Goal: Information Seeking & Learning: Find specific fact

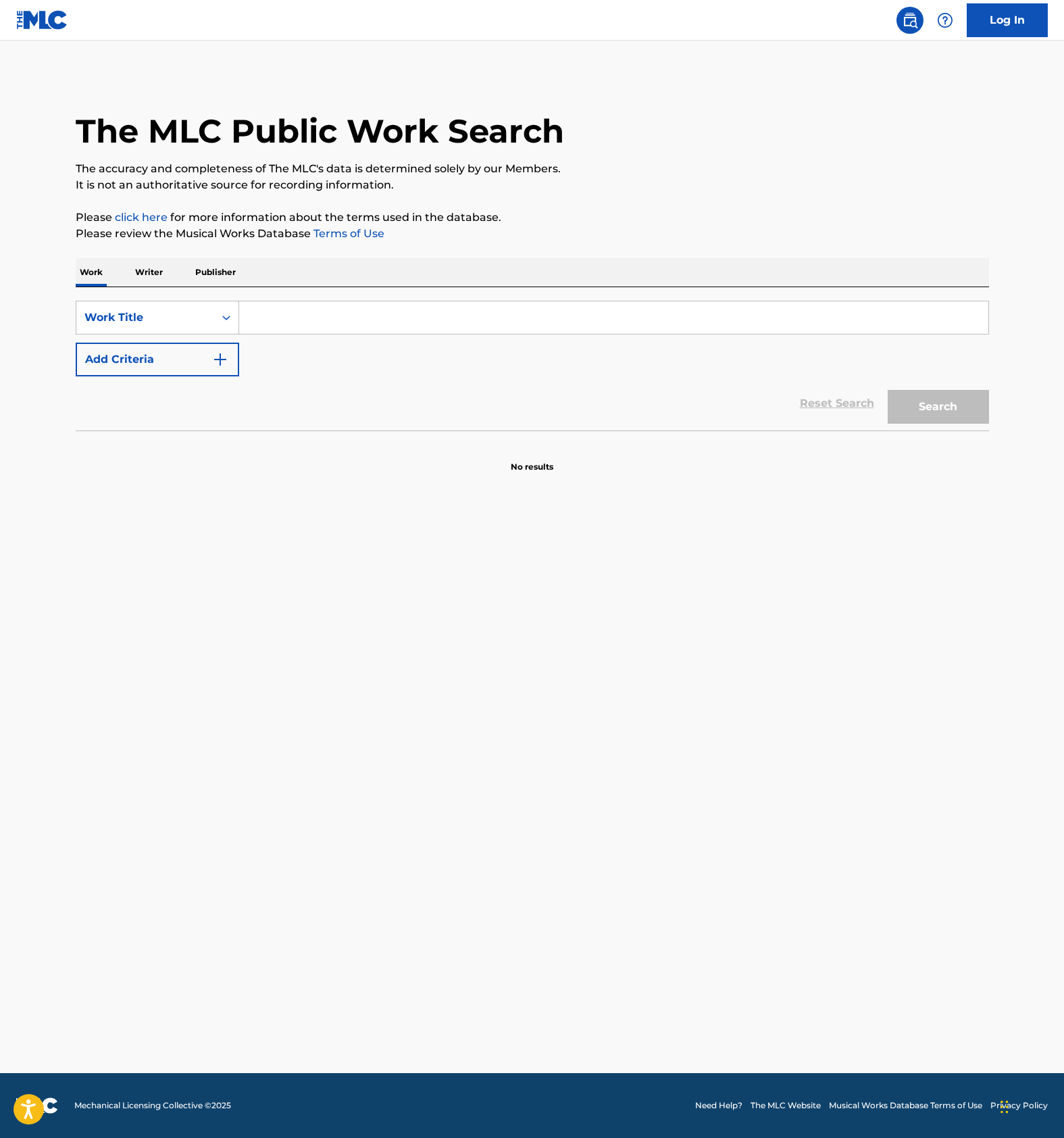
click at [277, 320] on input "Search Form" at bounding box center [613, 317] width 749 height 32
paste input "T3300277190"
type input "T3300277190"
click at [208, 324] on div "Work Title" at bounding box center [145, 317] width 138 height 25
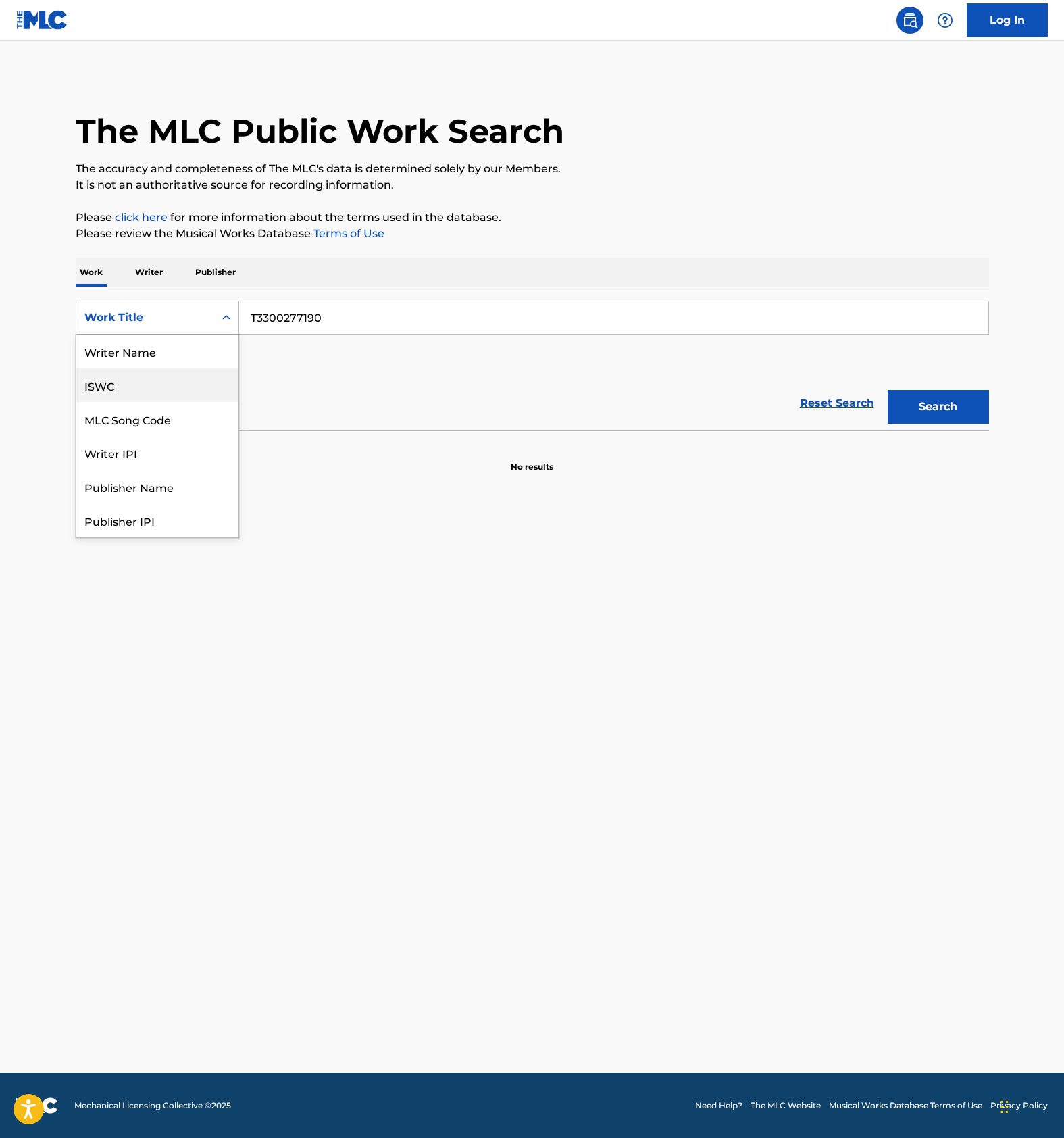
click at [135, 385] on div "ISWC" at bounding box center [157, 384] width 162 height 34
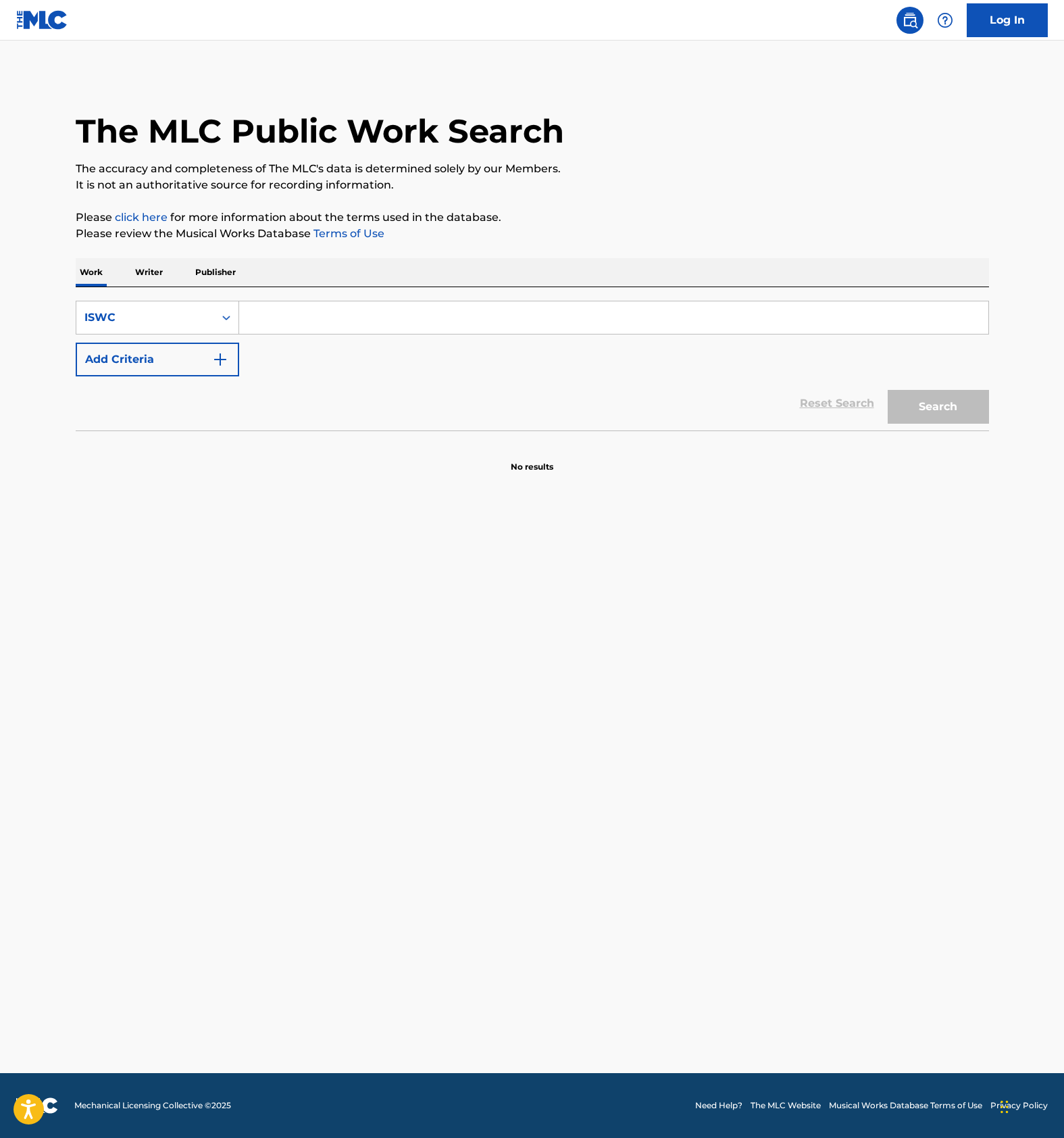
click at [339, 323] on input "Search Form" at bounding box center [613, 317] width 749 height 32
paste input "T3300277190"
type input "T3300277190"
click at [939, 407] on button "Search" at bounding box center [938, 406] width 101 height 34
click at [319, 810] on main "The MLC Public Work Search The accuracy and completeness of The MLC's data is d…" at bounding box center [532, 556] width 1064 height 1032
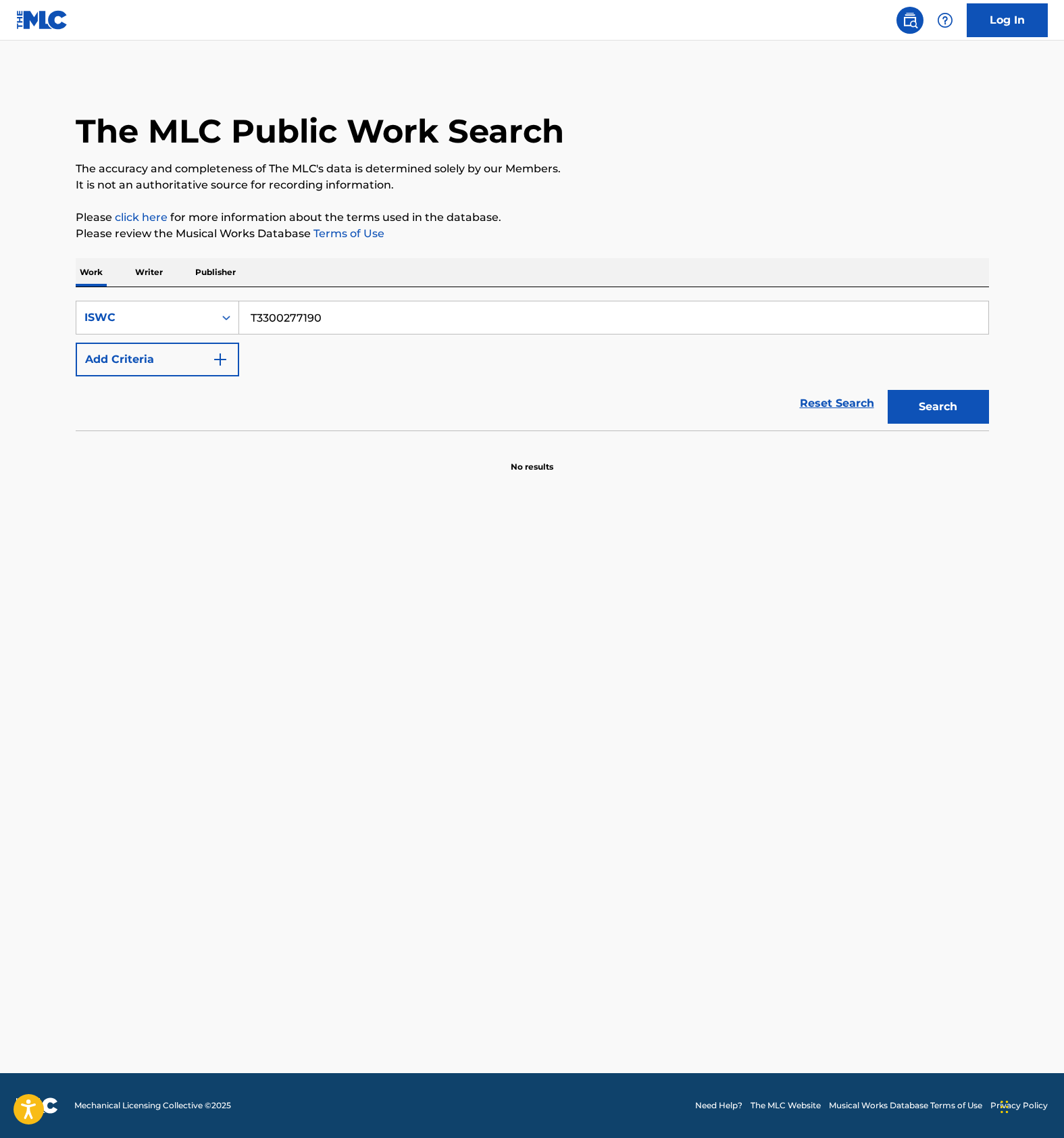
click at [532, 822] on main "The MLC Public Work Search The accuracy and completeness of The MLC's data is d…" at bounding box center [532, 556] width 1064 height 1032
click at [665, 724] on main "The MLC Public Work Search The accuracy and completeness of The MLC's data is d…" at bounding box center [532, 556] width 1064 height 1032
click at [600, 746] on main "The MLC Public Work Search The accuracy and completeness of The MLC's data is d…" at bounding box center [532, 556] width 1064 height 1032
click at [532, 759] on main "The MLC Public Work Search The accuracy and completeness of The MLC's data is d…" at bounding box center [532, 556] width 1064 height 1032
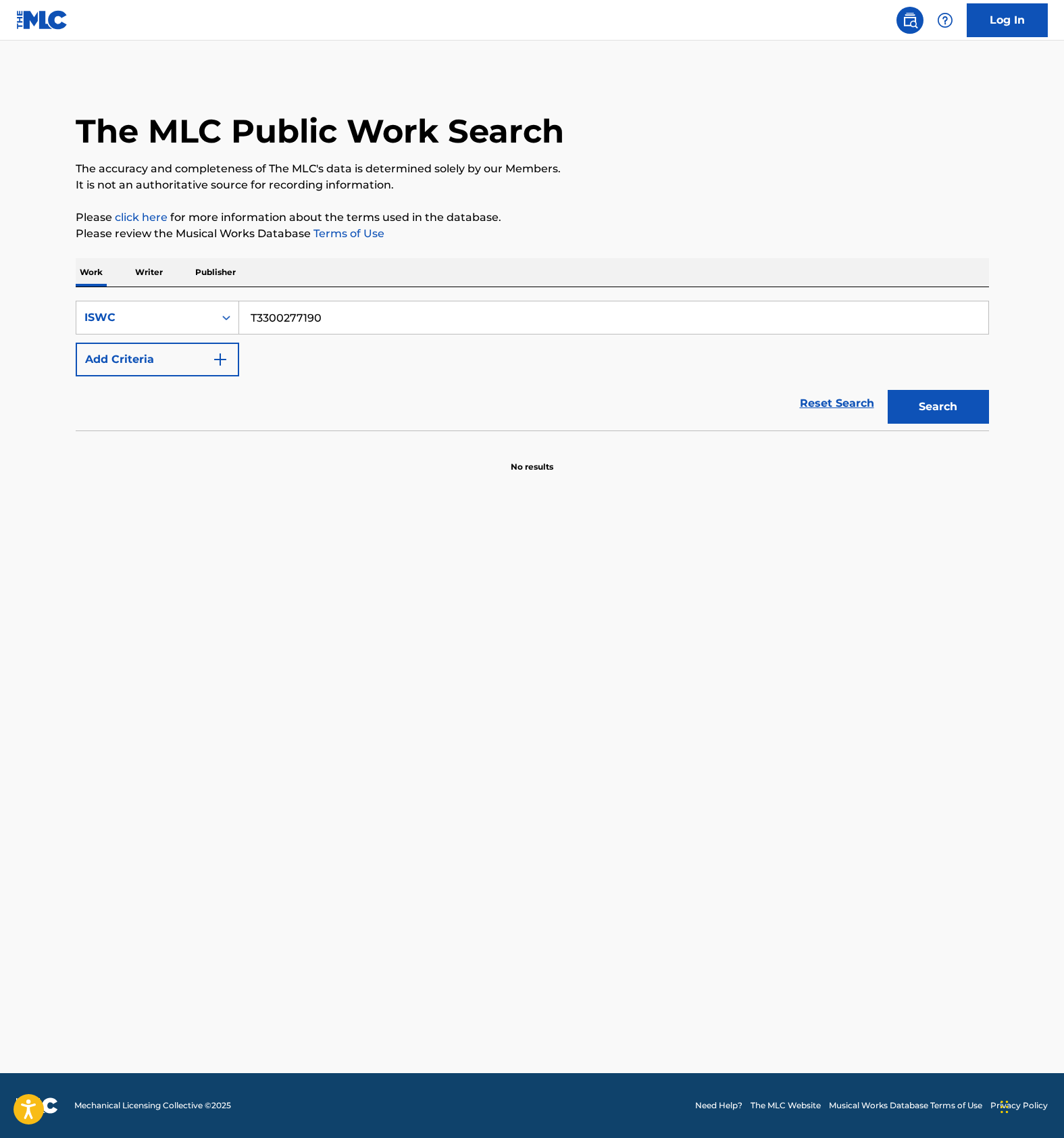
click at [532, 759] on main "The MLC Public Work Search The accuracy and completeness of The MLC's data is d…" at bounding box center [532, 556] width 1064 height 1032
click at [586, 716] on main "The MLC Public Work Search The accuracy and completeness of The MLC's data is d…" at bounding box center [532, 556] width 1064 height 1032
click at [538, 705] on main "The MLC Public Work Search The accuracy and completeness of The MLC's data is d…" at bounding box center [532, 556] width 1064 height 1032
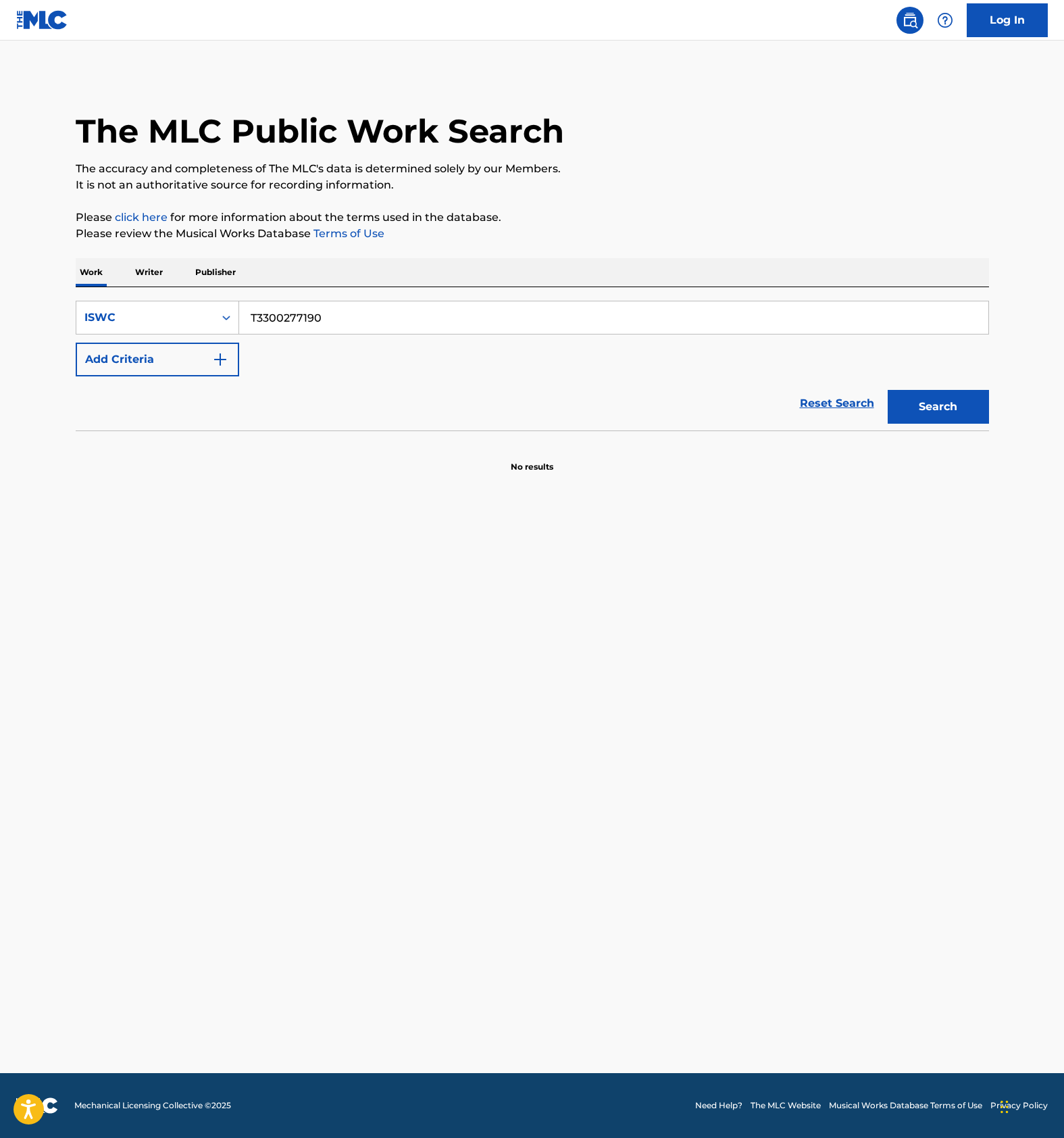
click at [507, 625] on main "The MLC Public Work Search The accuracy and completeness of The MLC's data is d…" at bounding box center [532, 556] width 1064 height 1032
click at [456, 683] on main "The MLC Public Work Search The accuracy and completeness of The MLC's data is d…" at bounding box center [532, 556] width 1064 height 1032
click at [455, 649] on main "The MLC Public Work Search The accuracy and completeness of The MLC's data is d…" at bounding box center [532, 556] width 1064 height 1032
drag, startPoint x: 589, startPoint y: 590, endPoint x: 562, endPoint y: 545, distance: 52.5
click at [585, 590] on main "The MLC Public Work Search The accuracy and completeness of The MLC's data is d…" at bounding box center [532, 556] width 1064 height 1032
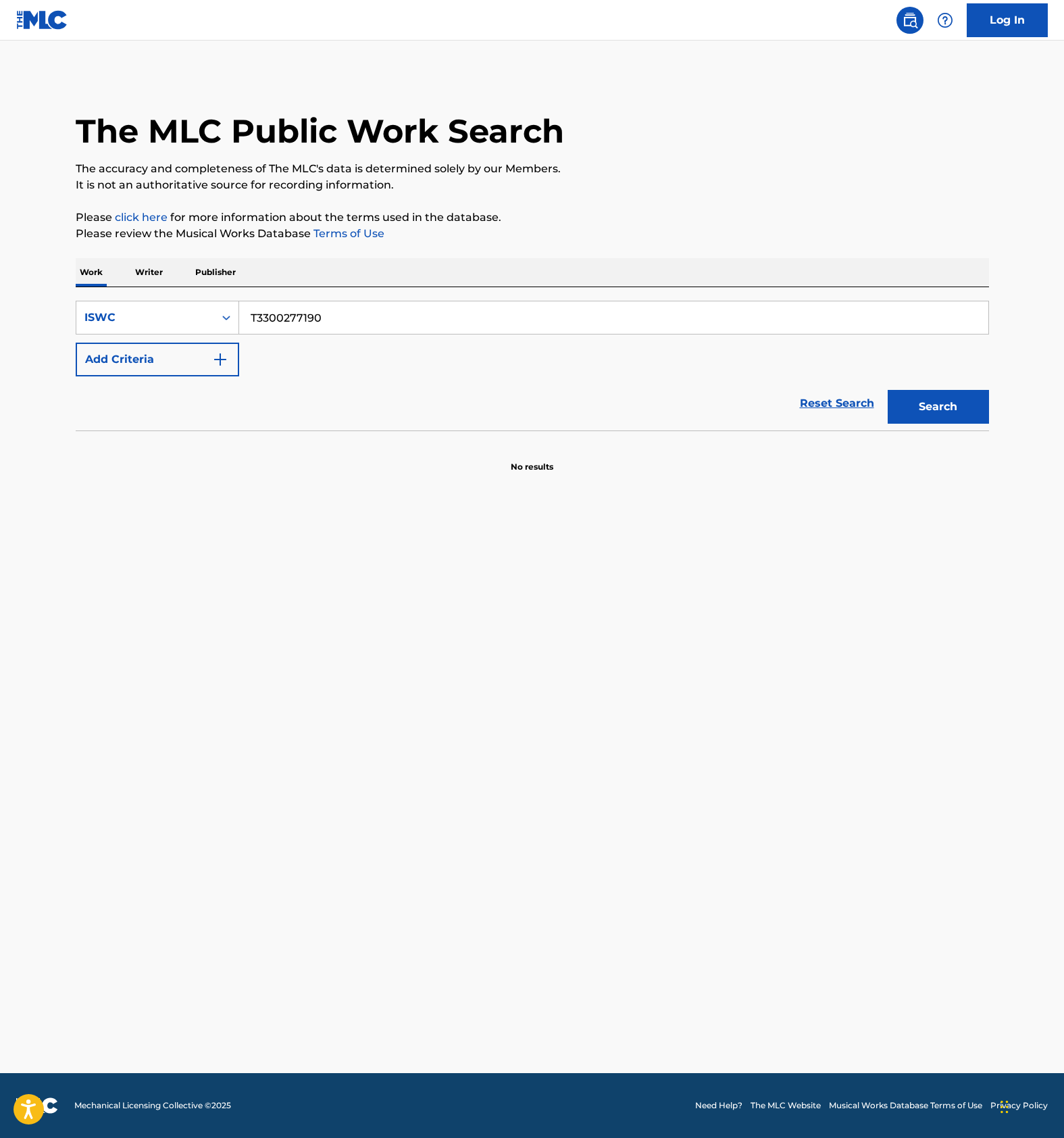
click at [531, 461] on p "No results" at bounding box center [532, 458] width 43 height 29
click at [589, 707] on main "The MLC Public Work Search The accuracy and completeness of The MLC's data is d…" at bounding box center [532, 556] width 1064 height 1032
click at [572, 610] on main "The MLC Public Work Search The accuracy and completeness of The MLC's data is d…" at bounding box center [532, 556] width 1064 height 1032
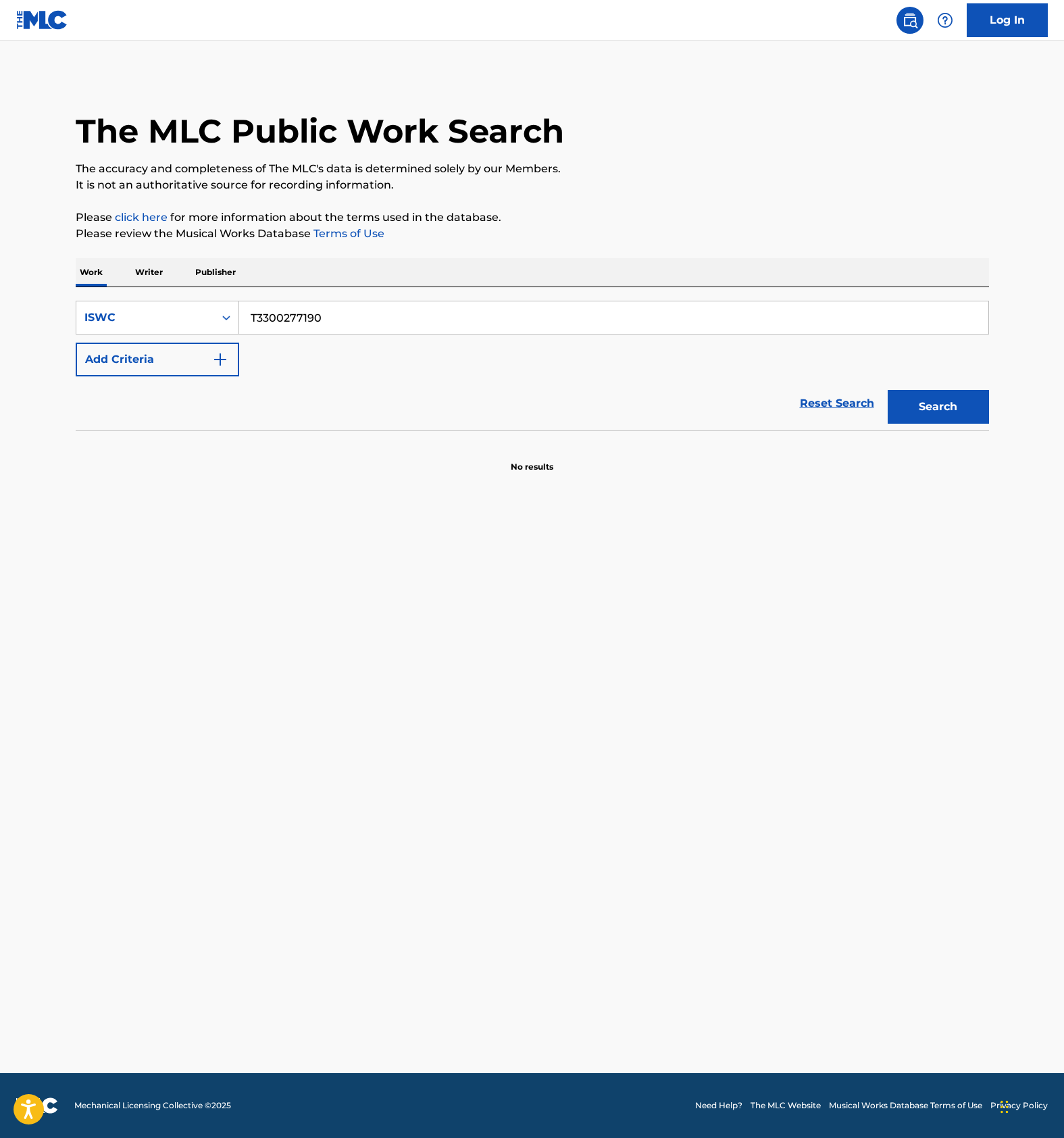
click at [447, 669] on main "The MLC Public Work Search The accuracy and completeness of The MLC's data is d…" at bounding box center [532, 556] width 1064 height 1032
click at [494, 795] on main "The MLC Public Work Search The accuracy and completeness of The MLC's data is d…" at bounding box center [532, 556] width 1064 height 1032
click at [515, 701] on main "The MLC Public Work Search The accuracy and completeness of The MLC's data is d…" at bounding box center [532, 556] width 1064 height 1032
click at [467, 719] on main "The MLC Public Work Search The accuracy and completeness of The MLC's data is d…" at bounding box center [532, 556] width 1064 height 1032
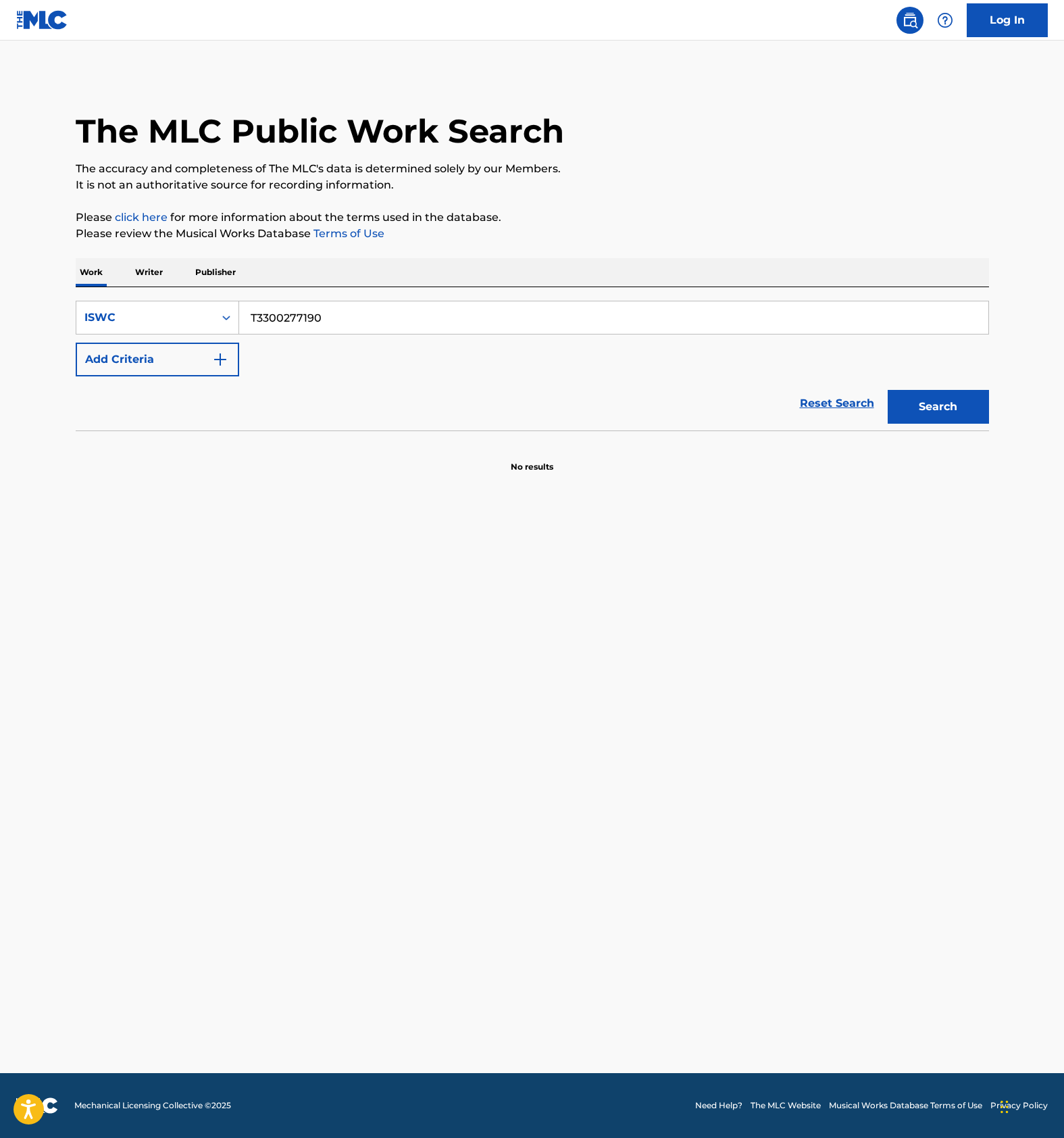
click at [467, 719] on main "The MLC Public Work Search The accuracy and completeness of The MLC's data is d…" at bounding box center [532, 556] width 1064 height 1032
click at [481, 714] on main "The MLC Public Work Search The accuracy and completeness of The MLC's data is d…" at bounding box center [532, 556] width 1064 height 1032
click at [570, 736] on main "The MLC Public Work Search The accuracy and completeness of The MLC's data is d…" at bounding box center [532, 556] width 1064 height 1032
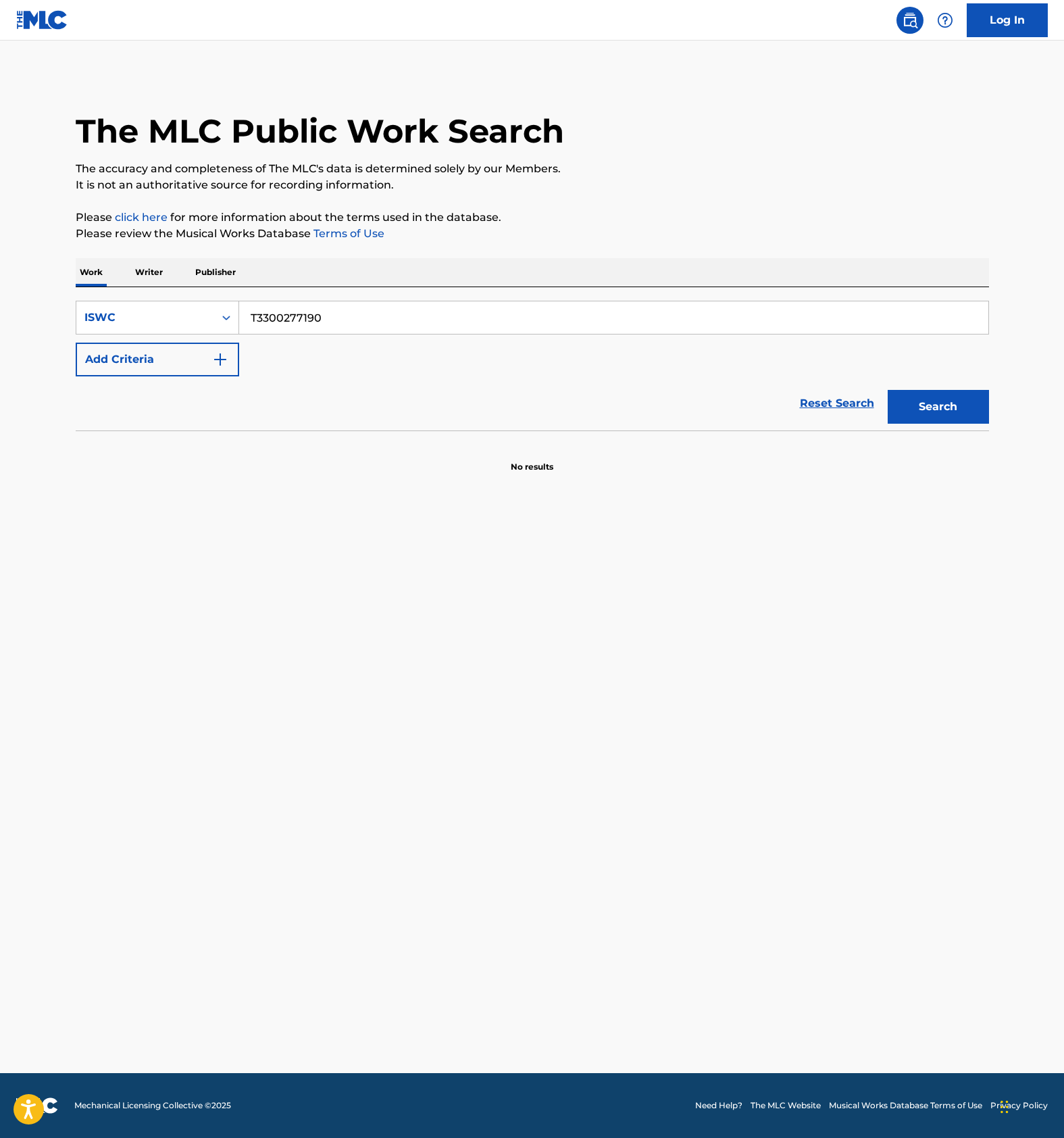
click at [567, 734] on main "The MLC Public Work Search The accuracy and completeness of The MLC's data is d…" at bounding box center [532, 556] width 1064 height 1032
click at [505, 663] on main "The MLC Public Work Search The accuracy and completeness of The MLC's data is d…" at bounding box center [532, 556] width 1064 height 1032
click at [521, 700] on main "The MLC Public Work Search The accuracy and completeness of The MLC's data is d…" at bounding box center [532, 556] width 1064 height 1032
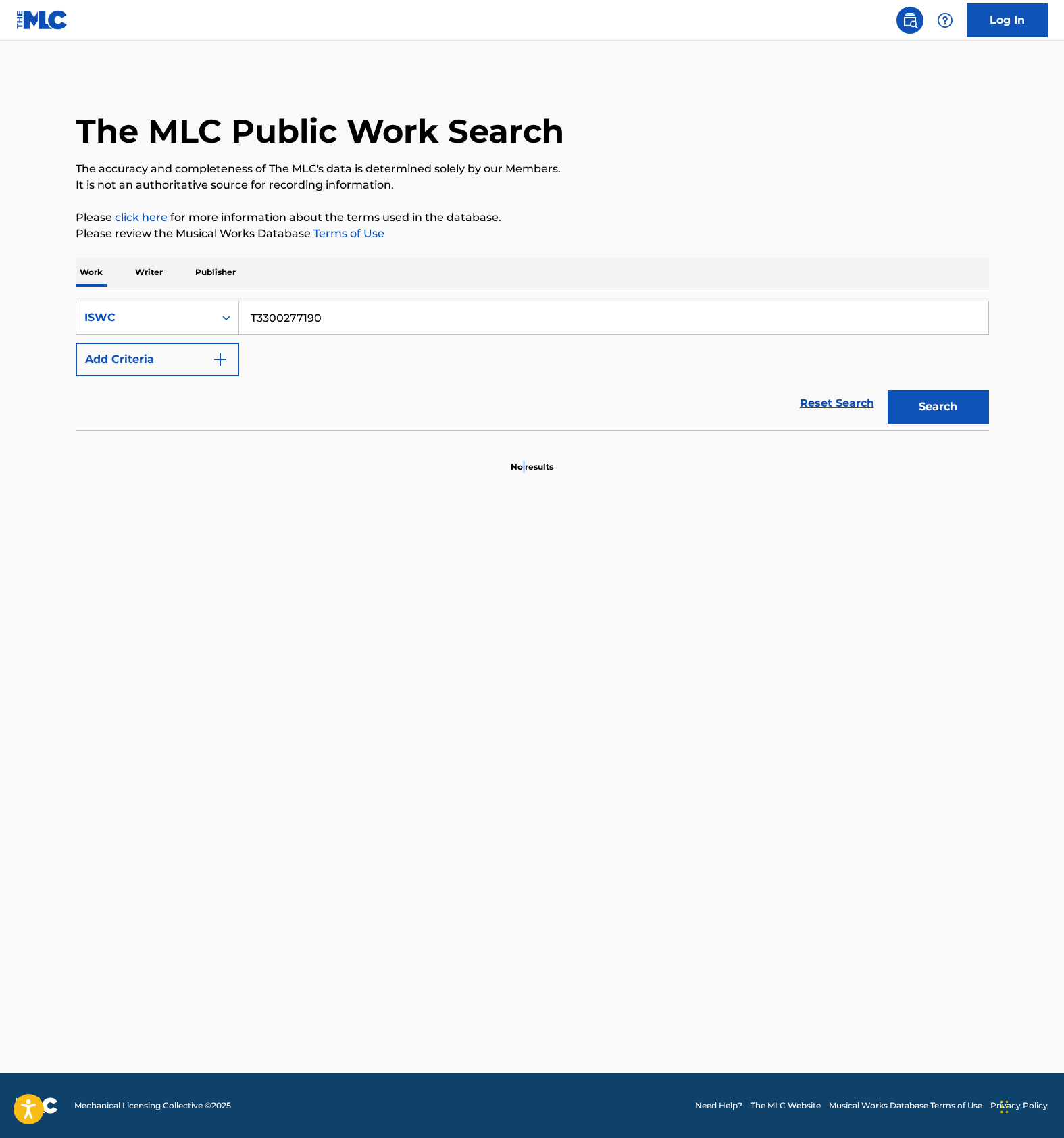
click at [521, 700] on main "The MLC Public Work Search The accuracy and completeness of The MLC's data is d…" at bounding box center [532, 556] width 1064 height 1032
click at [503, 700] on main "The MLC Public Work Search The accuracy and completeness of The MLC's data is d…" at bounding box center [532, 556] width 1064 height 1032
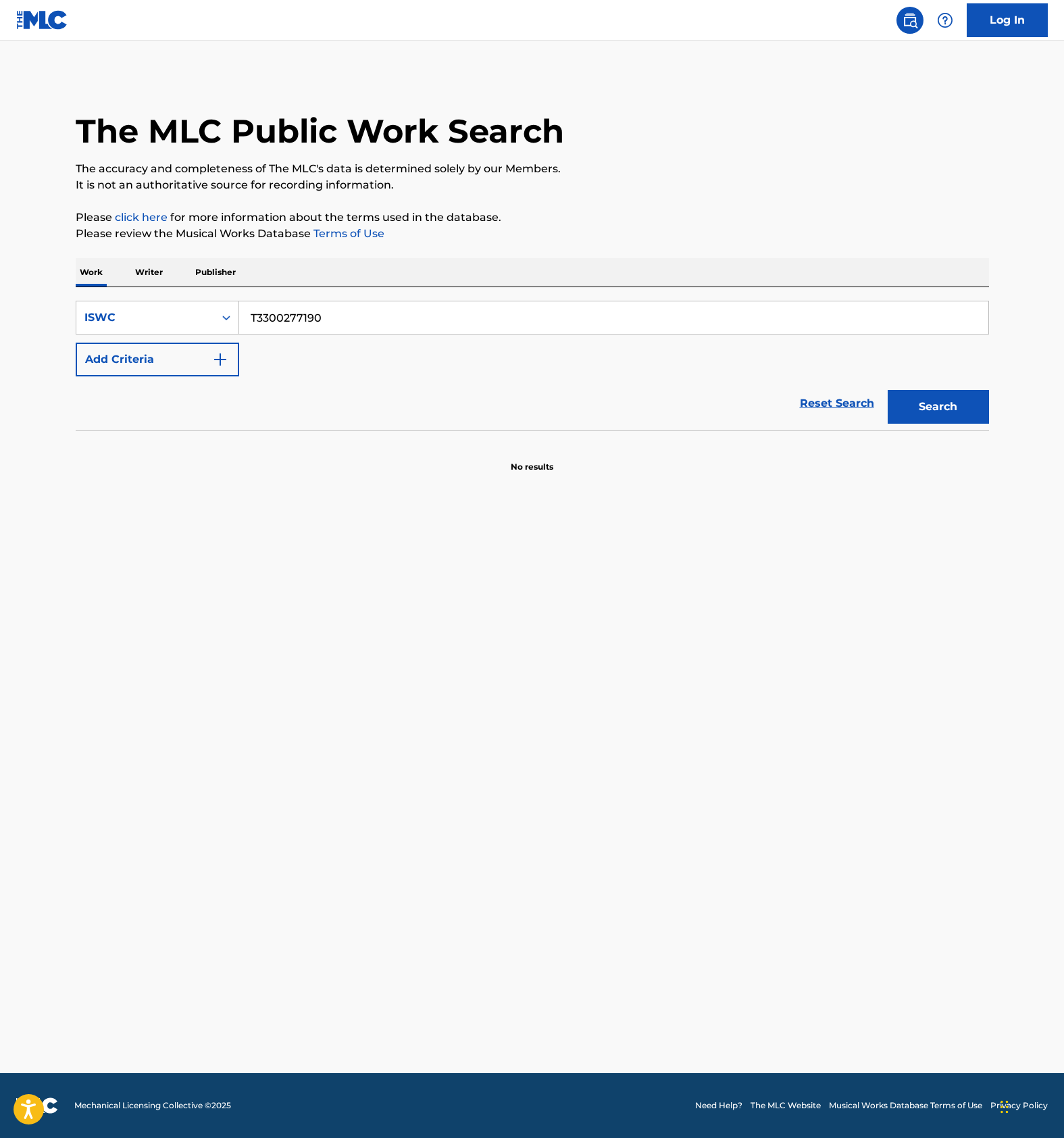
click at [501, 708] on main "The MLC Public Work Search The accuracy and completeness of The MLC's data is d…" at bounding box center [532, 556] width 1064 height 1032
click at [349, 686] on main "The MLC Public Work Search The accuracy and completeness of The MLC's data is d…" at bounding box center [532, 556] width 1064 height 1032
click at [402, 700] on main "The MLC Public Work Search The accuracy and completeness of The MLC's data is d…" at bounding box center [532, 556] width 1064 height 1032
click at [332, 312] on input "T3300277190" at bounding box center [613, 317] width 749 height 32
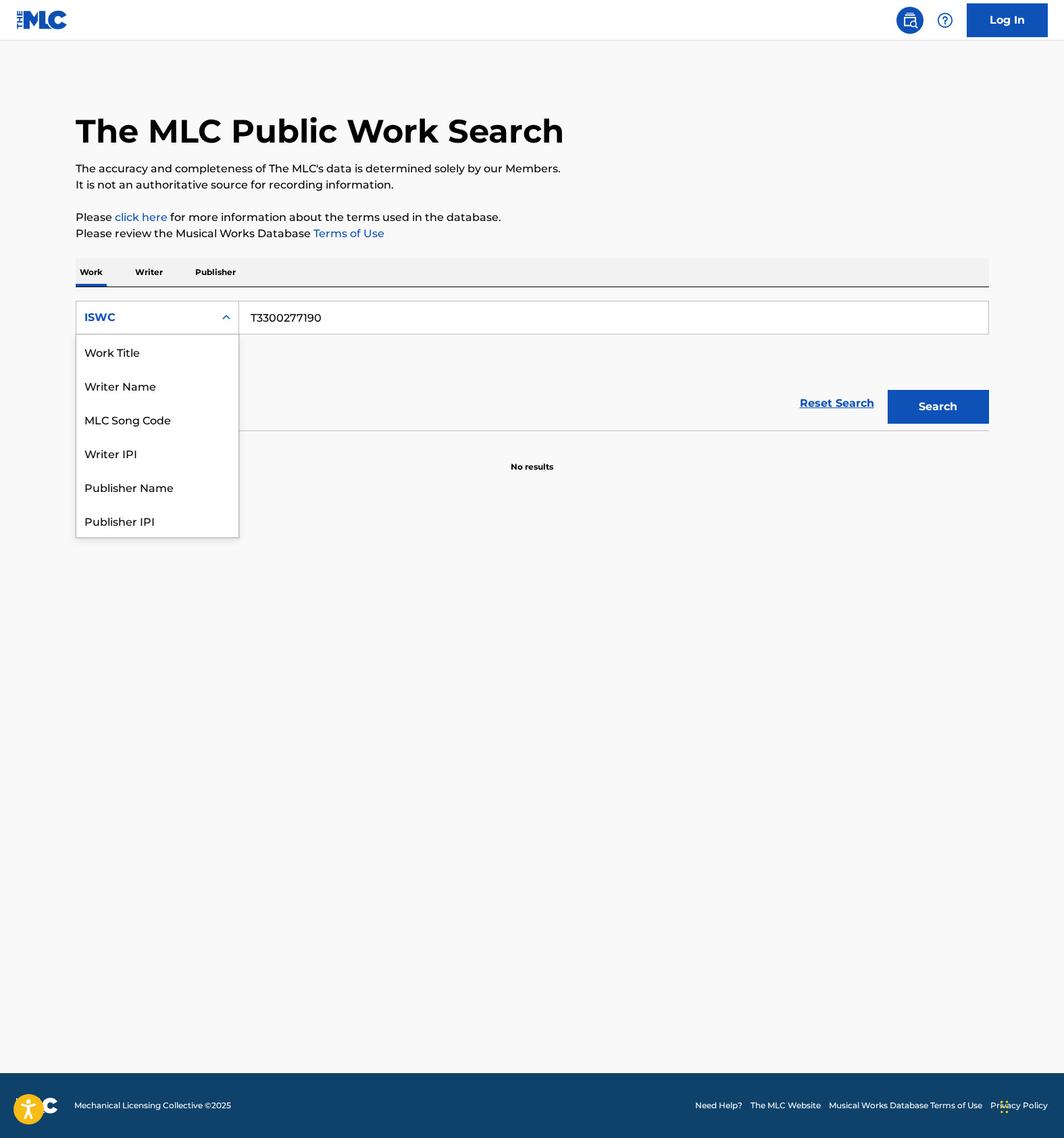
click at [212, 325] on div "ISWC" at bounding box center [145, 317] width 138 height 25
click at [226, 314] on icon "Search Form" at bounding box center [226, 317] width 13 height 13
click at [177, 357] on div "Work Title" at bounding box center [157, 351] width 162 height 34
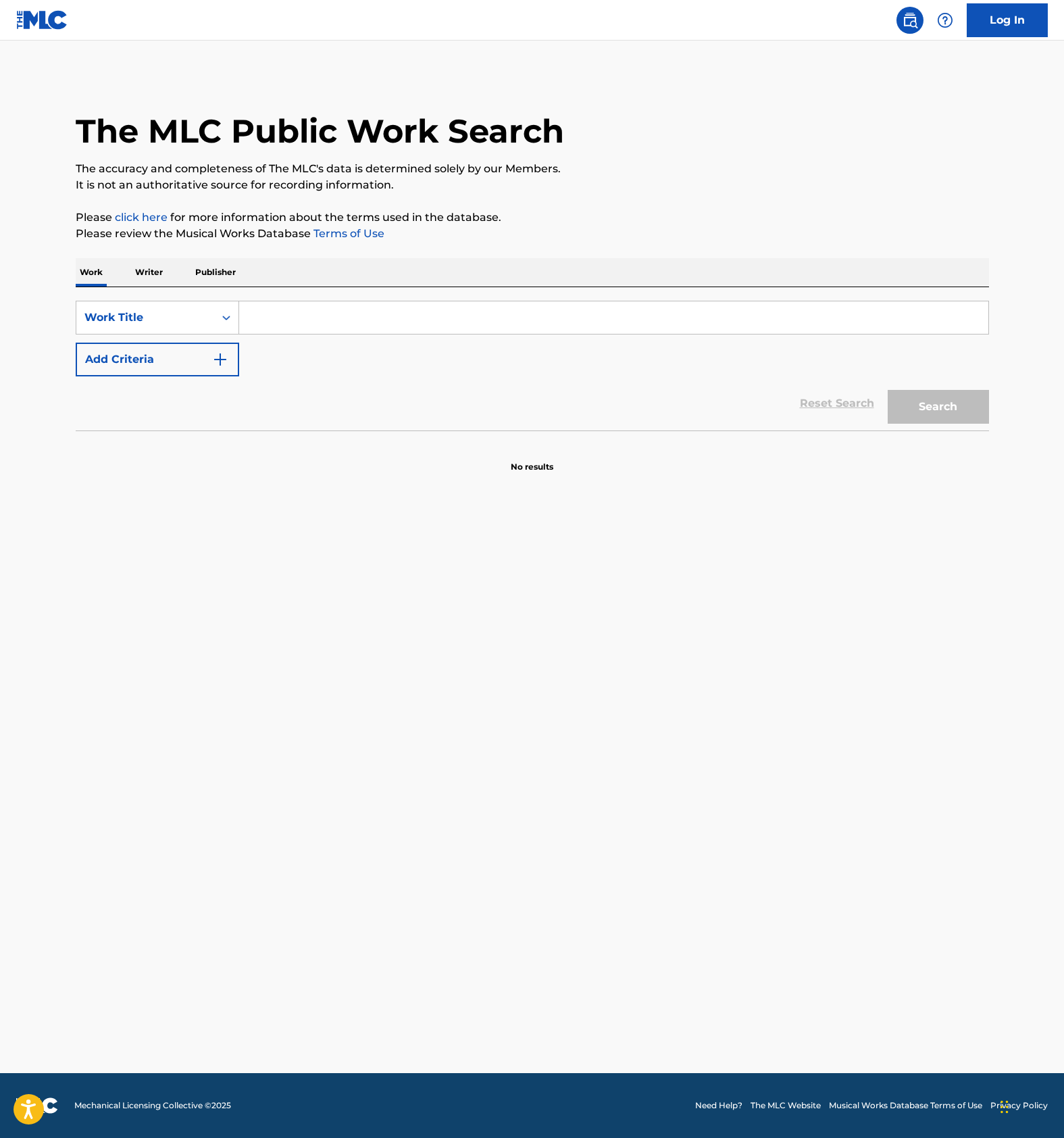
click at [280, 314] on input "Search Form" at bounding box center [613, 317] width 749 height 32
paste input "KURISUMASUMAAMEIDO"
type input "KURISUMASUMAAMEIDO"
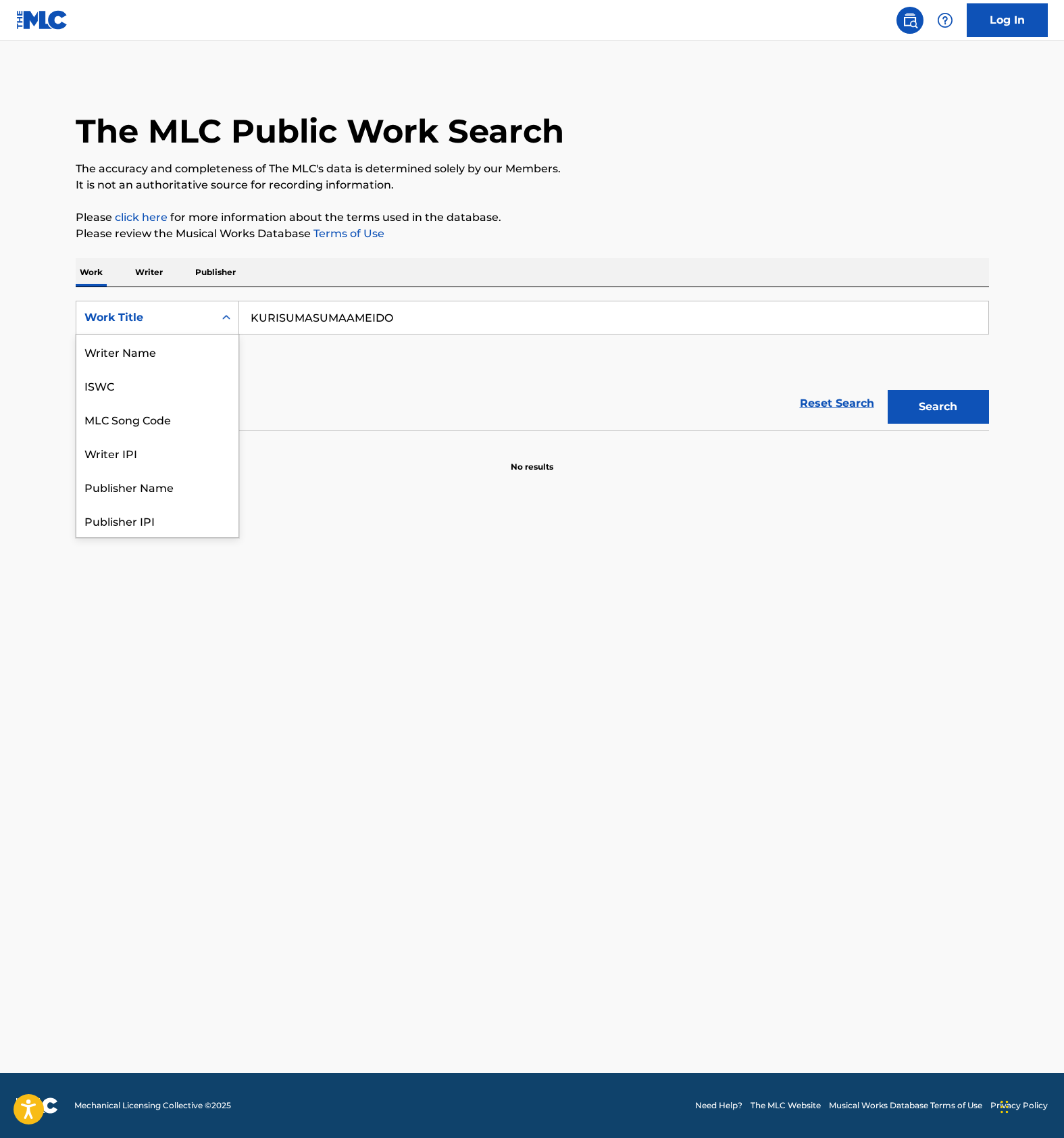
click at [209, 316] on div "Work Title" at bounding box center [145, 317] width 138 height 25
click at [142, 377] on div "ISWC" at bounding box center [157, 384] width 162 height 34
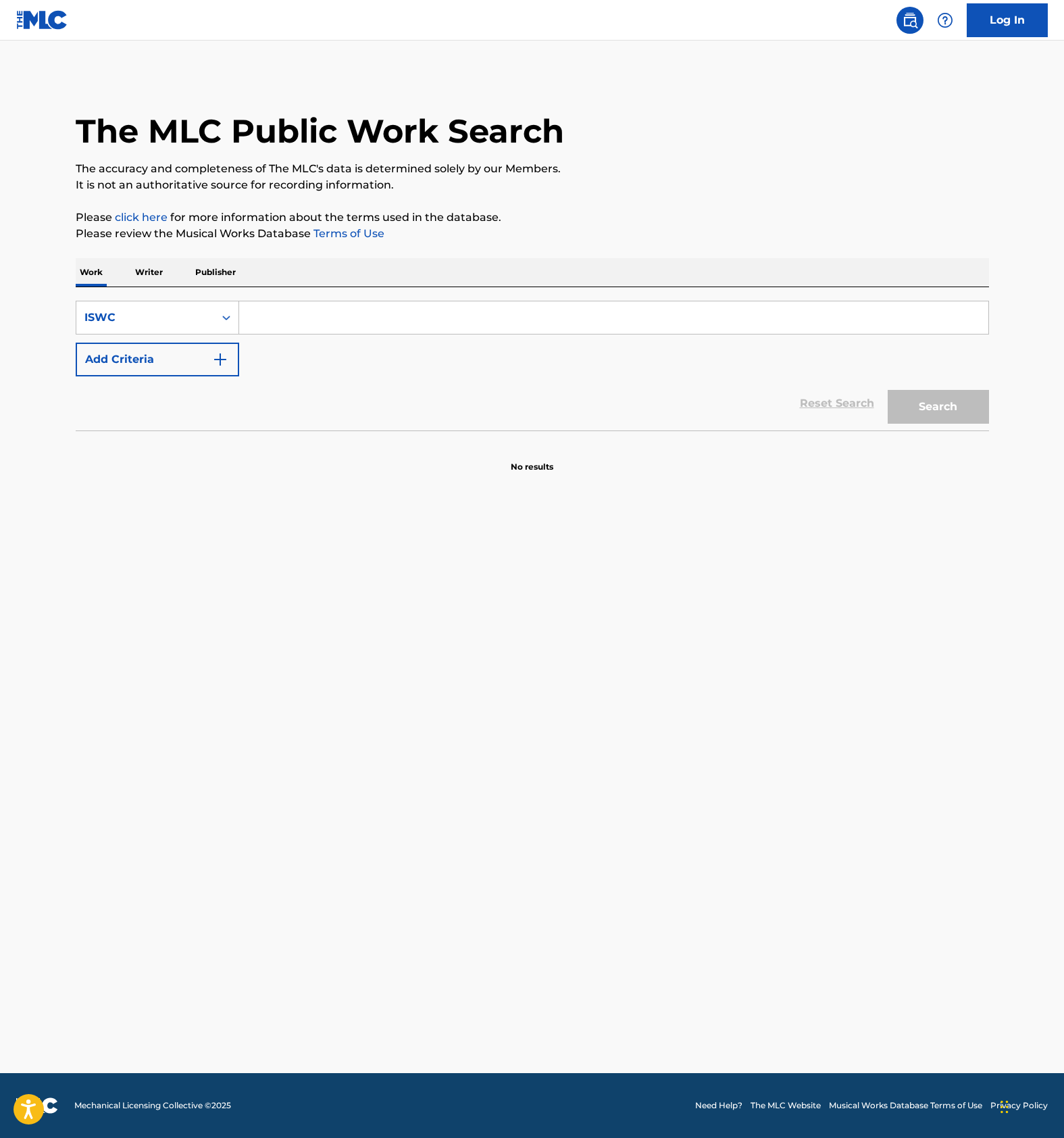
click at [286, 325] on input "Search Form" at bounding box center [613, 317] width 749 height 32
click at [335, 314] on input "Search Form" at bounding box center [613, 317] width 749 height 32
paste input "T3300276799"
click at [959, 410] on button "Search" at bounding box center [938, 406] width 101 height 34
click at [319, 319] on input "T3300276799" at bounding box center [613, 317] width 749 height 32
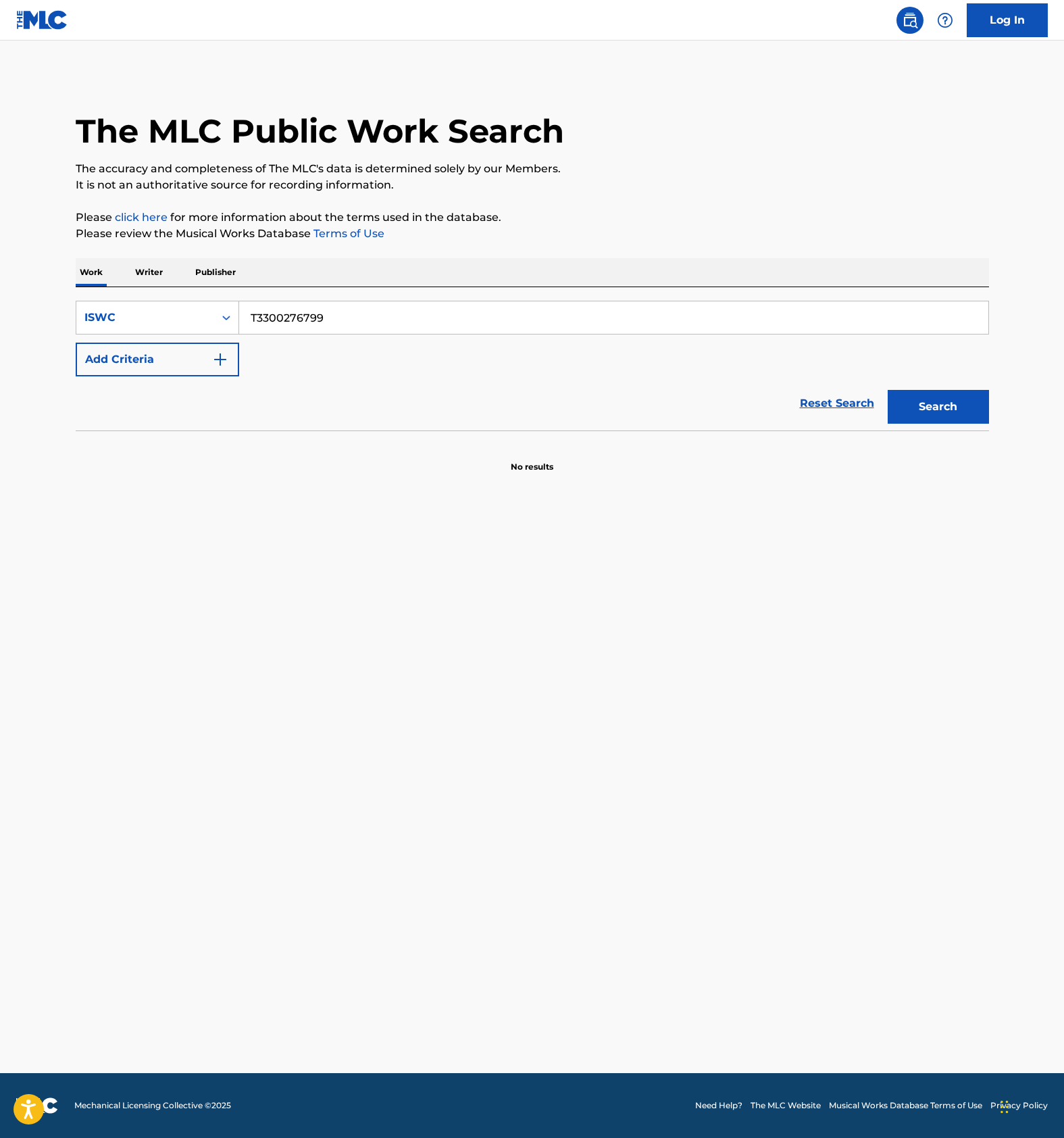
paste input "7169928"
click at [929, 404] on button "Search" at bounding box center [938, 406] width 101 height 34
click at [313, 325] on input "T3307169928" at bounding box center [613, 317] width 749 height 32
paste input "7037"
click at [959, 406] on button "Search" at bounding box center [938, 406] width 101 height 34
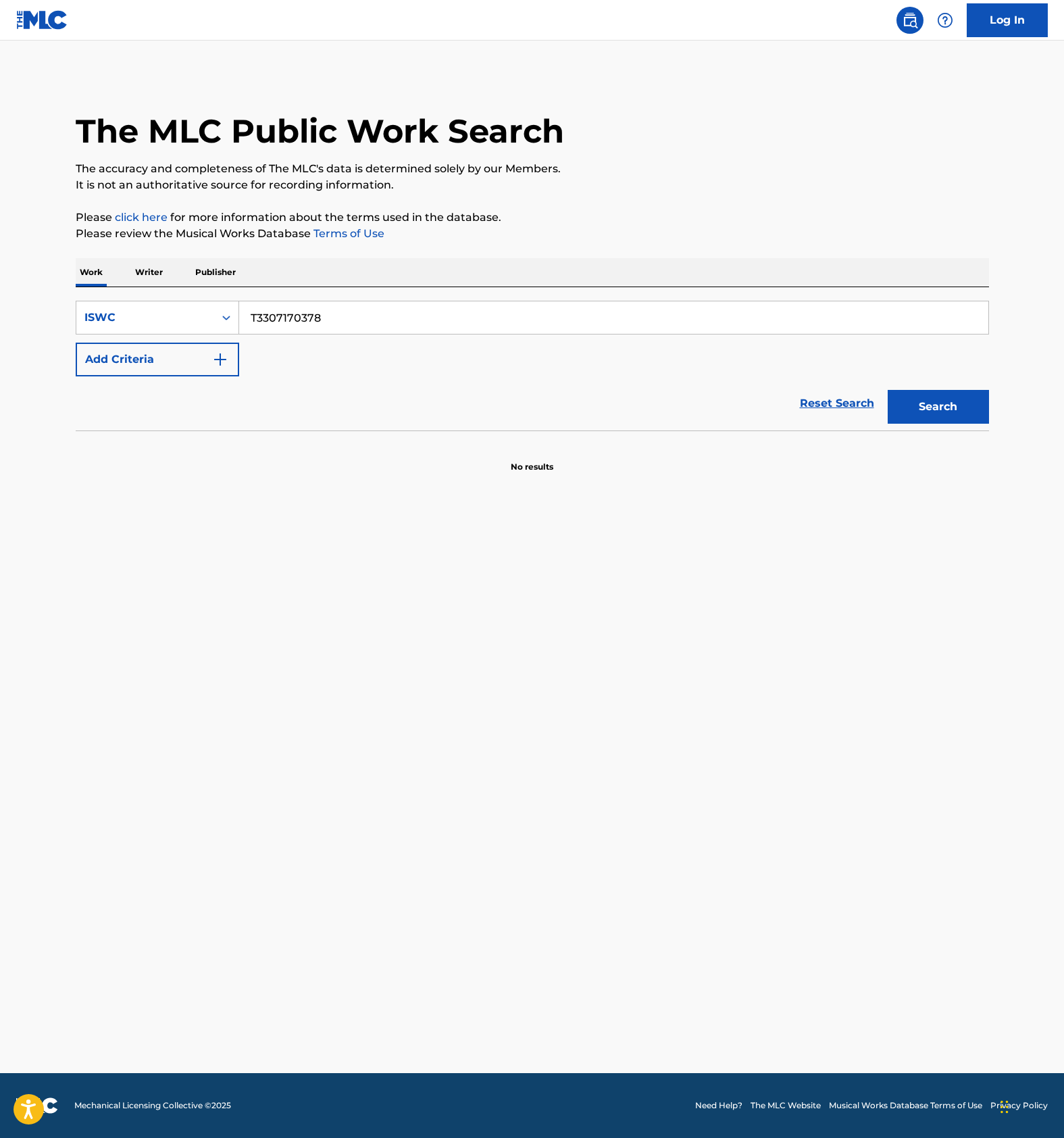
click at [339, 319] on input "T3307170378" at bounding box center [613, 317] width 749 height 32
paste input "0277123"
click at [924, 397] on button "Search" at bounding box center [938, 406] width 101 height 34
click at [338, 302] on input "T3300277123" at bounding box center [613, 317] width 749 height 32
paste input "7169928"
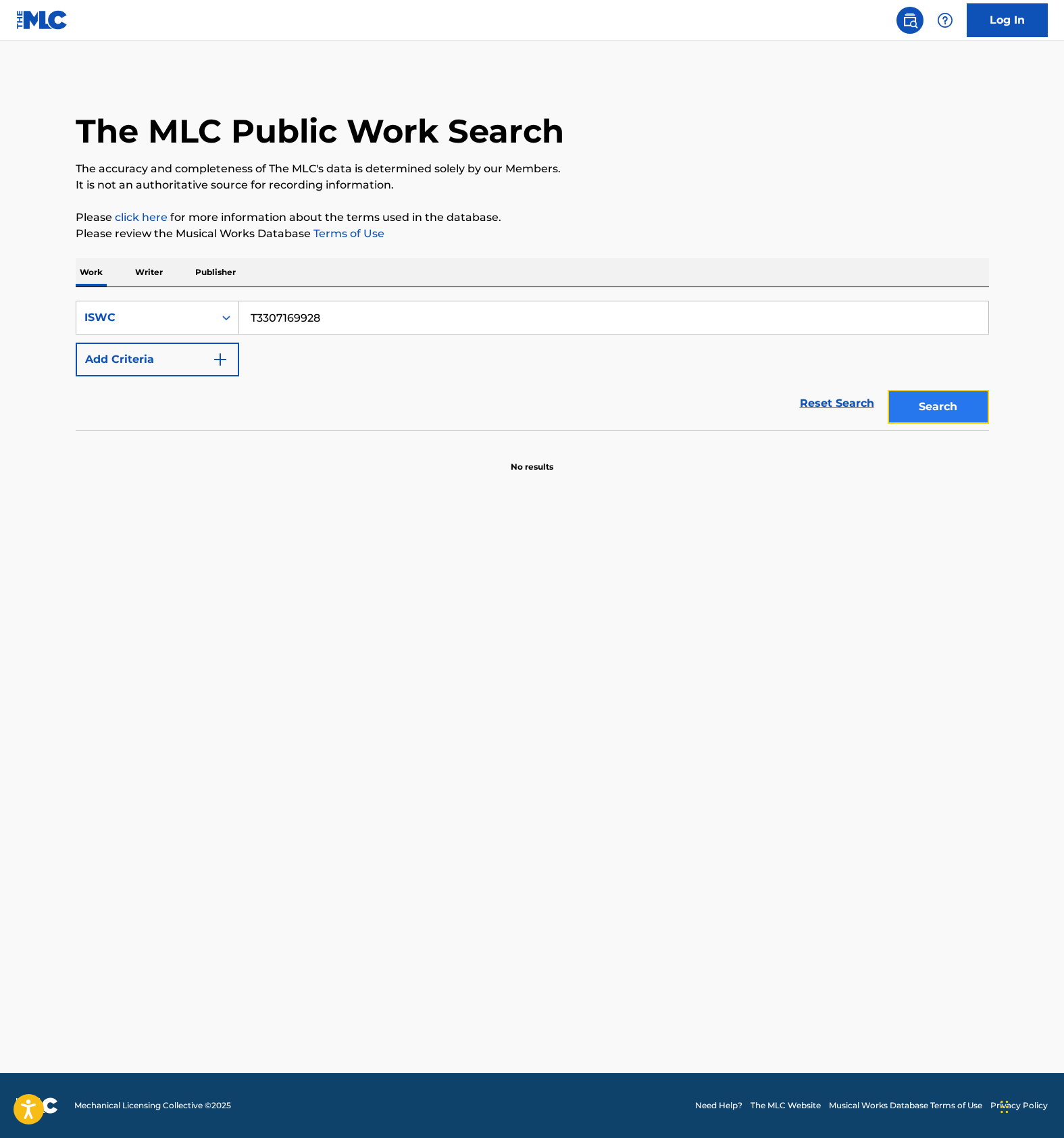
click at [944, 406] on button "Search" at bounding box center [938, 406] width 101 height 34
click at [332, 319] on input "T3307169928" at bounding box center [613, 317] width 749 height 32
paste input "0277123"
click at [931, 402] on button "Search" at bounding box center [938, 406] width 101 height 34
click at [343, 310] on input "T3300277123" at bounding box center [613, 317] width 749 height 32
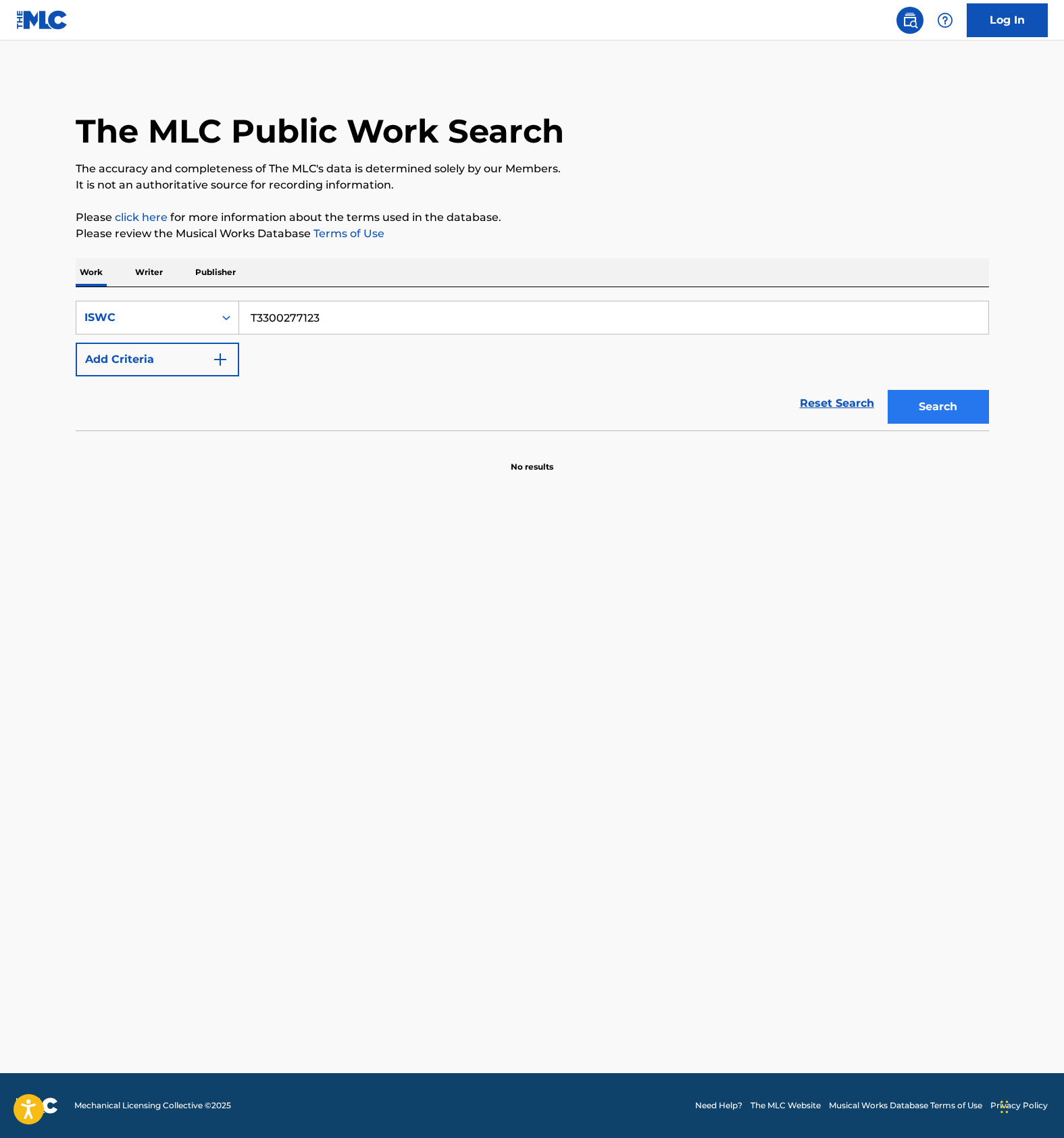
paste input "054"
click at [906, 406] on button "Search" at bounding box center [938, 406] width 101 height 34
click at [349, 304] on input "T3300277054" at bounding box center [613, 317] width 749 height 32
paste input "7194969"
click at [917, 408] on button "Search" at bounding box center [938, 406] width 101 height 34
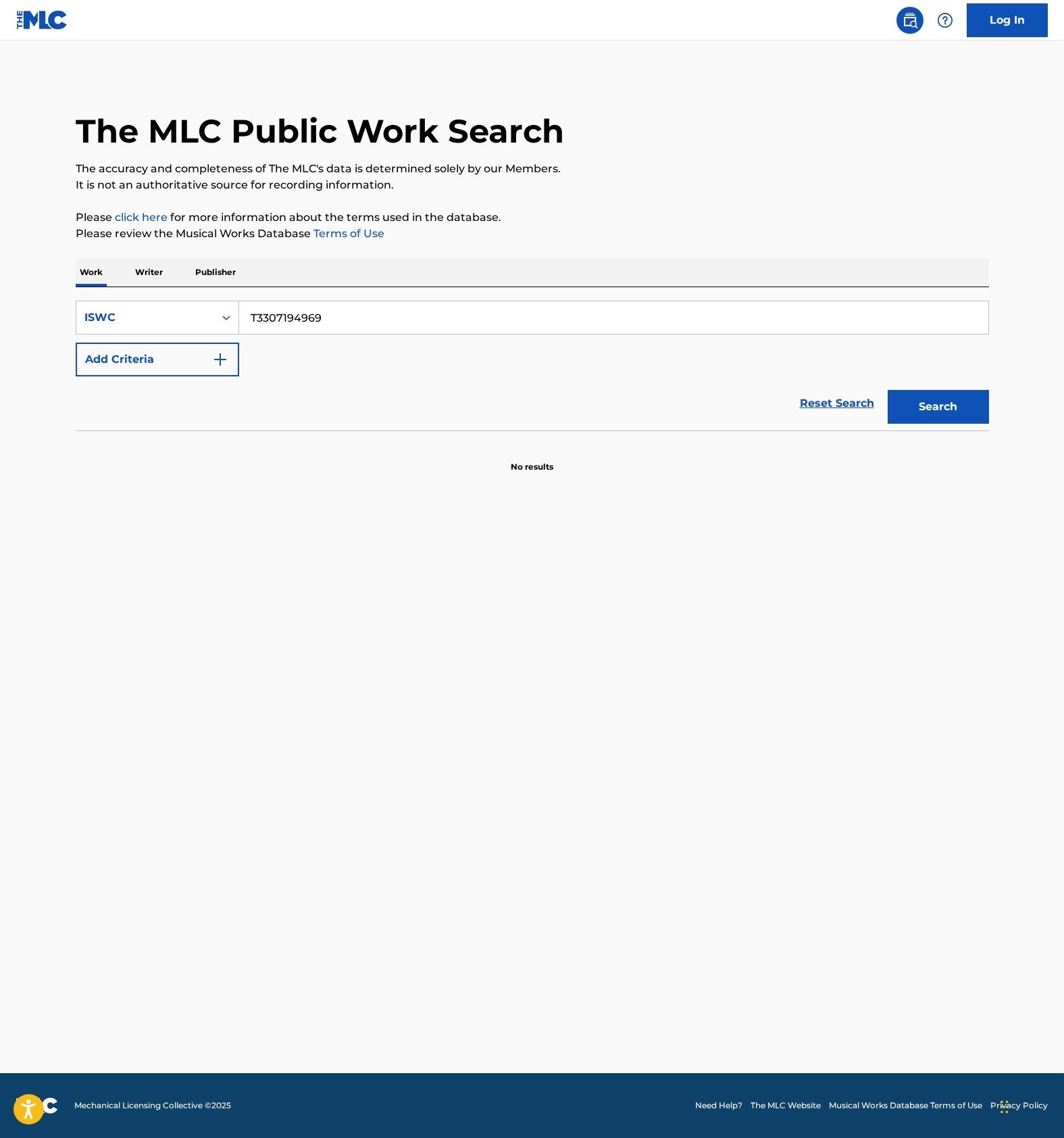
click at [326, 320] on input "T3307194969" at bounding box center [613, 317] width 749 height 32
click at [952, 390] on button "Search" at bounding box center [938, 406] width 101 height 34
click at [321, 321] on input "T3307194969" at bounding box center [613, 317] width 749 height 32
paste input "204764"
click at [938, 403] on button "Search" at bounding box center [938, 406] width 101 height 34
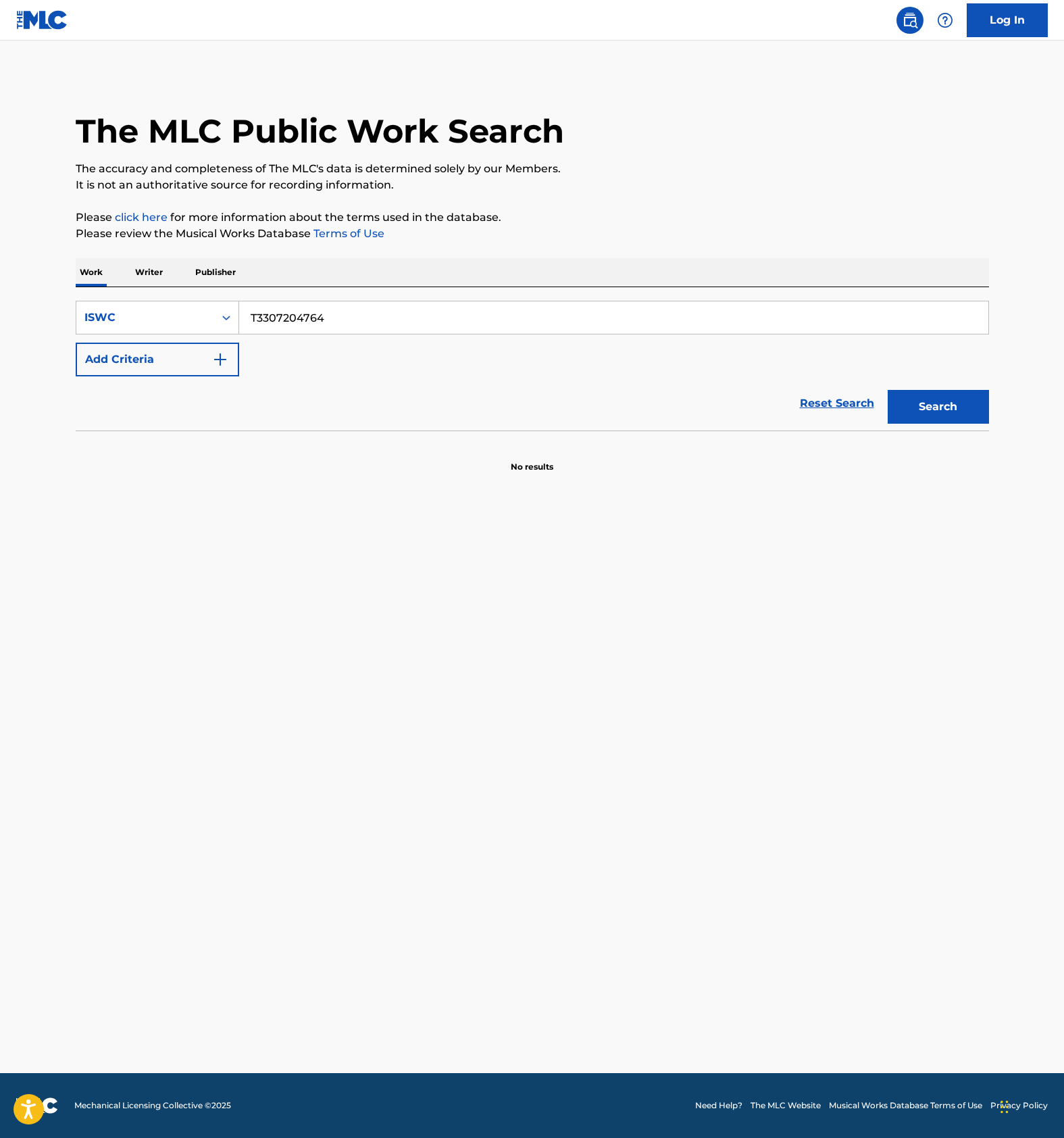
click at [345, 317] on input "T3307204764" at bounding box center [613, 317] width 749 height 32
paste input "902"
click at [952, 403] on button "Search" at bounding box center [938, 406] width 101 height 34
click at [331, 313] on input "T3307204902" at bounding box center [613, 317] width 749 height 32
paste input "877"
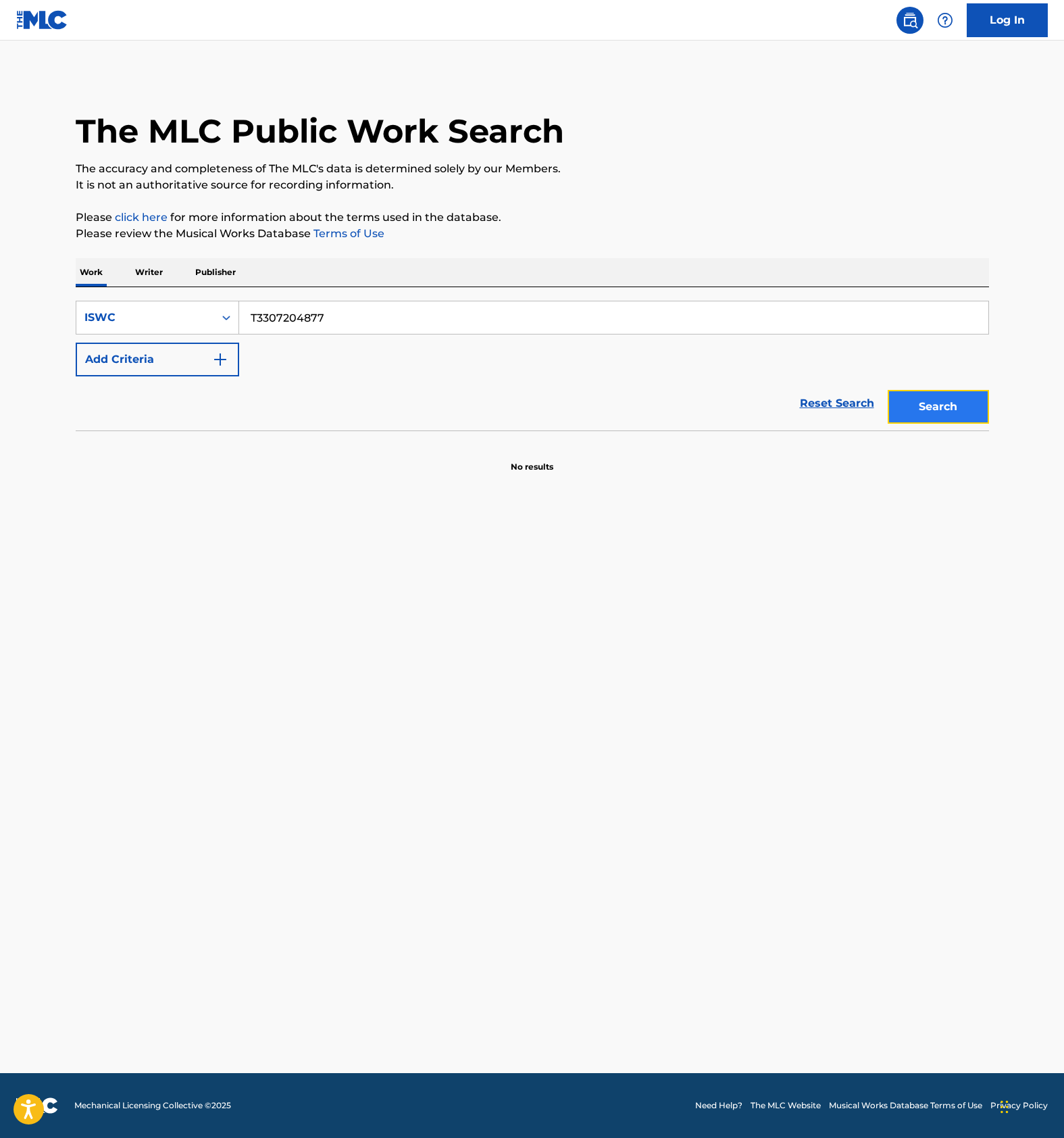
click at [955, 399] on button "Search" at bounding box center [938, 406] width 101 height 34
click at [306, 320] on input "T3307204877" at bounding box center [613, 317] width 749 height 32
paste input "79"
click at [939, 402] on button "Search" at bounding box center [938, 406] width 101 height 34
click at [345, 314] on input "T3307204797" at bounding box center [613, 317] width 749 height 32
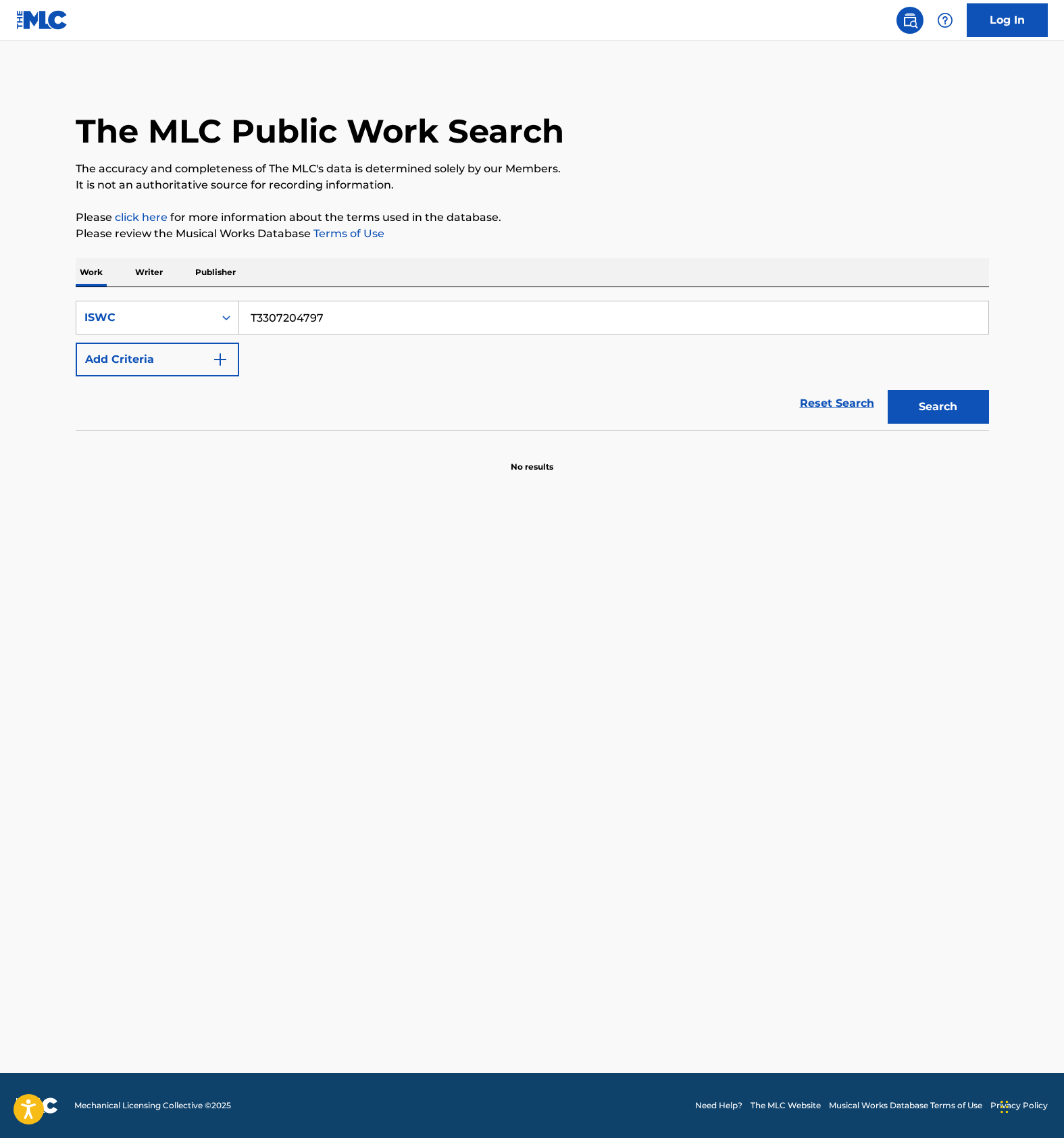
paste input "0218359"
click at [961, 398] on button "Search" at bounding box center [938, 406] width 101 height 34
click at [351, 312] on input "T3300218359" at bounding box center [613, 317] width 749 height 32
paste input "7204742"
click at [922, 397] on button "Search" at bounding box center [938, 406] width 101 height 34
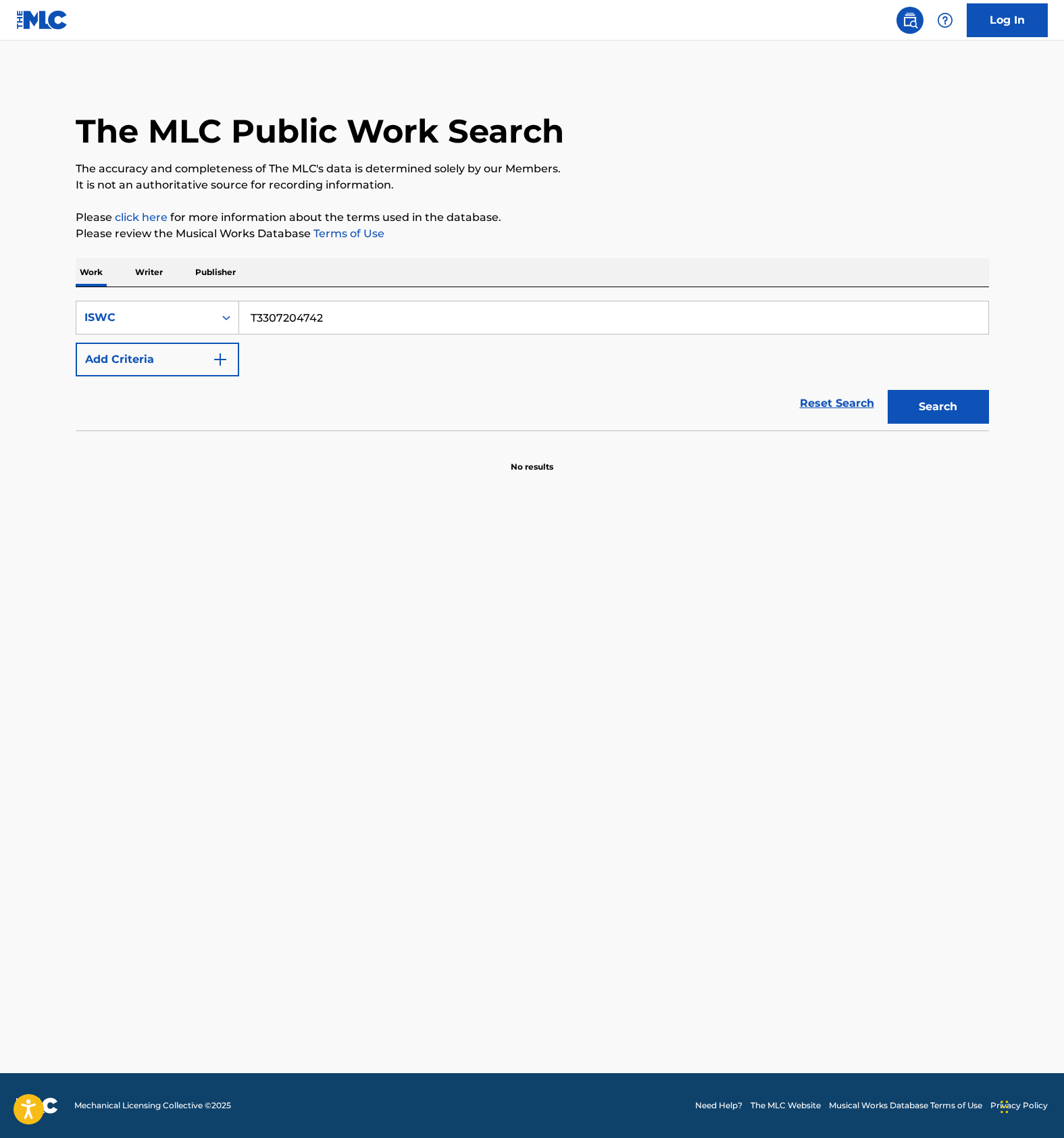
click at [323, 314] on input "T3307204742" at bounding box center [613, 317] width 749 height 32
paste input "66"
click at [957, 406] on button "Search" at bounding box center [938, 406] width 101 height 34
click at [300, 320] on input "T3307204662" at bounding box center [613, 317] width 749 height 32
paste input "0218360"
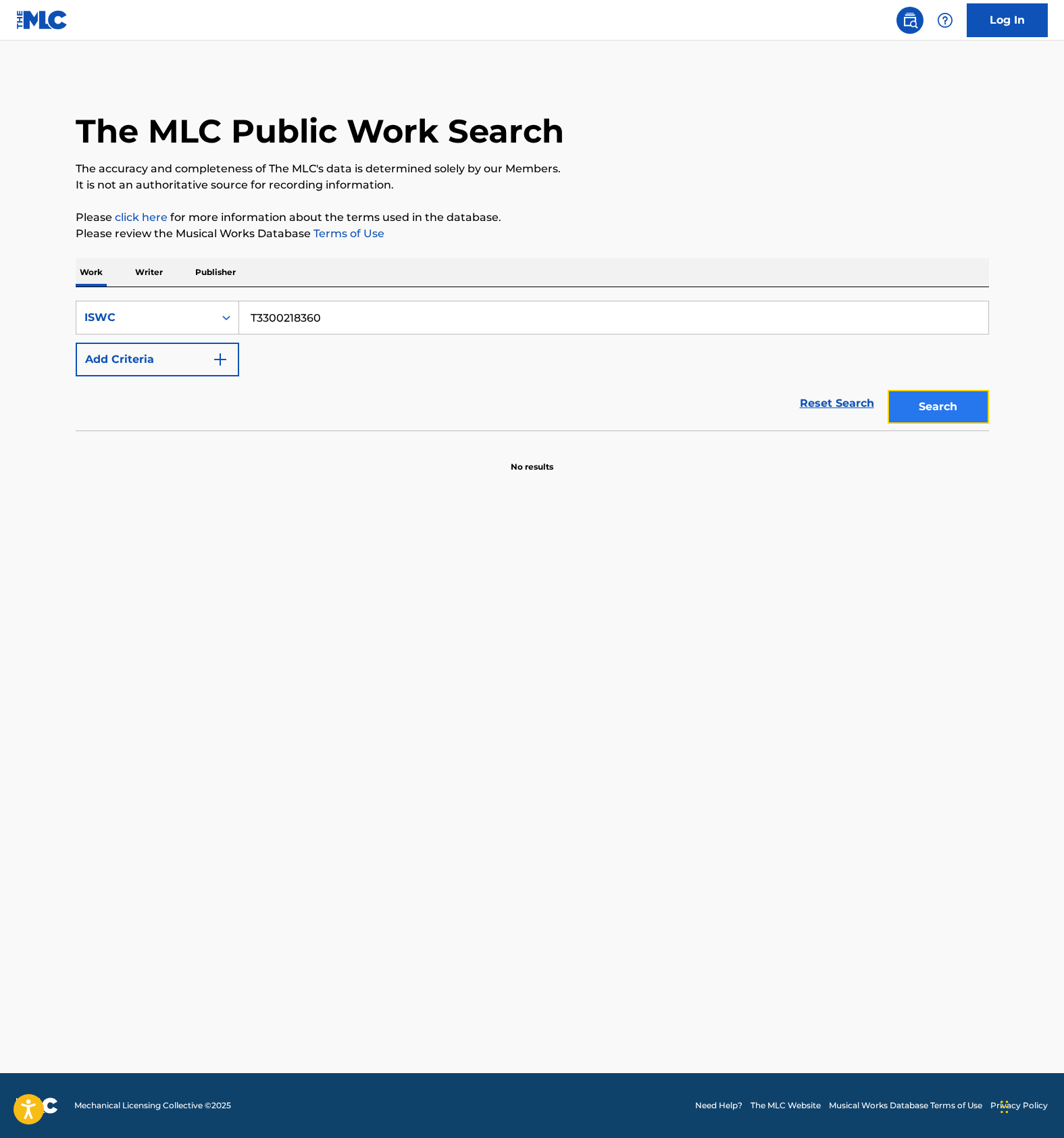
click at [924, 398] on button "Search" at bounding box center [938, 406] width 101 height 34
click at [333, 322] on input "T3300218360" at bounding box center [613, 317] width 749 height 32
paste input "50188813"
click at [948, 397] on button "Search" at bounding box center [938, 406] width 101 height 34
click at [320, 316] on input "T3350188813" at bounding box center [613, 317] width 749 height 32
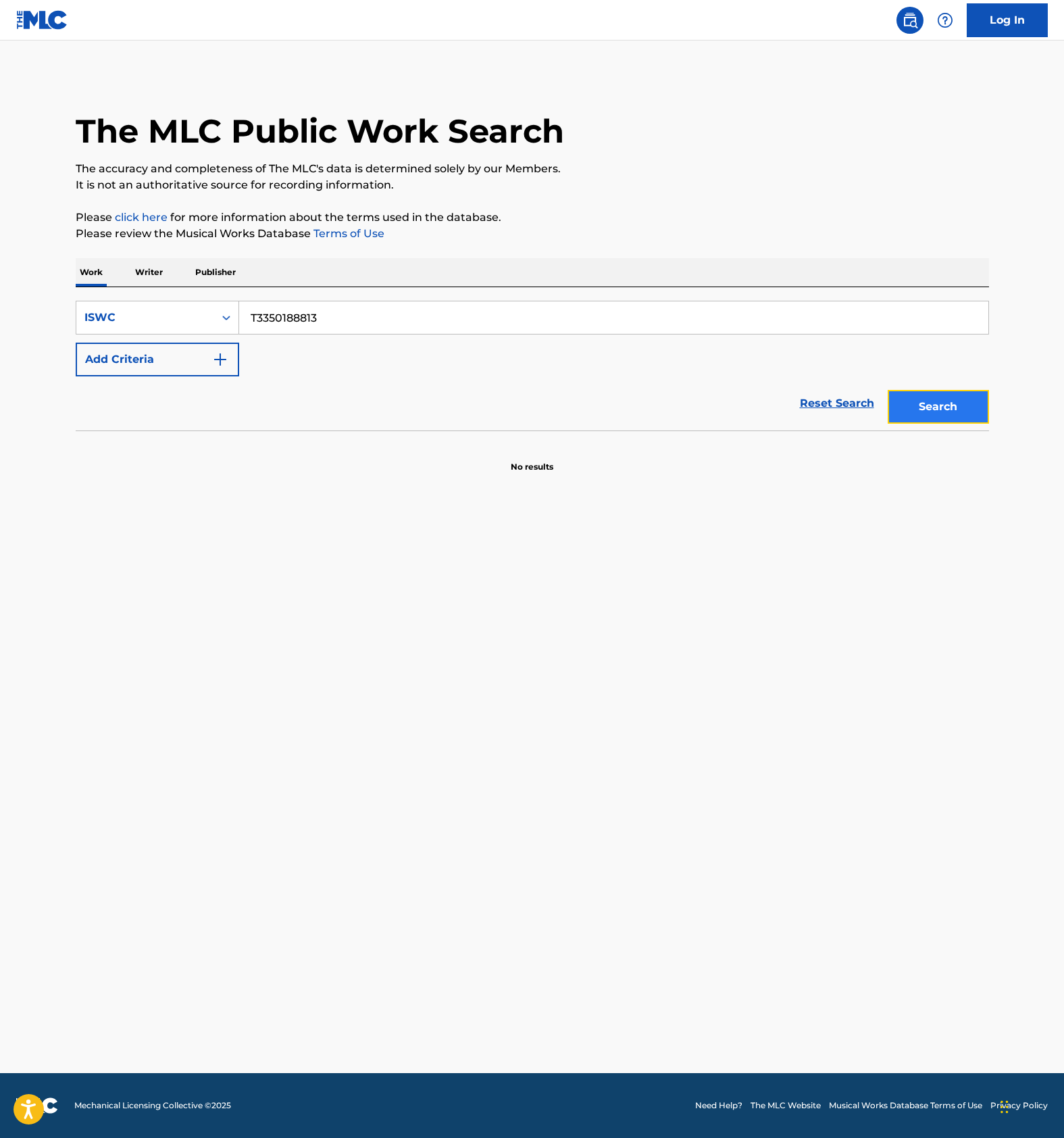
click at [924, 398] on button "Search" at bounding box center [938, 406] width 101 height 34
click at [319, 327] on input "T3350188813" at bounding box center [613, 317] width 749 height 32
paste input "00276959"
click at [931, 406] on button "Search" at bounding box center [938, 406] width 101 height 34
click at [291, 319] on input "T3300276959" at bounding box center [613, 317] width 749 height 32
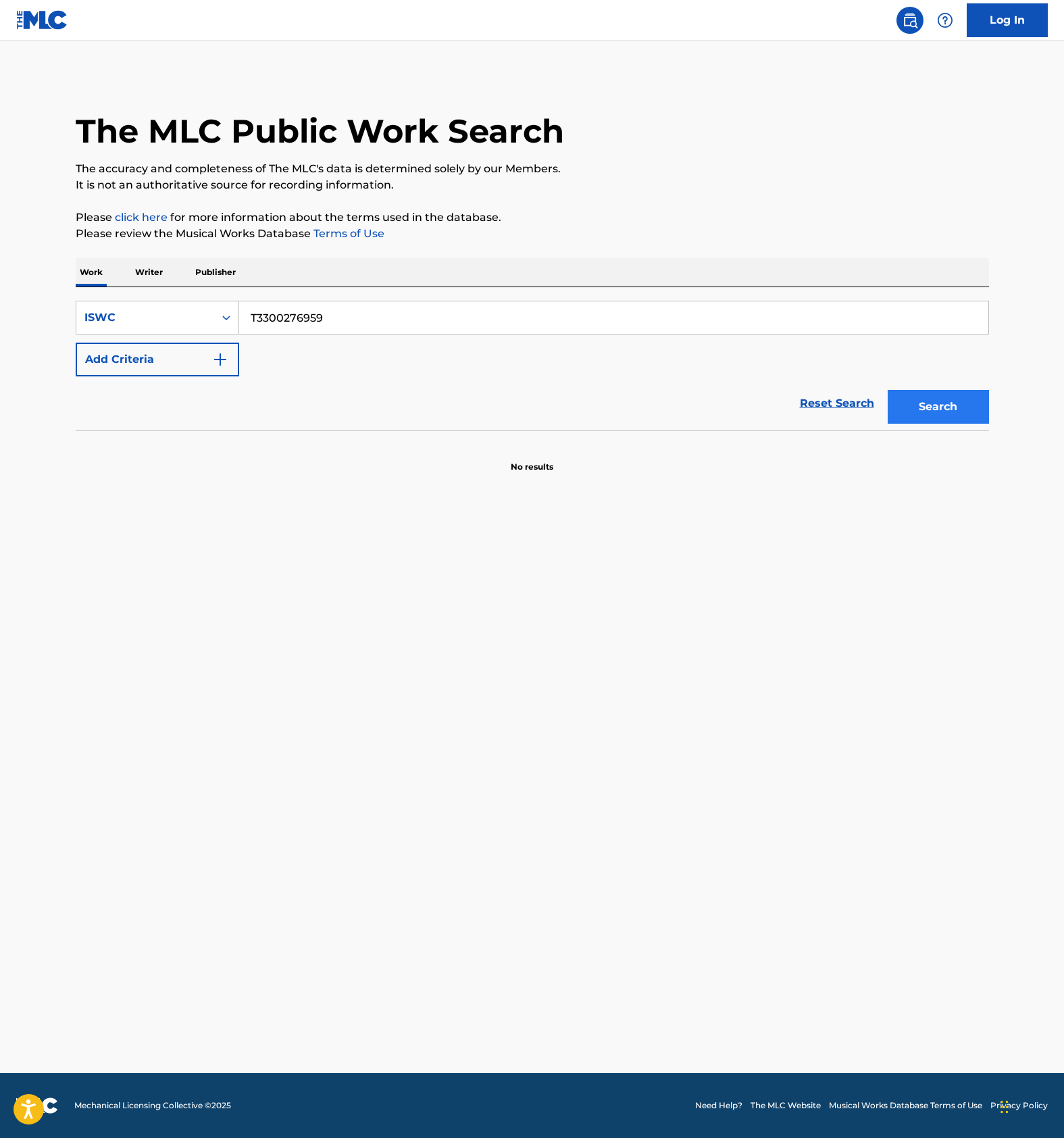
paste input "ときめきStarlight"
click at [940, 402] on button "Search" at bounding box center [938, 406] width 101 height 34
click at [335, 314] on input "ときめきStarlight" at bounding box center [613, 317] width 749 height 32
paste input "ODYSSEY"
click at [913, 400] on button "Search" at bounding box center [938, 406] width 101 height 34
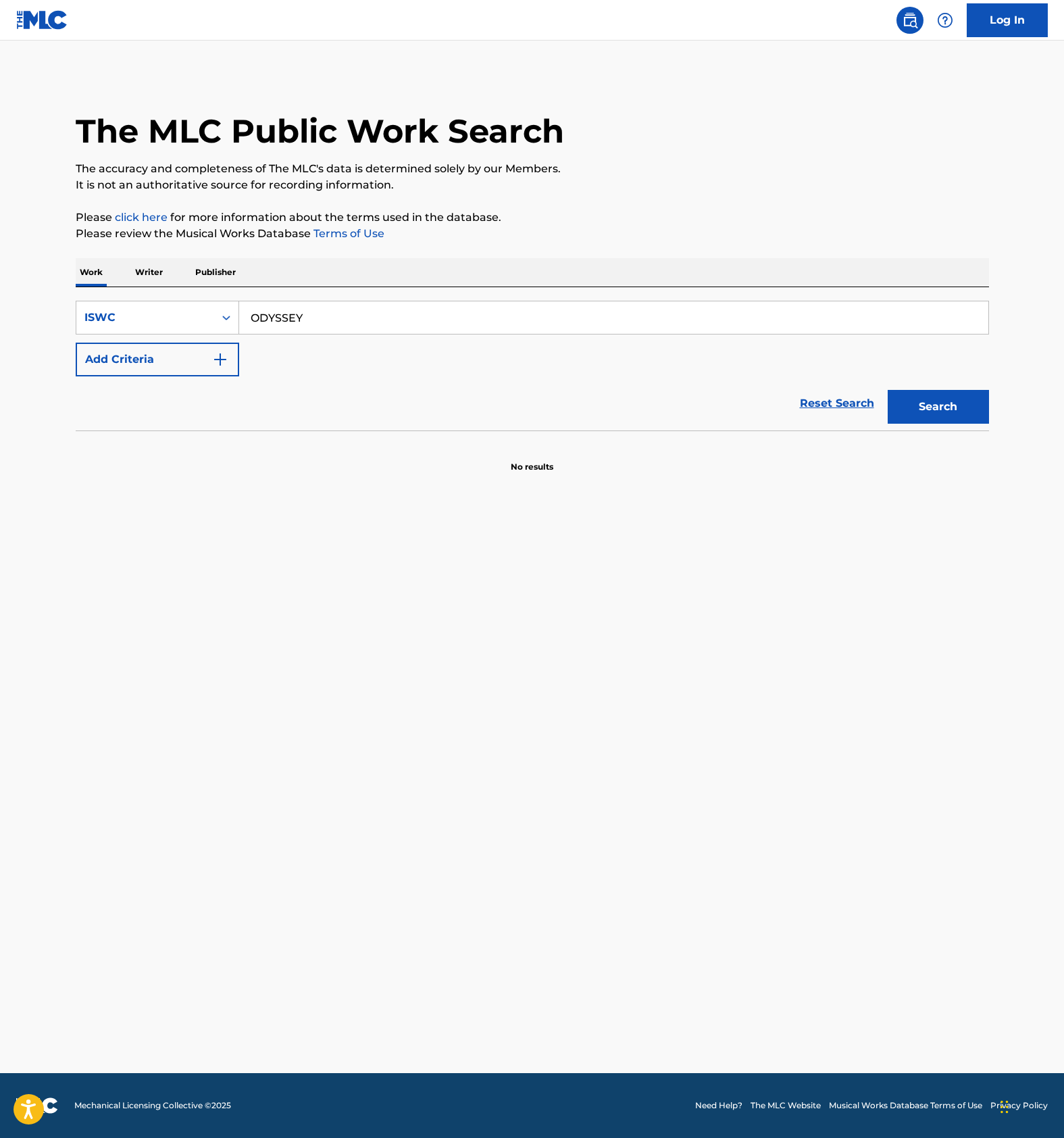
click at [284, 323] on input "ODYSSEY" at bounding box center [613, 317] width 749 height 32
click at [327, 319] on input "ODYSSEY" at bounding box center [613, 317] width 749 height 32
paste input "KAFERIZUMU"
click at [314, 306] on input "KAFERIZUMU" at bounding box center [613, 317] width 749 height 32
paste input "T3307172352"
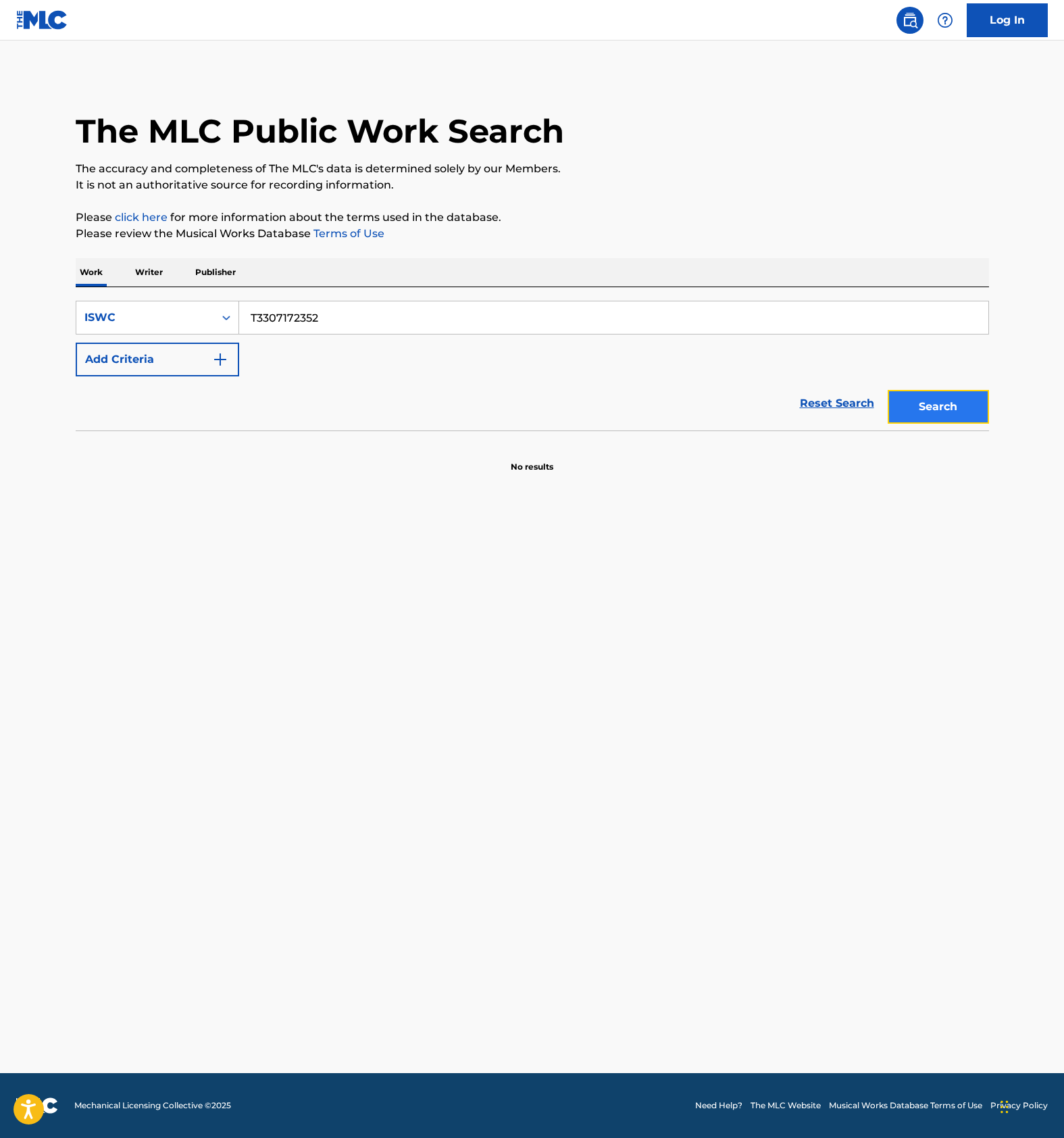
click at [953, 394] on button "Search" at bounding box center [938, 406] width 101 height 34
click at [337, 310] on input "T3307172352" at bounding box center [613, 317] width 749 height 32
click at [920, 396] on button "Search" at bounding box center [938, 406] width 101 height 34
click at [291, 312] on input "T3307172352" at bounding box center [613, 317] width 749 height 32
paste input "201505"
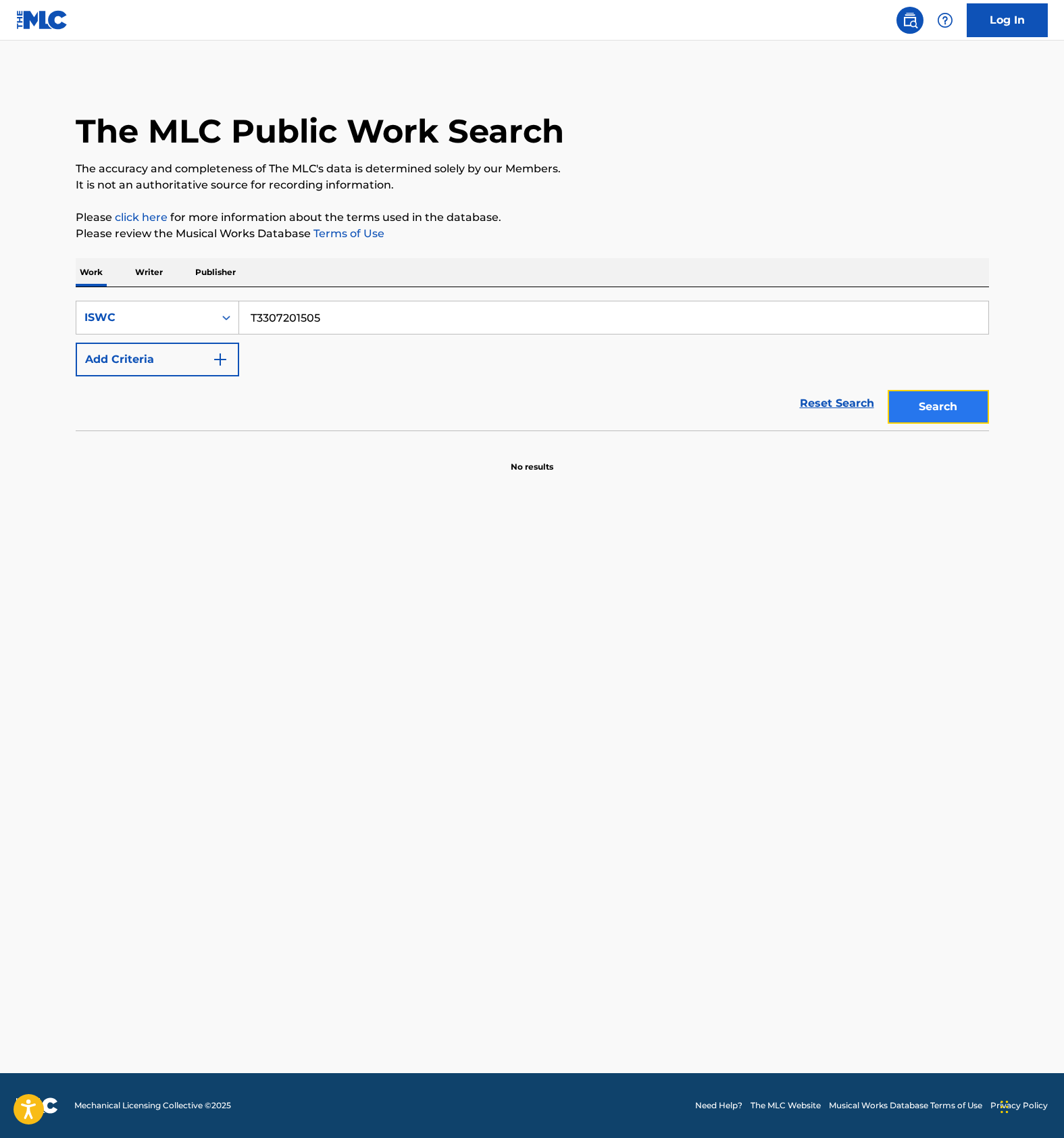
click at [920, 410] on button "Search" at bounding box center [938, 406] width 101 height 34
click at [317, 324] on input "T3307201505" at bounding box center [613, 317] width 749 height 32
paste input "340730"
click at [908, 403] on button "Search" at bounding box center [938, 406] width 101 height 34
click at [296, 316] on input "T3307340730" at bounding box center [613, 317] width 749 height 32
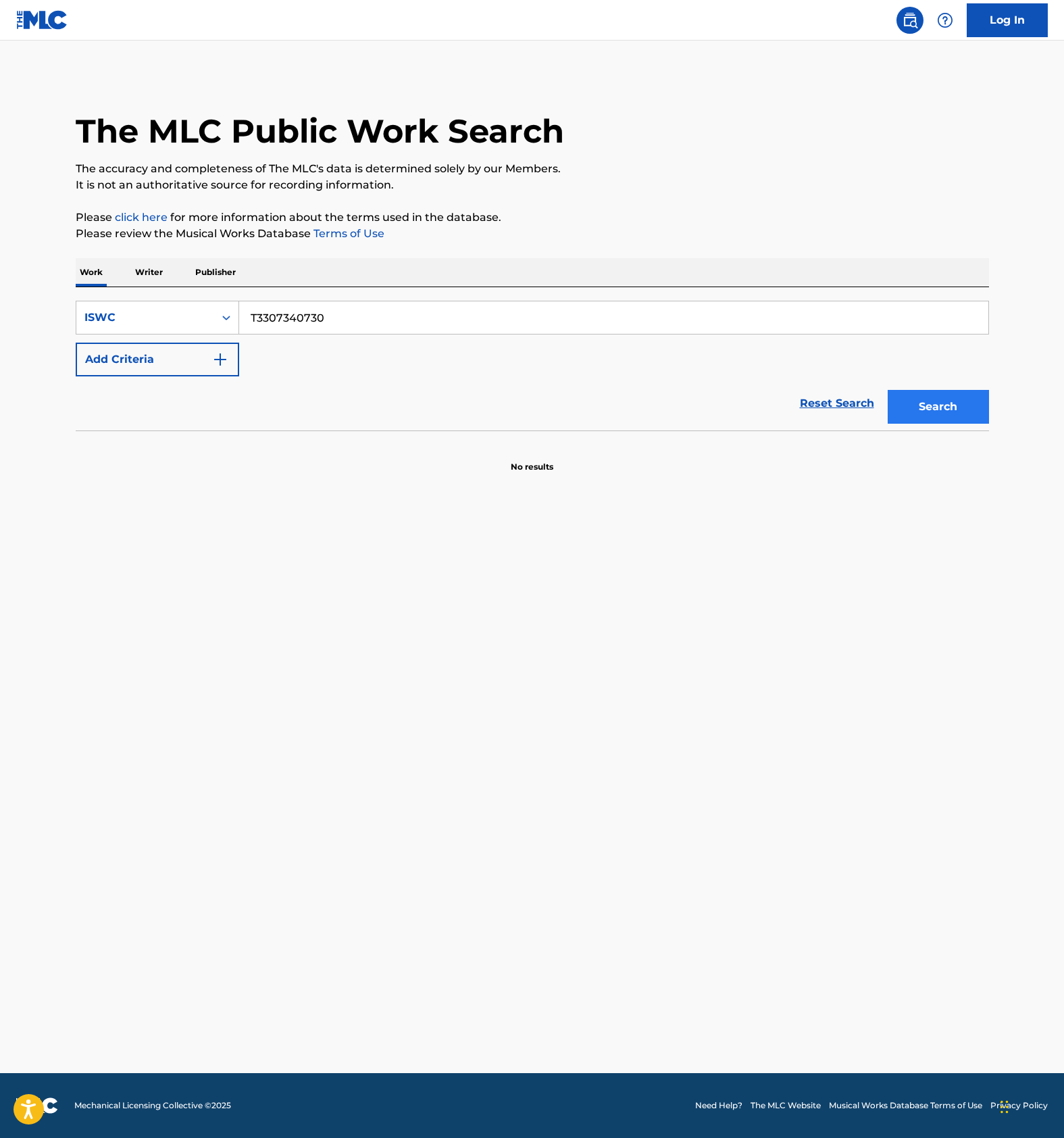
paste input "175419"
click at [944, 406] on button "Search" at bounding box center [938, 406] width 101 height 34
click at [302, 314] on input "T3307175419" at bounding box center [613, 317] width 749 height 32
paste input "964"
click at [949, 400] on button "Search" at bounding box center [938, 406] width 101 height 34
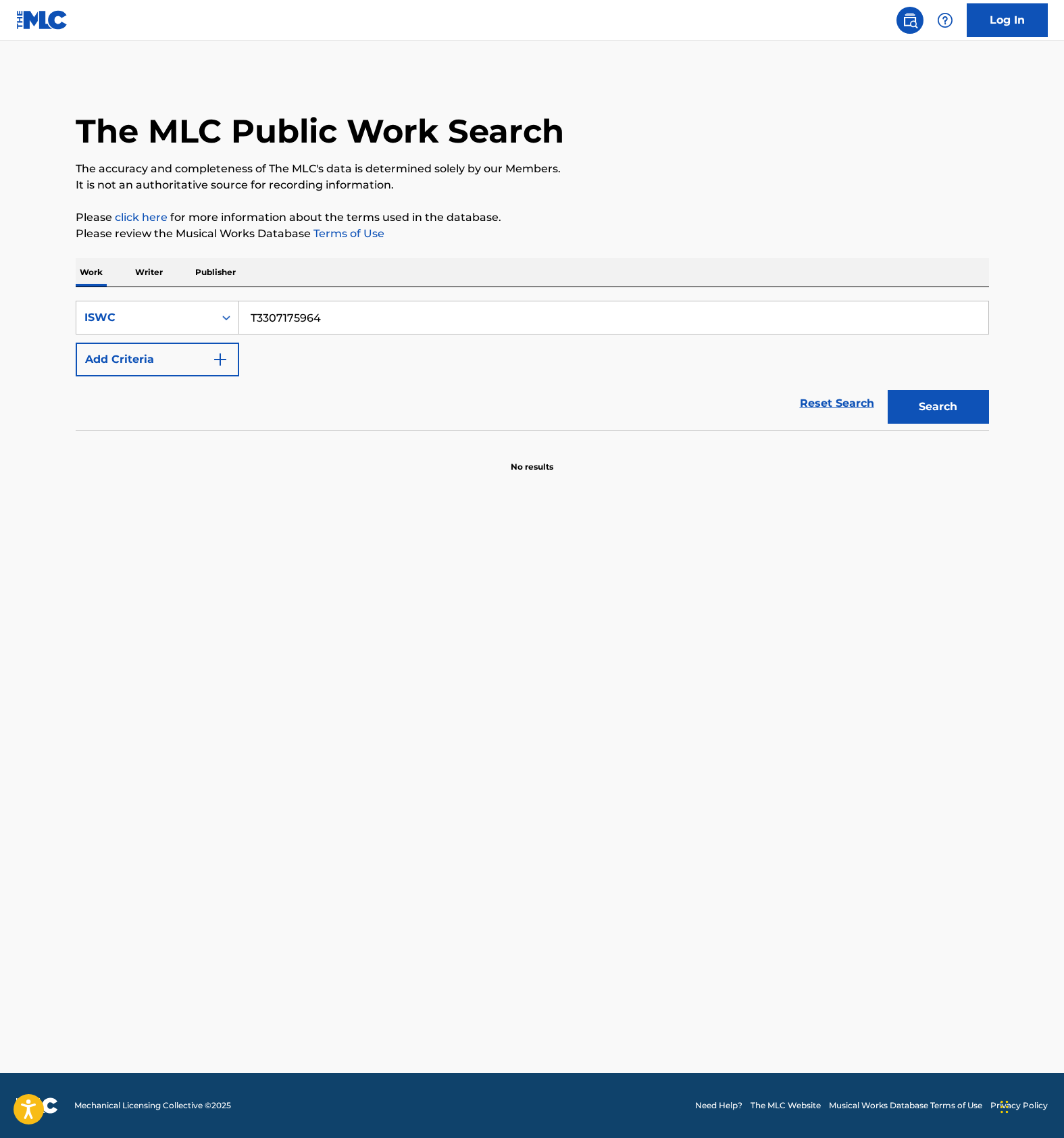
click at [306, 317] on input "T3307175964" at bounding box center [613, 317] width 749 height 32
paste input "817"
click at [924, 407] on button "Search" at bounding box center [938, 406] width 101 height 34
click at [307, 319] on input "T3307175817" at bounding box center [613, 317] width 749 height 32
paste input "351"
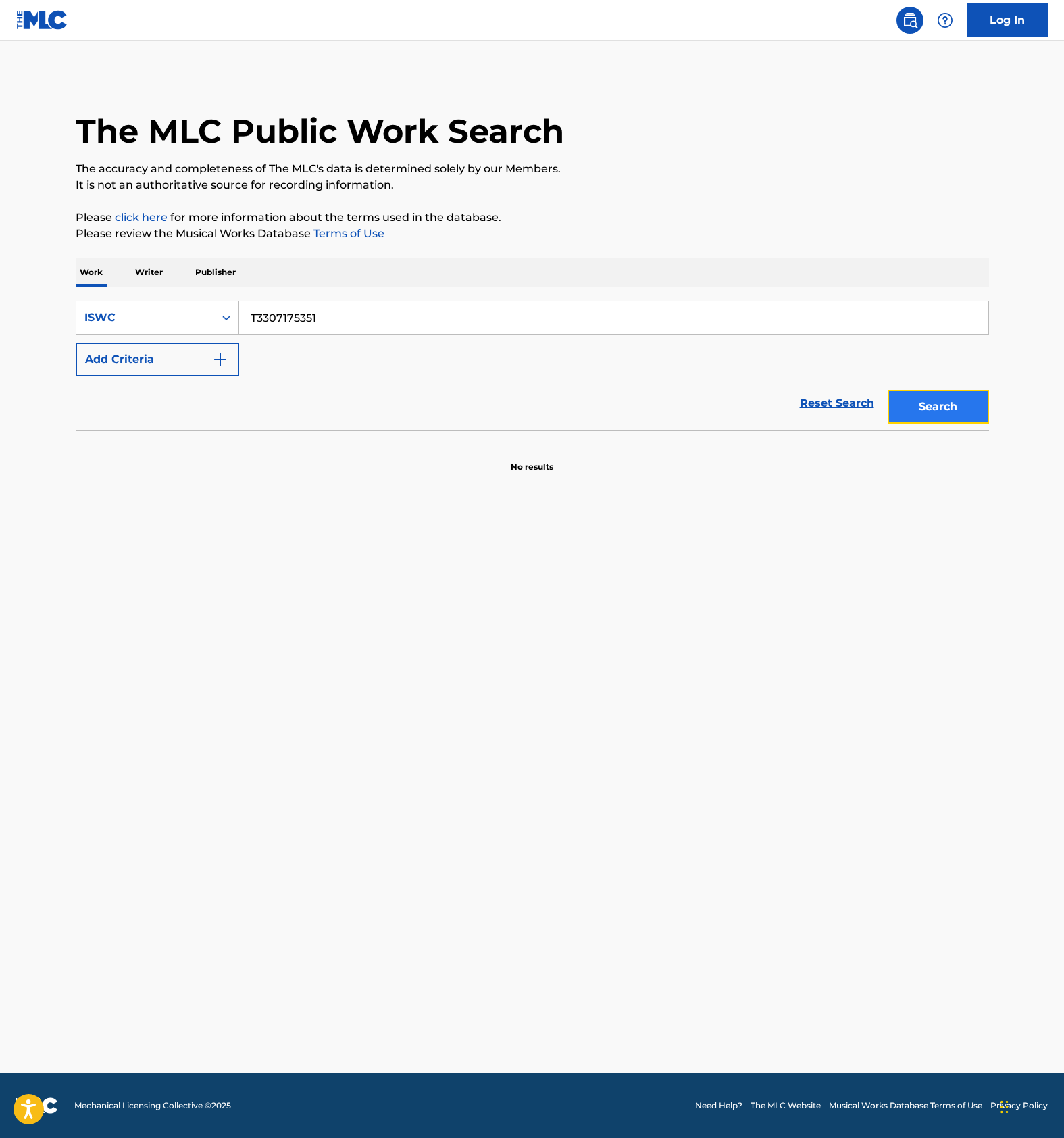
click at [914, 406] on button "Search" at bounding box center [938, 406] width 101 height 34
click at [319, 313] on input "T3307175351" at bounding box center [613, 317] width 749 height 32
paste input "920"
click at [924, 400] on button "Search" at bounding box center [938, 406] width 101 height 34
click at [322, 327] on input "T3307175920" at bounding box center [613, 317] width 749 height 32
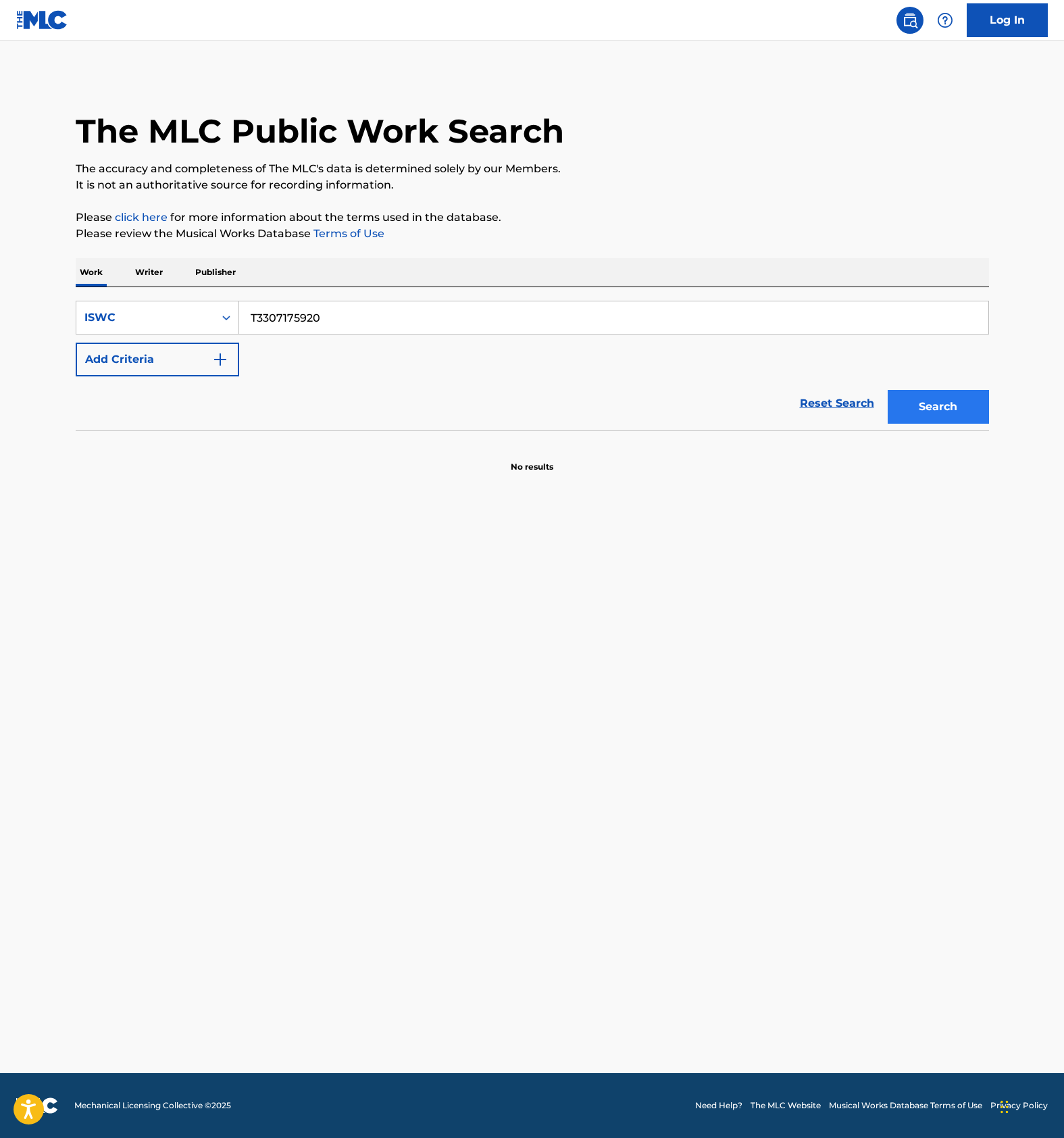
paste input "021616"
click at [959, 402] on button "Search" at bounding box center [938, 406] width 101 height 34
click at [329, 314] on input "T3300216160" at bounding box center [613, 317] width 749 height 32
paste input "7200433"
click at [955, 414] on button "Search" at bounding box center [938, 406] width 101 height 34
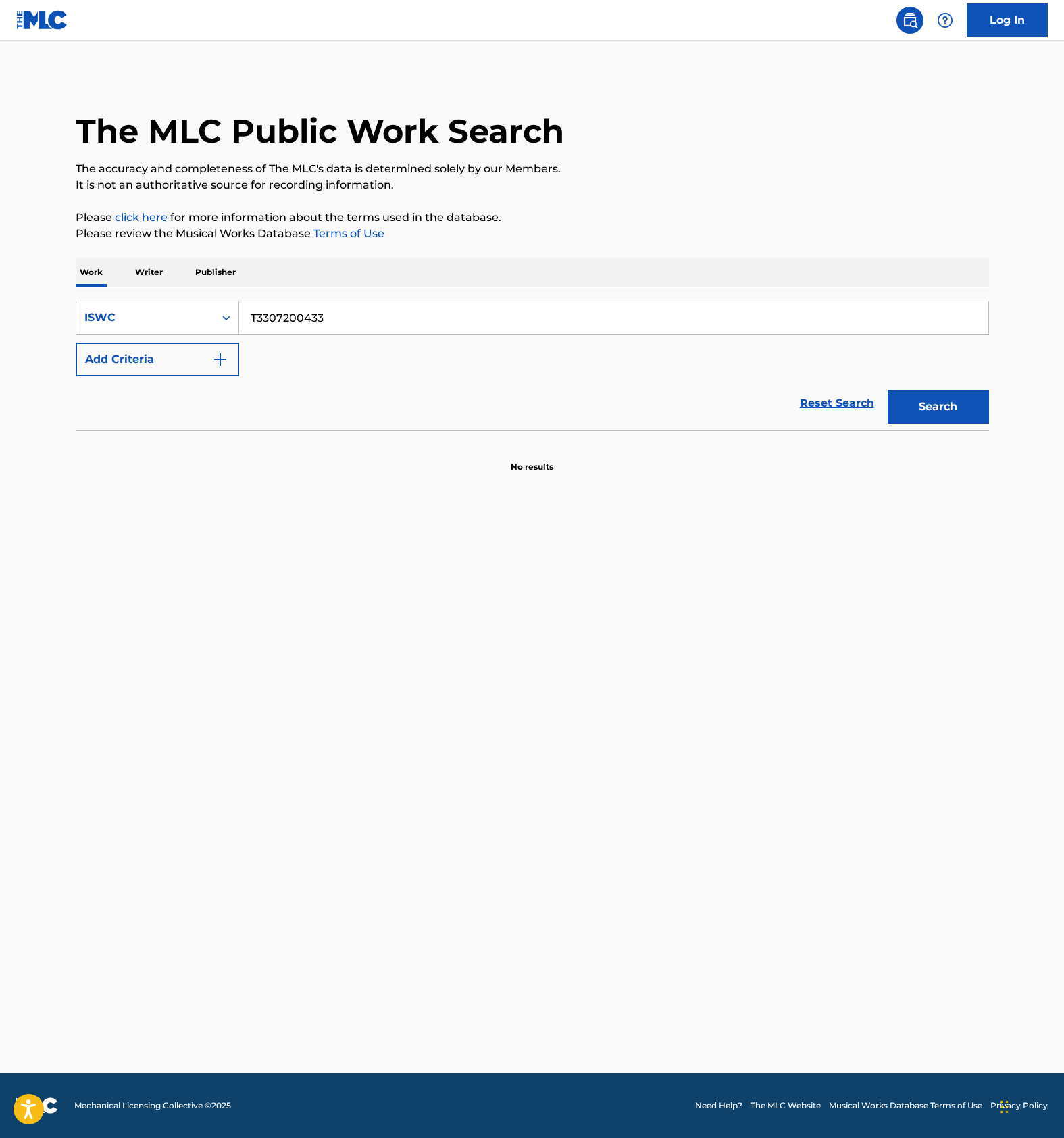
click at [332, 321] on input "T3307200433" at bounding box center [613, 317] width 749 height 32
click at [961, 394] on button "Search" at bounding box center [938, 406] width 101 height 34
click at [306, 314] on input "T3307200433" at bounding box center [613, 317] width 749 height 32
paste input "0276879"
click at [939, 406] on button "Search" at bounding box center [938, 406] width 101 height 34
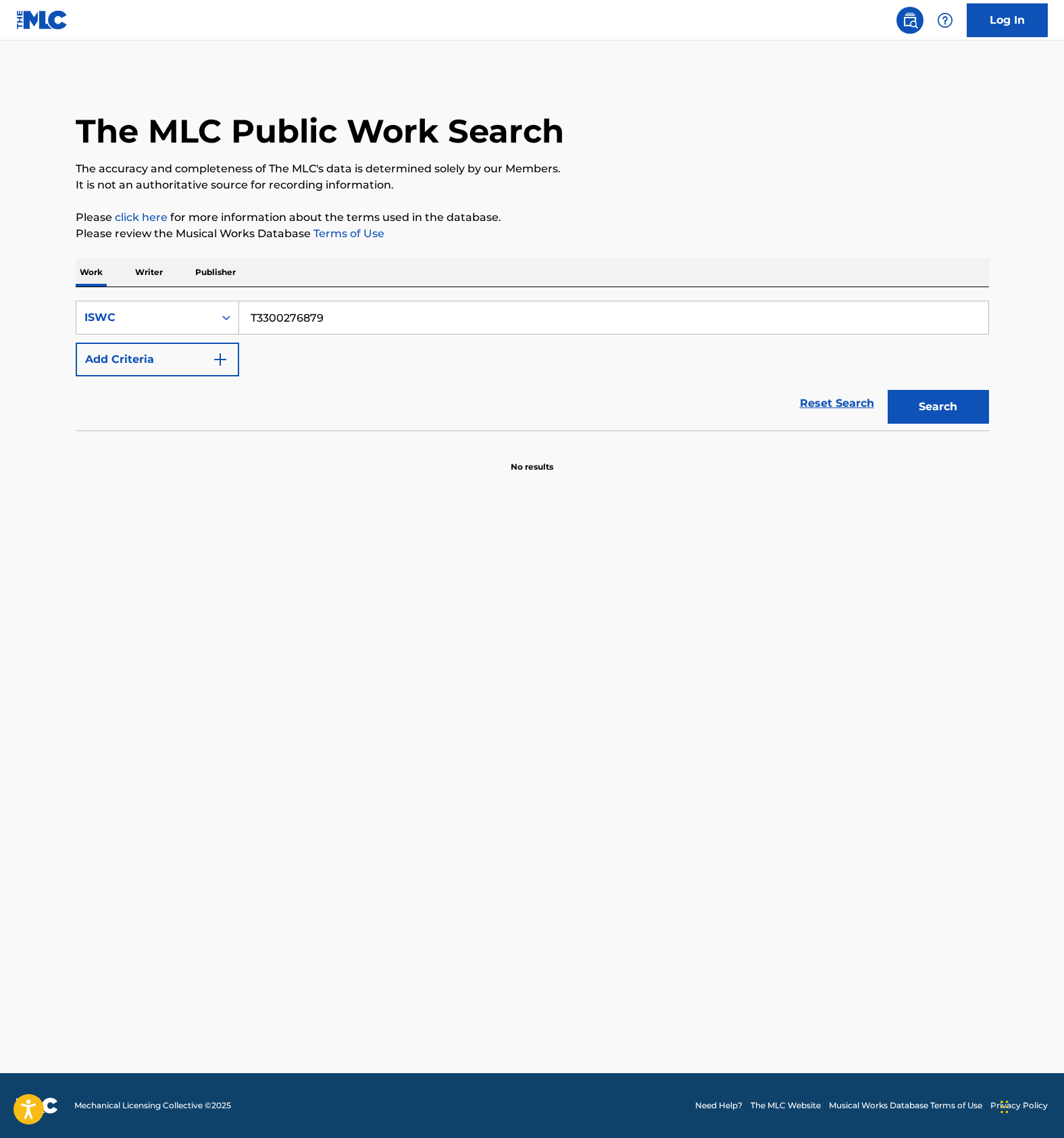
click at [273, 319] on input "T3300276879" at bounding box center [613, 317] width 749 height 32
paste input "7169906"
click at [939, 408] on button "Search" at bounding box center [938, 406] width 101 height 34
click at [290, 313] on input "T3307169906" at bounding box center [613, 317] width 749 height 32
paste input "93682"
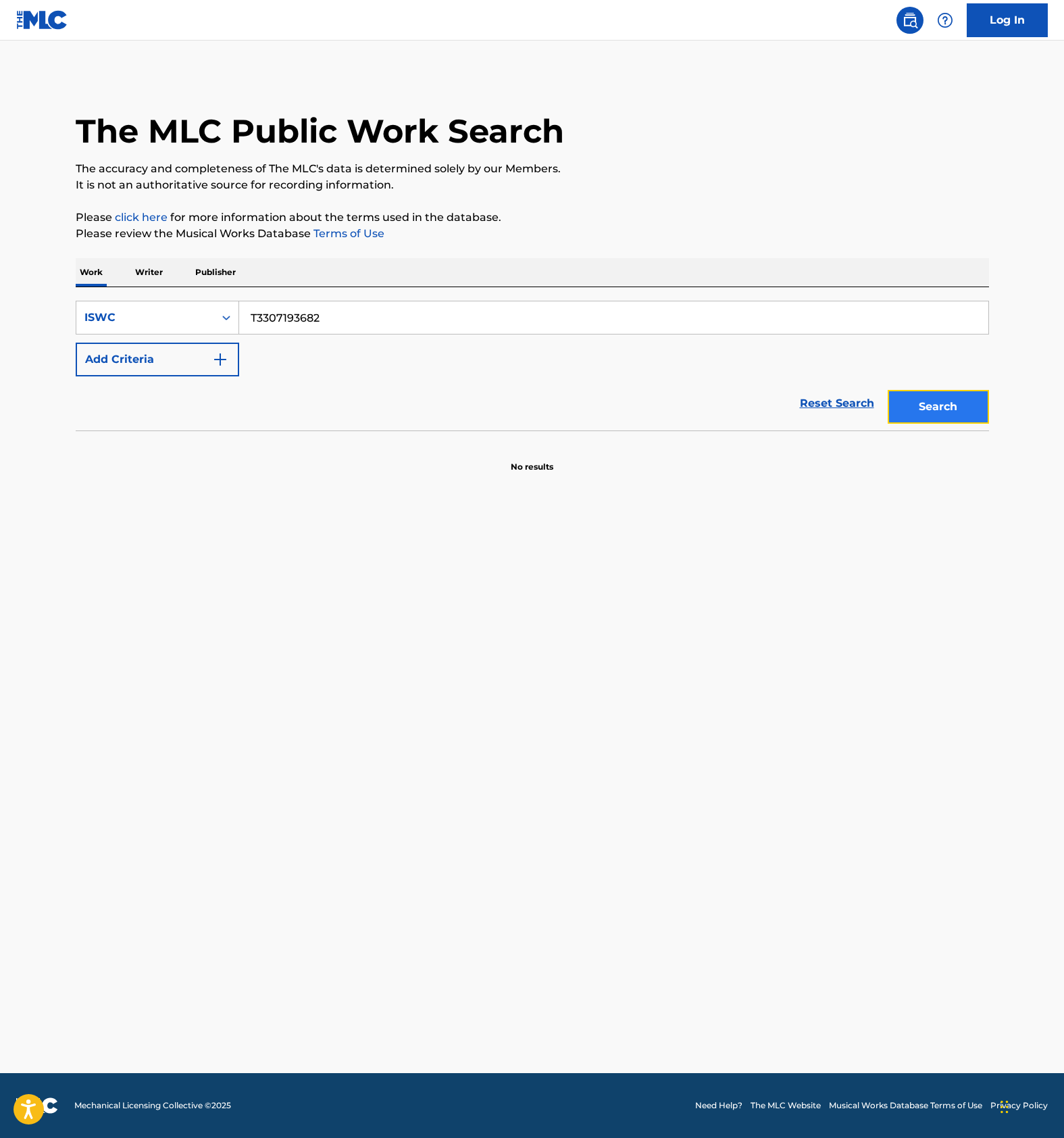
click at [947, 398] on button "Search" at bounding box center [938, 406] width 101 height 34
click at [632, 669] on main "The MLC Public Work Search The accuracy and completeness of The MLC's data is d…" at bounding box center [532, 556] width 1064 height 1032
click at [307, 313] on input "T3307193682" at bounding box center [613, 317] width 749 height 32
paste input "766"
click at [943, 402] on button "Search" at bounding box center [938, 406] width 101 height 34
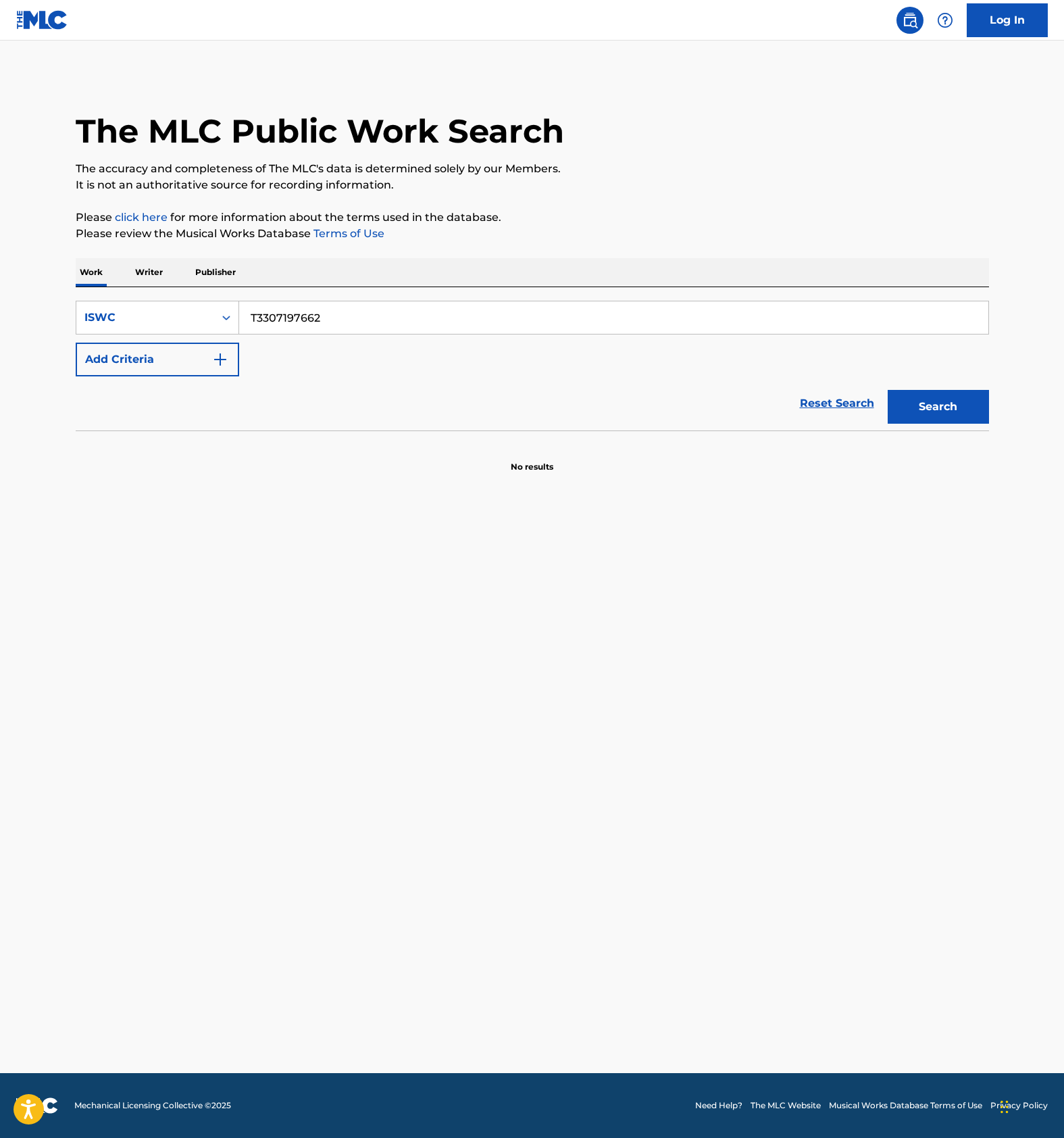
click at [303, 317] on input "T3307197662" at bounding box center [613, 317] width 749 height 32
click at [351, 317] on input "T3307197662" at bounding box center [613, 317] width 749 height 32
click at [322, 319] on input "T3307197662" at bounding box center [613, 317] width 749 height 32
paste input "MUSIC OF THE BEGINNING"
click at [332, 321] on input "MUSIC OF THE BEGINNING" at bounding box center [613, 317] width 749 height 32
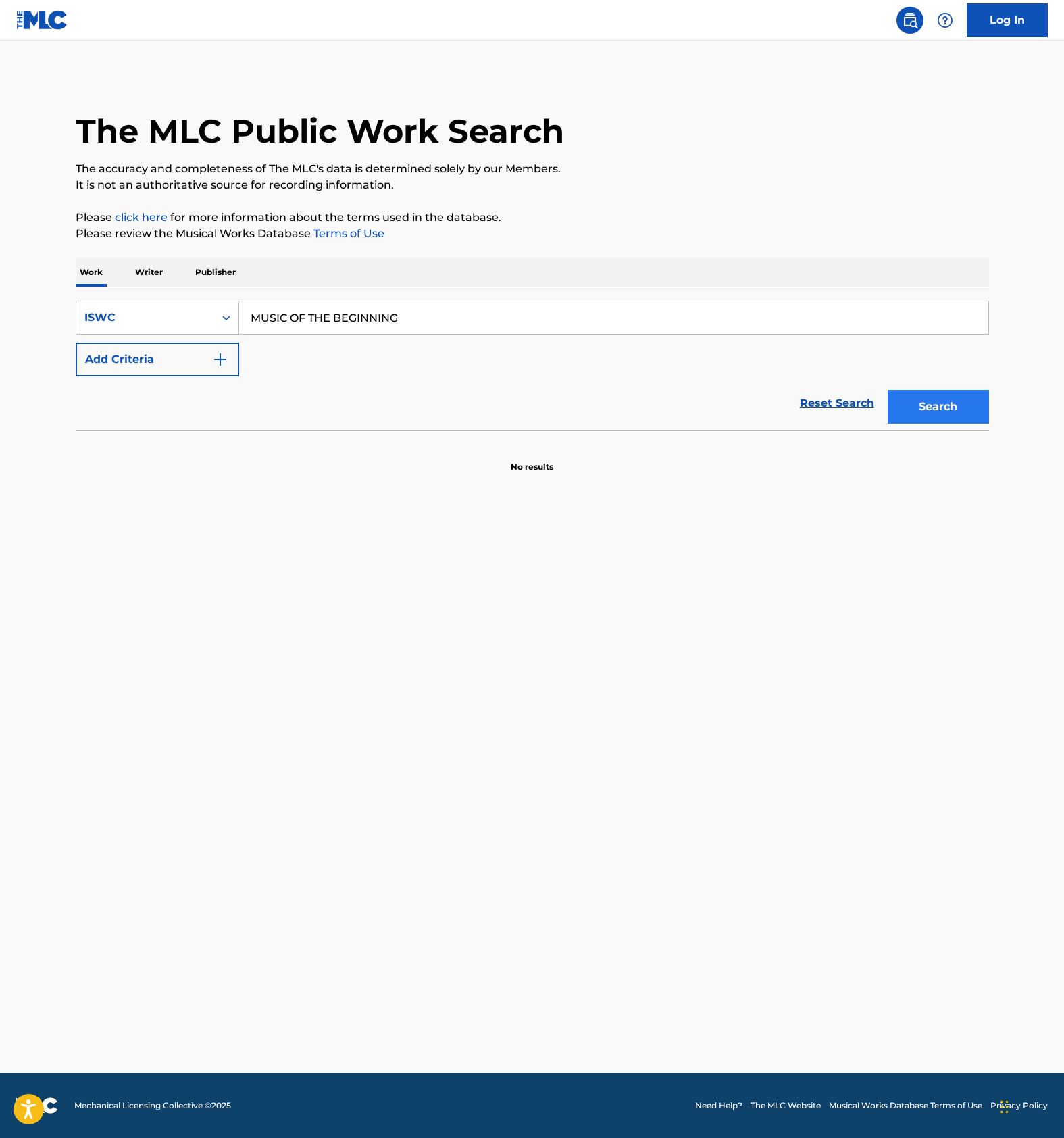
paste input "T3307203454"
click at [926, 388] on div "Search" at bounding box center [935, 403] width 108 height 54
click at [917, 398] on button "Search" at bounding box center [938, 406] width 101 height 34
click at [337, 319] on input "T3307203454" at bounding box center [613, 317] width 749 height 32
paste input "76"
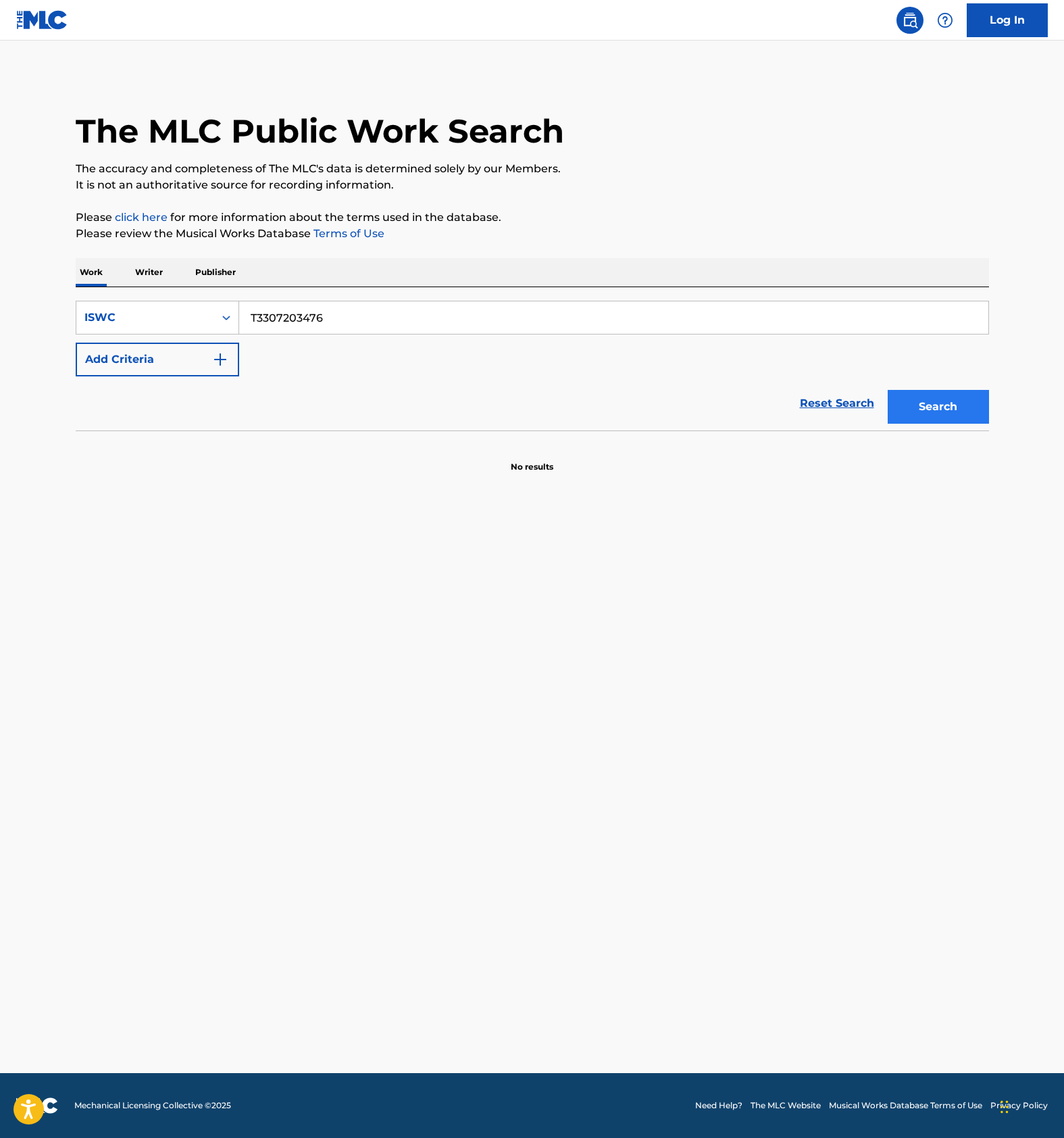
type input "T3307203476"
click at [942, 396] on button "Search" at bounding box center [938, 406] width 101 height 34
click at [355, 468] on section "No results" at bounding box center [532, 455] width 913 height 35
click at [585, 243] on div "The MLC Public Work Search The accuracy and completeness of The MLC's data is d…" at bounding box center [532, 273] width 946 height 398
click at [320, 316] on input "Search Form" at bounding box center [613, 317] width 749 height 32
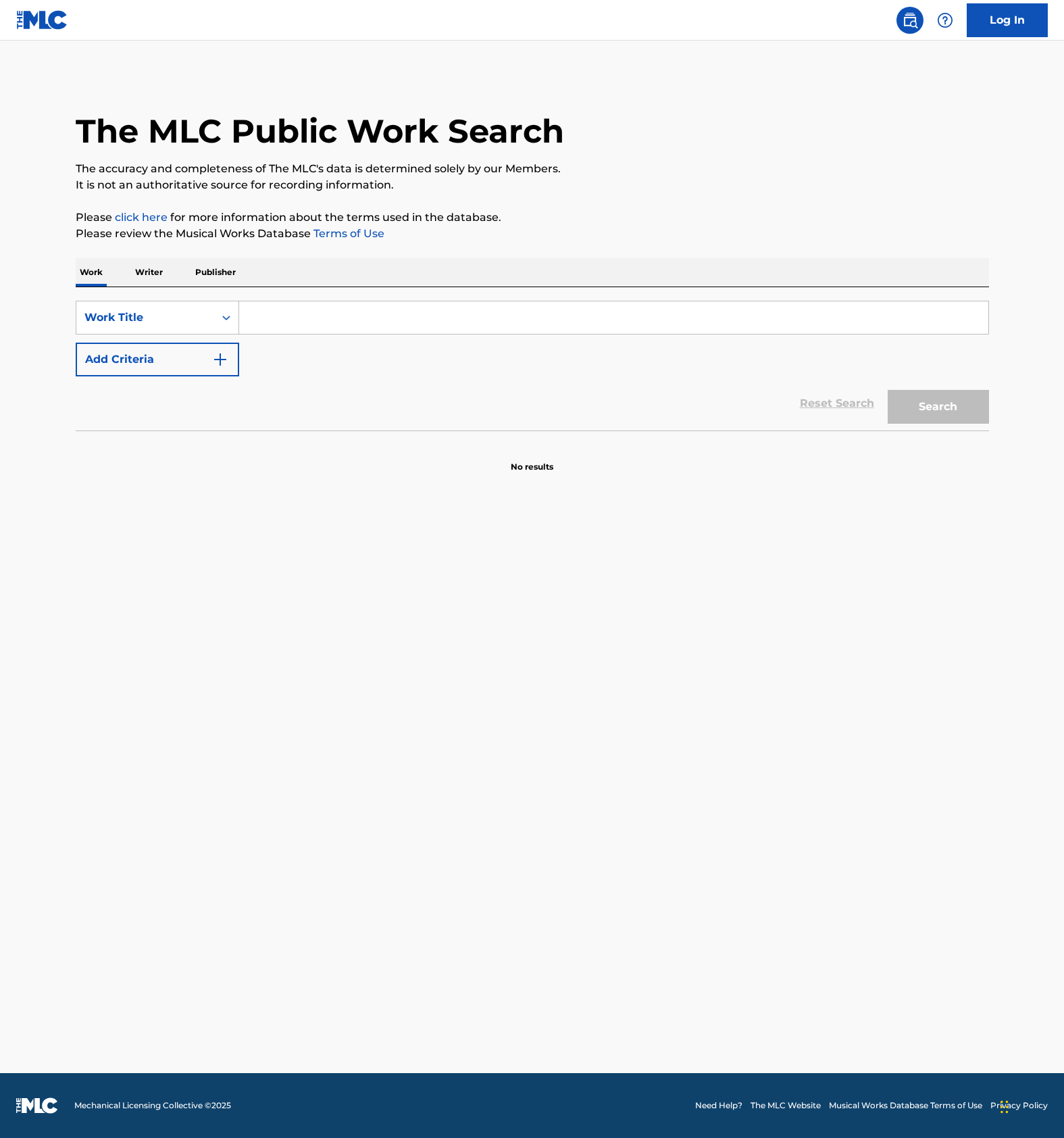
paste input "KURISUMASUMAAMEIDO"
click at [943, 410] on button "Search" at bounding box center [938, 406] width 101 height 34
click at [314, 319] on input "KURISUMASUMAAMEIDO" at bounding box center [613, 317] width 749 height 32
paste input "SPACE CLIMBER"
type input "SPACE CLIMBER"
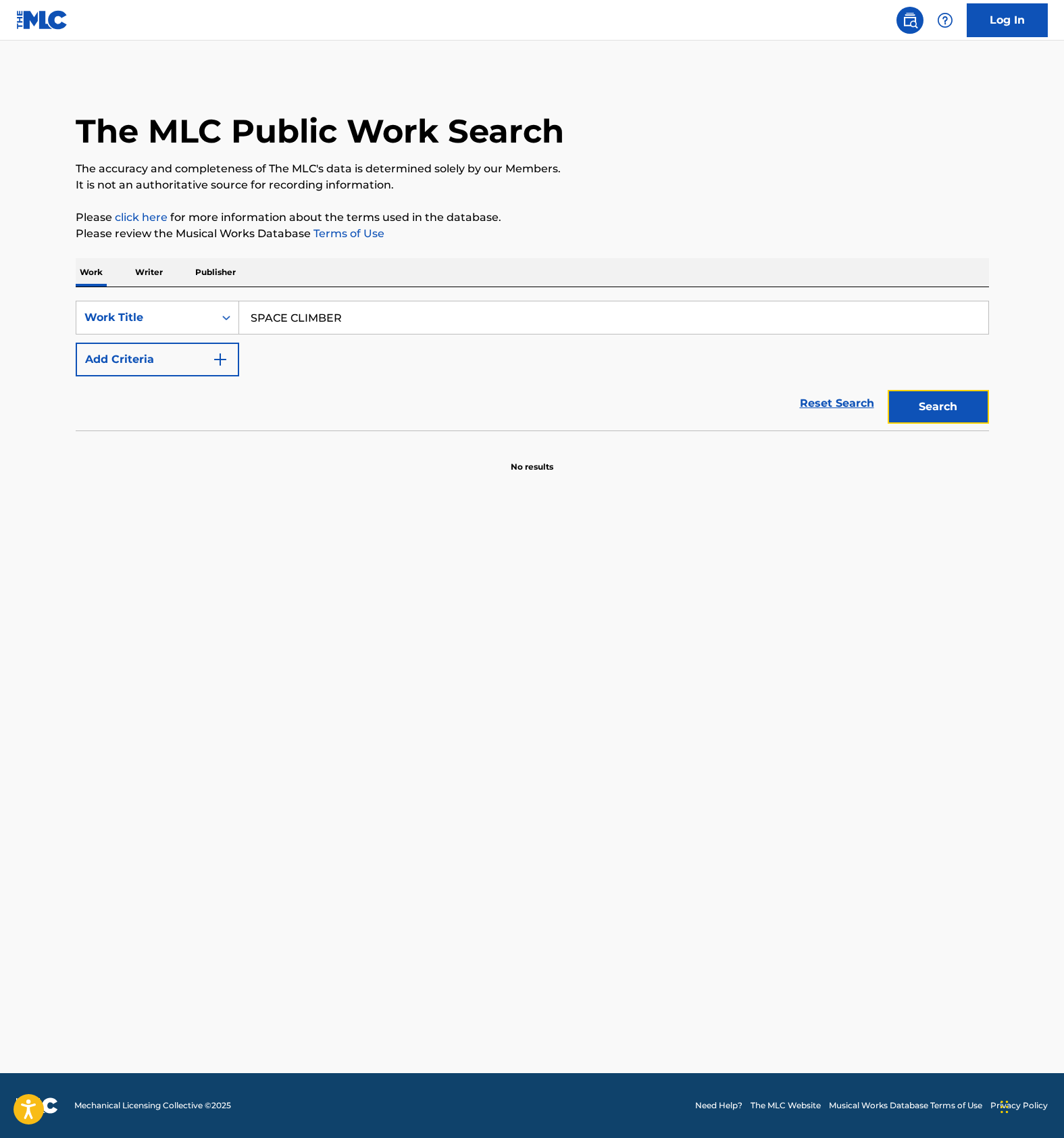
drag, startPoint x: 949, startPoint y: 411, endPoint x: 860, endPoint y: 368, distance: 98.8
click at [948, 411] on button "Search" at bounding box center [938, 406] width 101 height 34
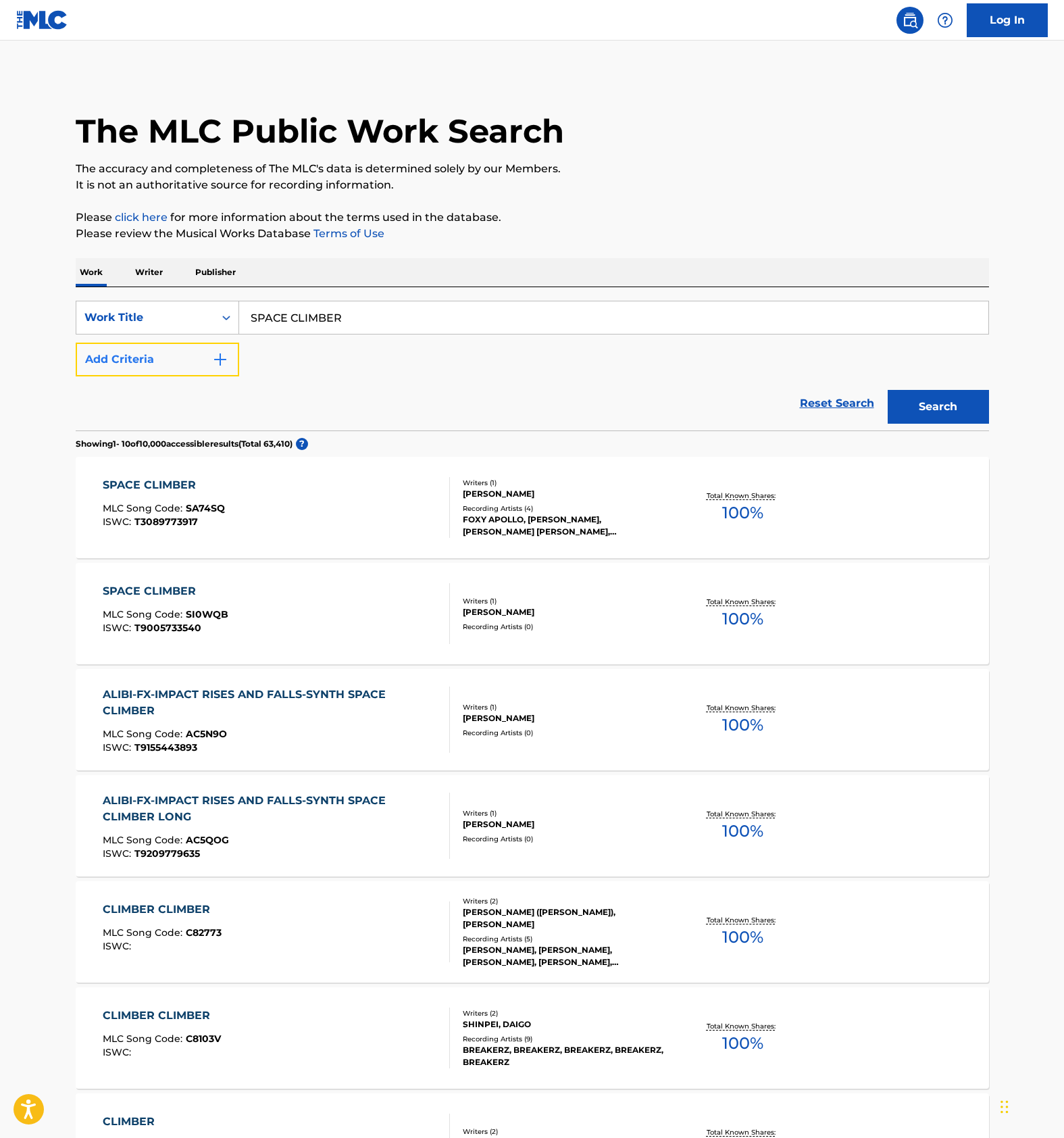
click at [191, 357] on button "Add Criteria" at bounding box center [157, 359] width 163 height 34
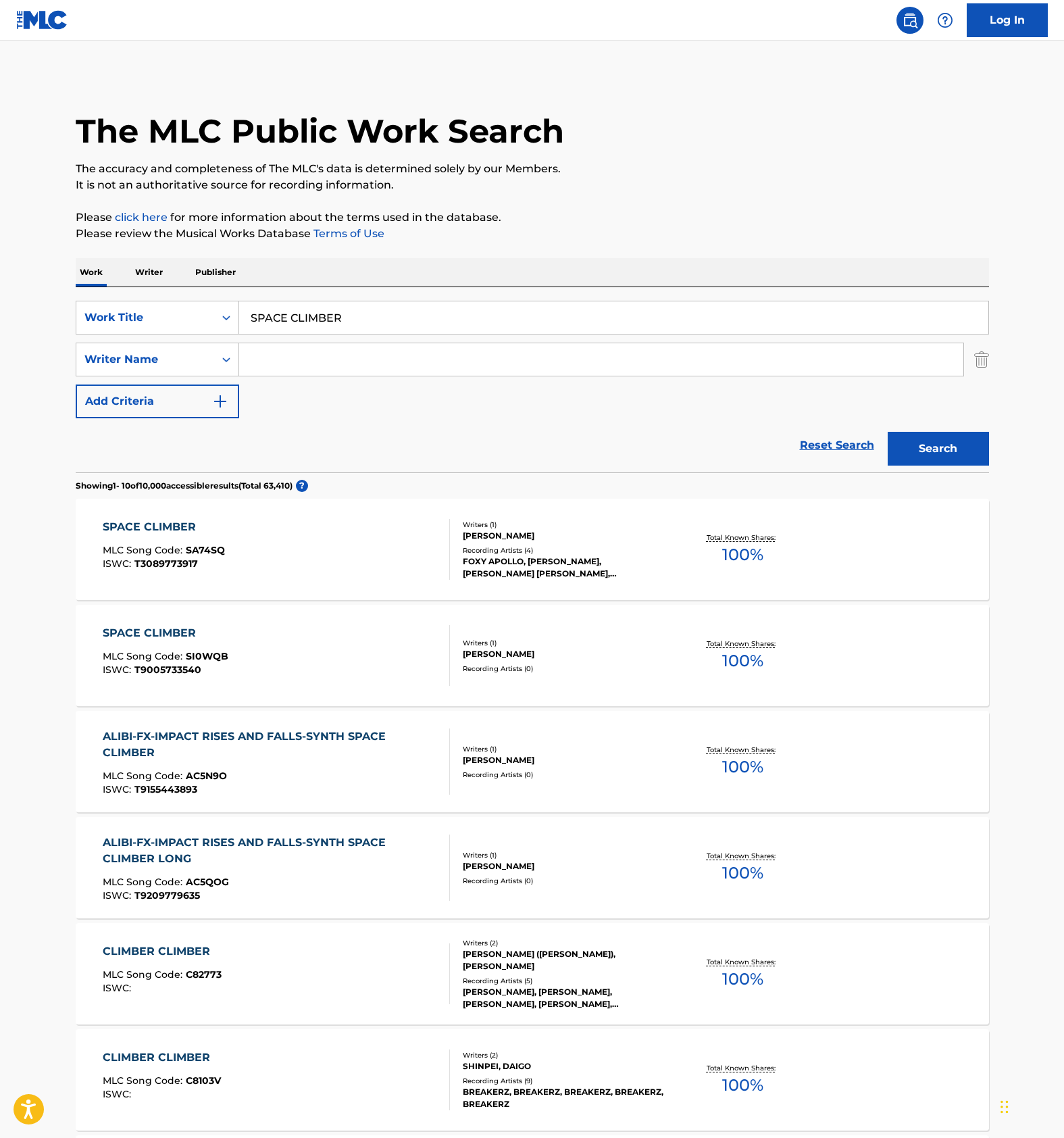
click at [304, 351] on input "Search Form" at bounding box center [601, 359] width 724 height 32
paste input "Brats Buzz"
click at [943, 448] on button "Search" at bounding box center [938, 448] width 101 height 34
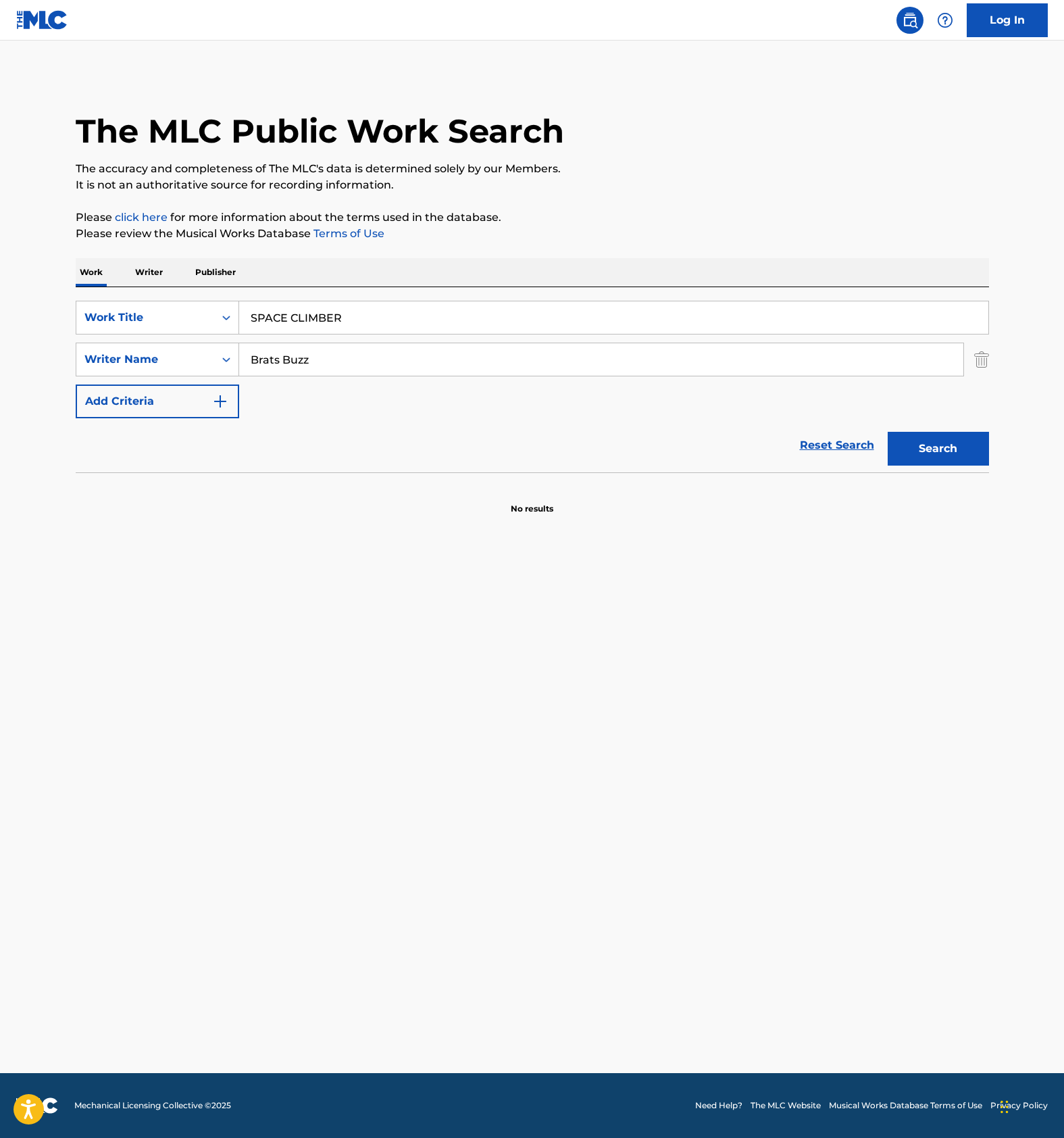
click at [303, 356] on input "Brats Buzz" at bounding box center [601, 359] width 724 height 32
paste input "Mass Doc"
click at [942, 454] on button "Search" at bounding box center [938, 448] width 101 height 34
click at [299, 360] on input "Mass Doc" at bounding box center [601, 359] width 724 height 32
paste input "Brats Buzz"
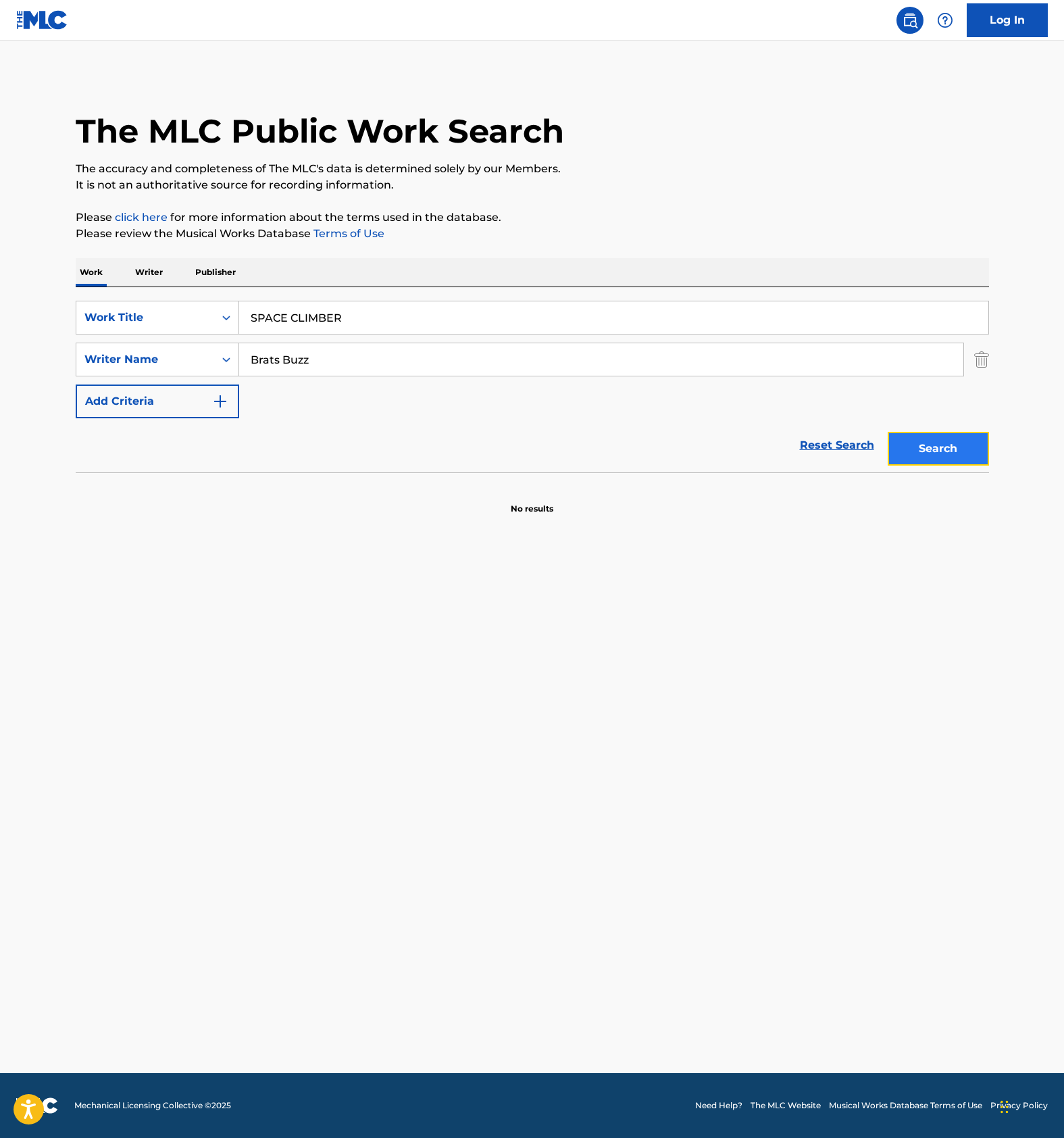
click at [956, 447] on button "Search" at bounding box center [938, 448] width 101 height 34
click at [316, 373] on input "Brats Buzz" at bounding box center [601, 359] width 724 height 32
paste input "Mass Doc"
type input "Mass Doc"
click at [973, 443] on button "Search" at bounding box center [938, 448] width 101 height 34
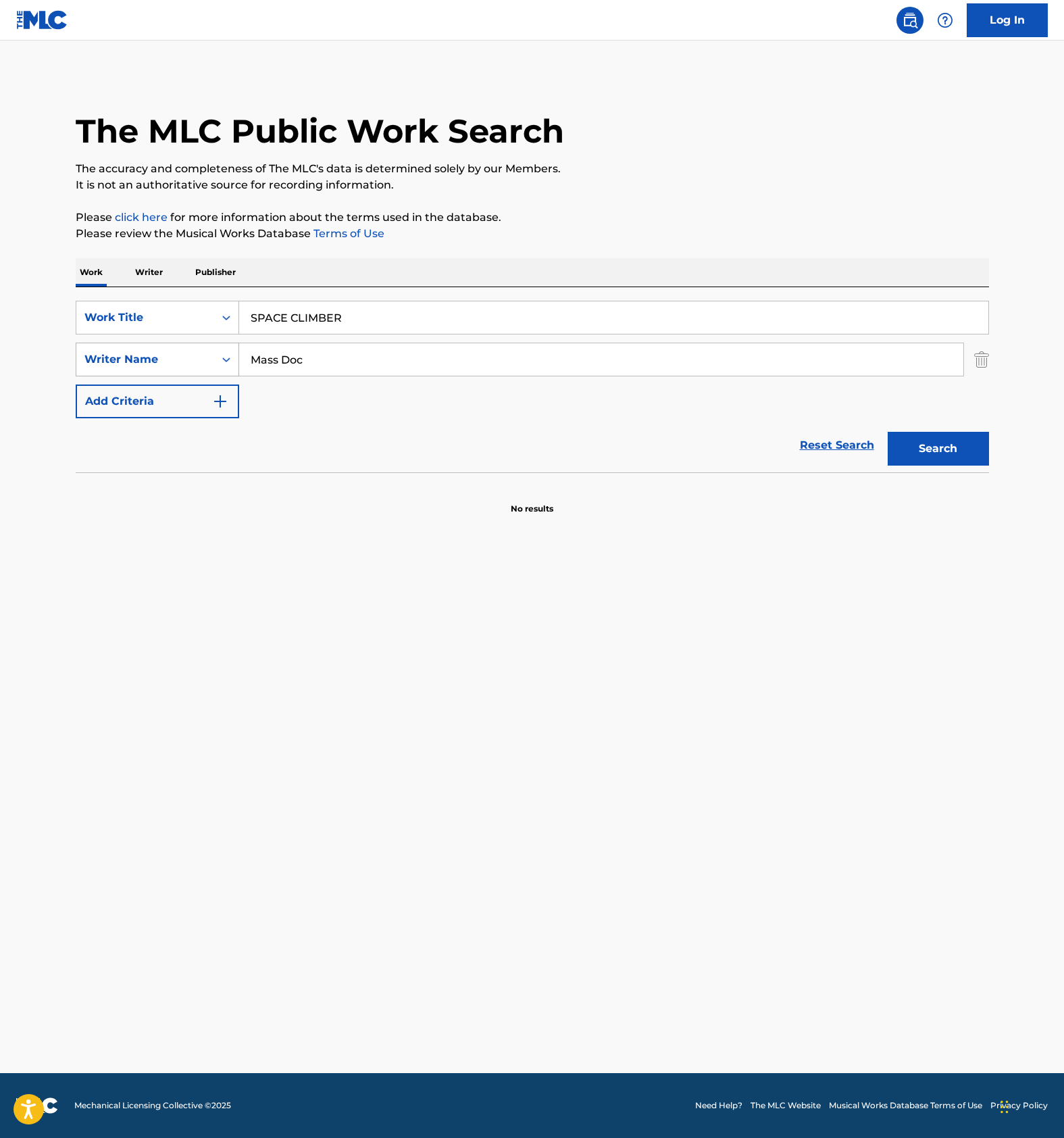
drag, startPoint x: 335, startPoint y: 356, endPoint x: 183, endPoint y: 363, distance: 152.2
click at [191, 363] on div "SearchWithCriteria955f749b-3d14-490d-80c7-c8f0268543f8 Writer Name Mass Doc" at bounding box center [532, 359] width 913 height 34
click at [942, 444] on button "Search" at bounding box center [938, 448] width 101 height 34
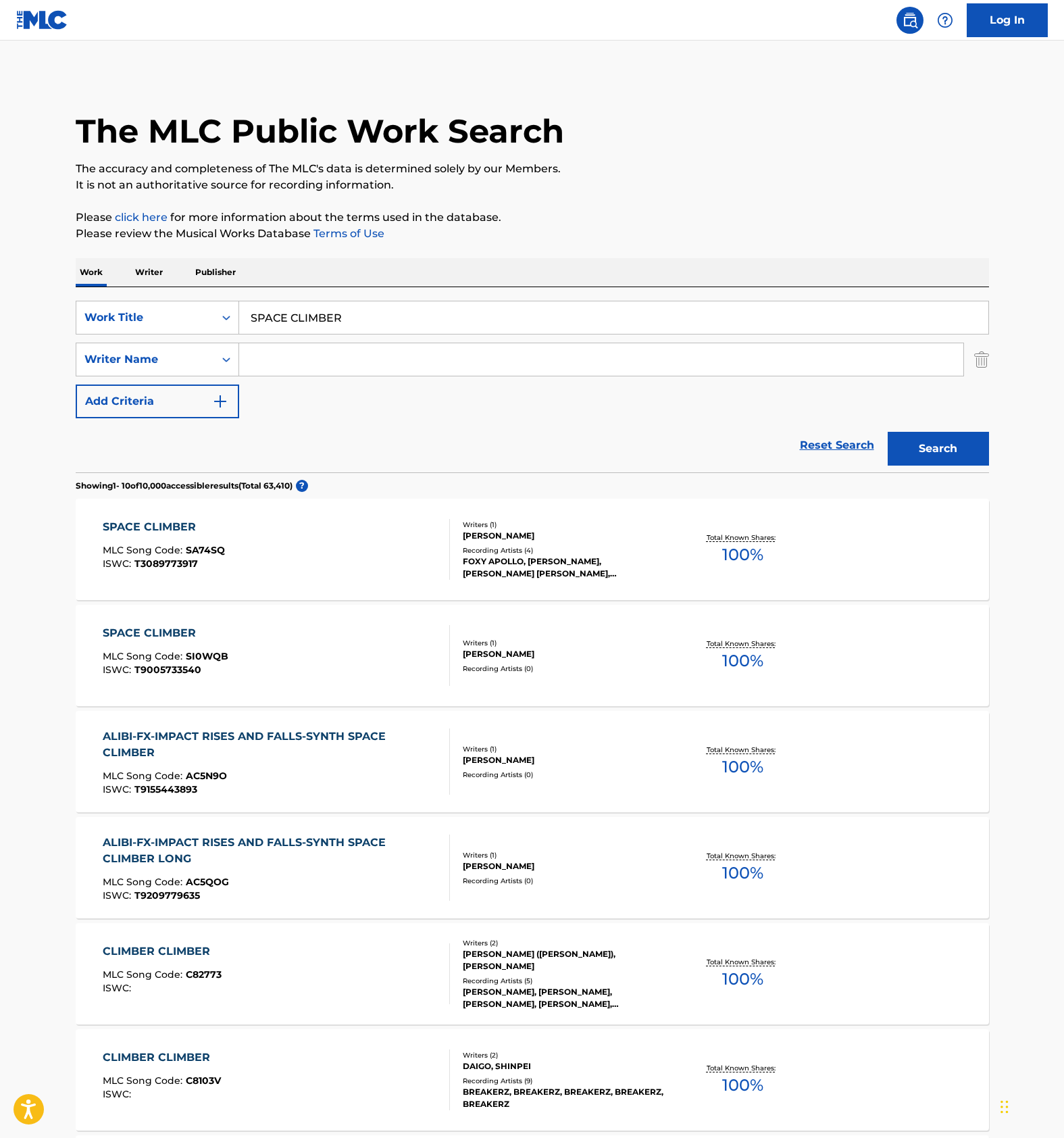
click at [342, 316] on input "SPACE CLIMBER" at bounding box center [613, 317] width 749 height 32
paste input "ANOTHER SIDE"
type input "ANOTHER SIDE"
click at [364, 365] on input "Search Form" at bounding box center [601, 359] width 724 height 32
paste input "Shigge"
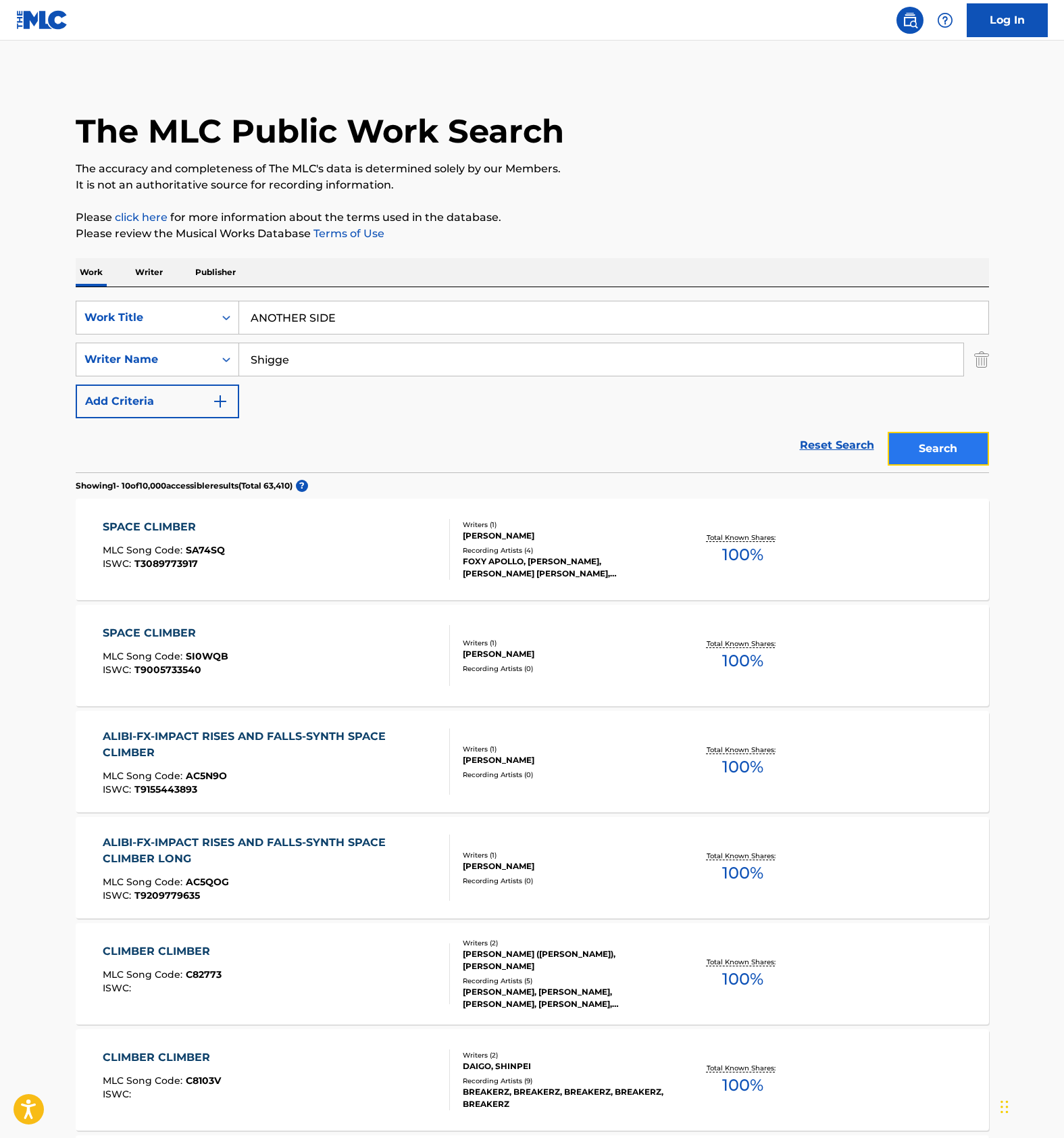
click at [924, 440] on button "Search" at bounding box center [938, 448] width 101 height 34
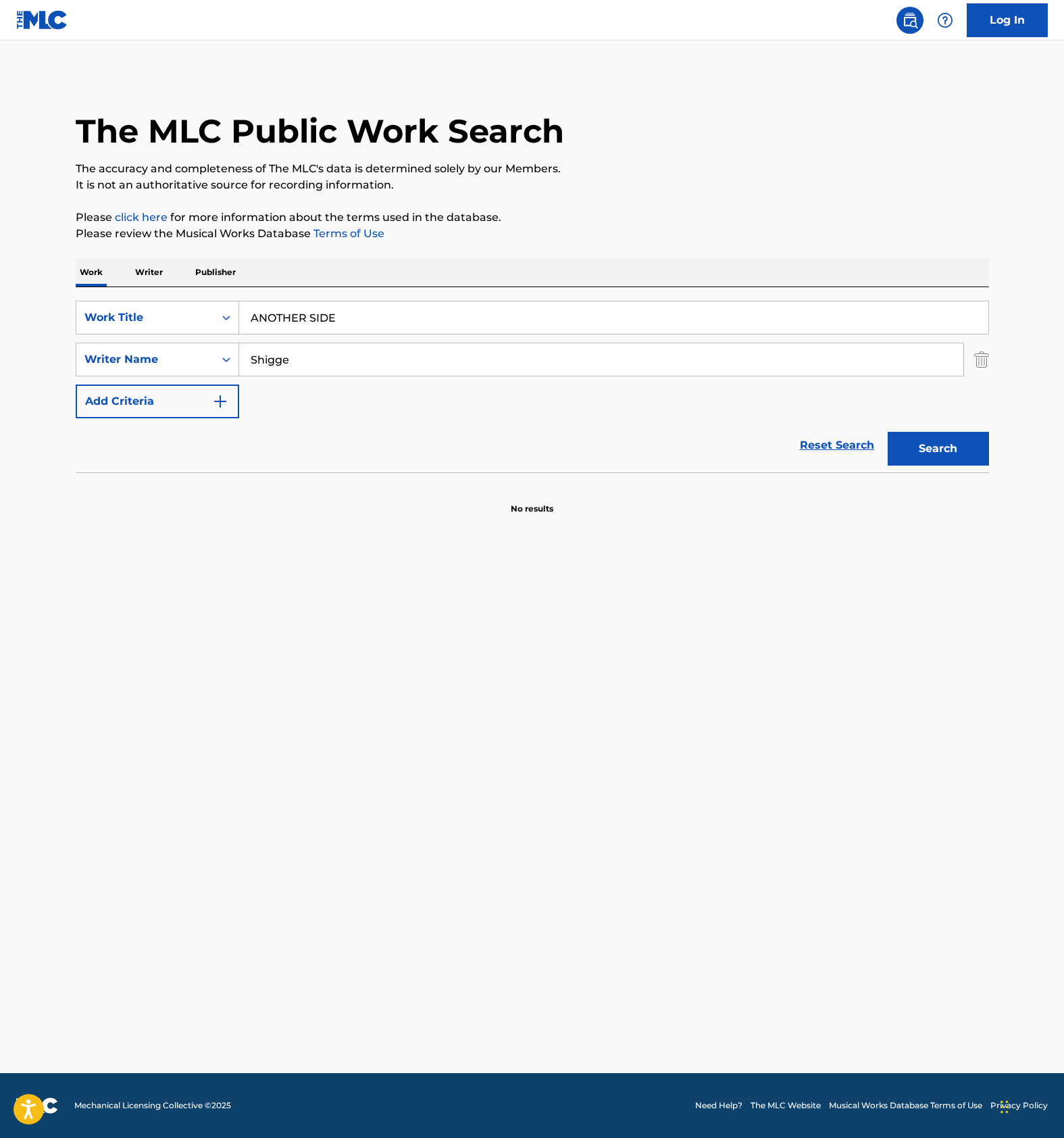
click at [312, 359] on input "Shigge" at bounding box center [601, 359] width 724 height 32
paste input "Nenashi"
type input "Nenashi"
click at [949, 440] on button "Search" at bounding box center [938, 448] width 101 height 34
click at [351, 313] on input "ANOTHER SIDE" at bounding box center [613, 317] width 749 height 32
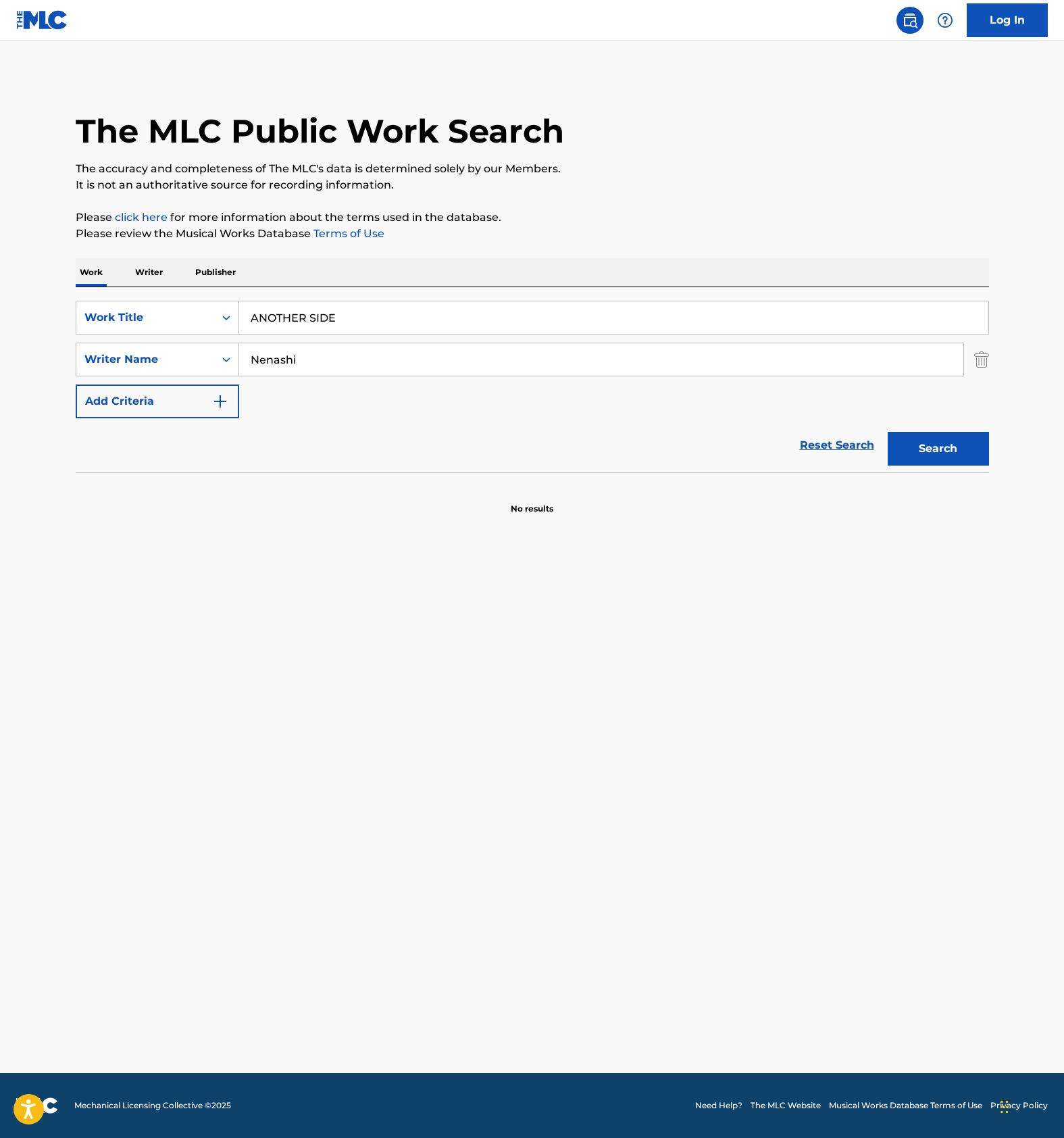
paste input "ときめきStarlight"
type input "ときめきStarlight"
drag, startPoint x: 323, startPoint y: 373, endPoint x: 170, endPoint y: 379, distance: 153.1
click at [177, 379] on div "SearchWithCriteria491c754a-eafc-4c0b-aeaa-e9453ffc0616 Work Title ときめきStarlight…" at bounding box center [532, 359] width 913 height 117
click at [941, 438] on button "Search" at bounding box center [938, 448] width 101 height 34
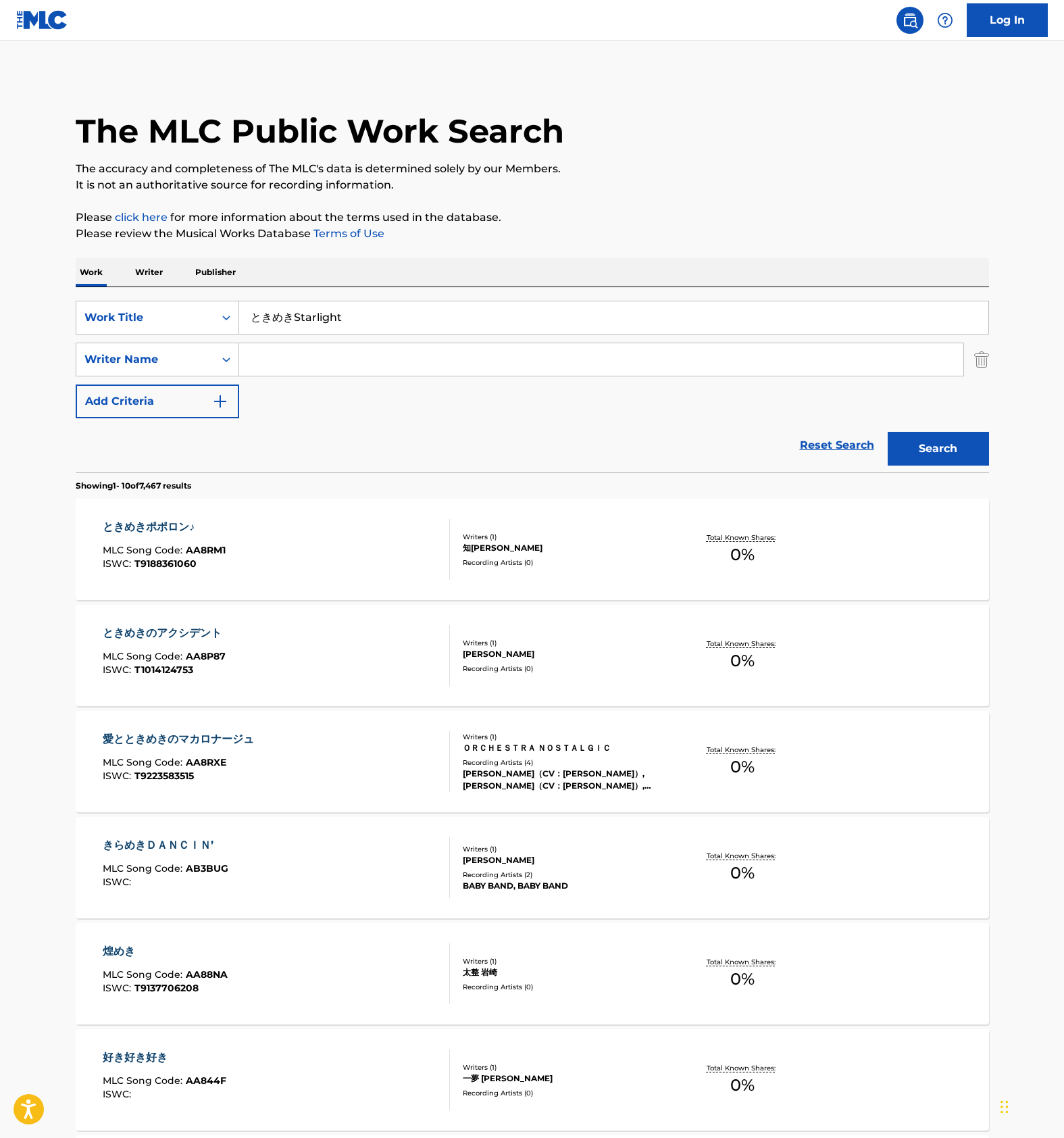
click at [516, 430] on div "Reset Search Search" at bounding box center [532, 445] width 913 height 54
click at [475, 429] on div "Reset Search Search" at bounding box center [532, 445] width 913 height 54
click at [440, 434] on div "Reset Search Search" at bounding box center [532, 445] width 913 height 54
click at [355, 326] on input "ときめきStarlight" at bounding box center [613, 317] width 749 height 32
paste input "TOKIMEKISUTAARAITO"
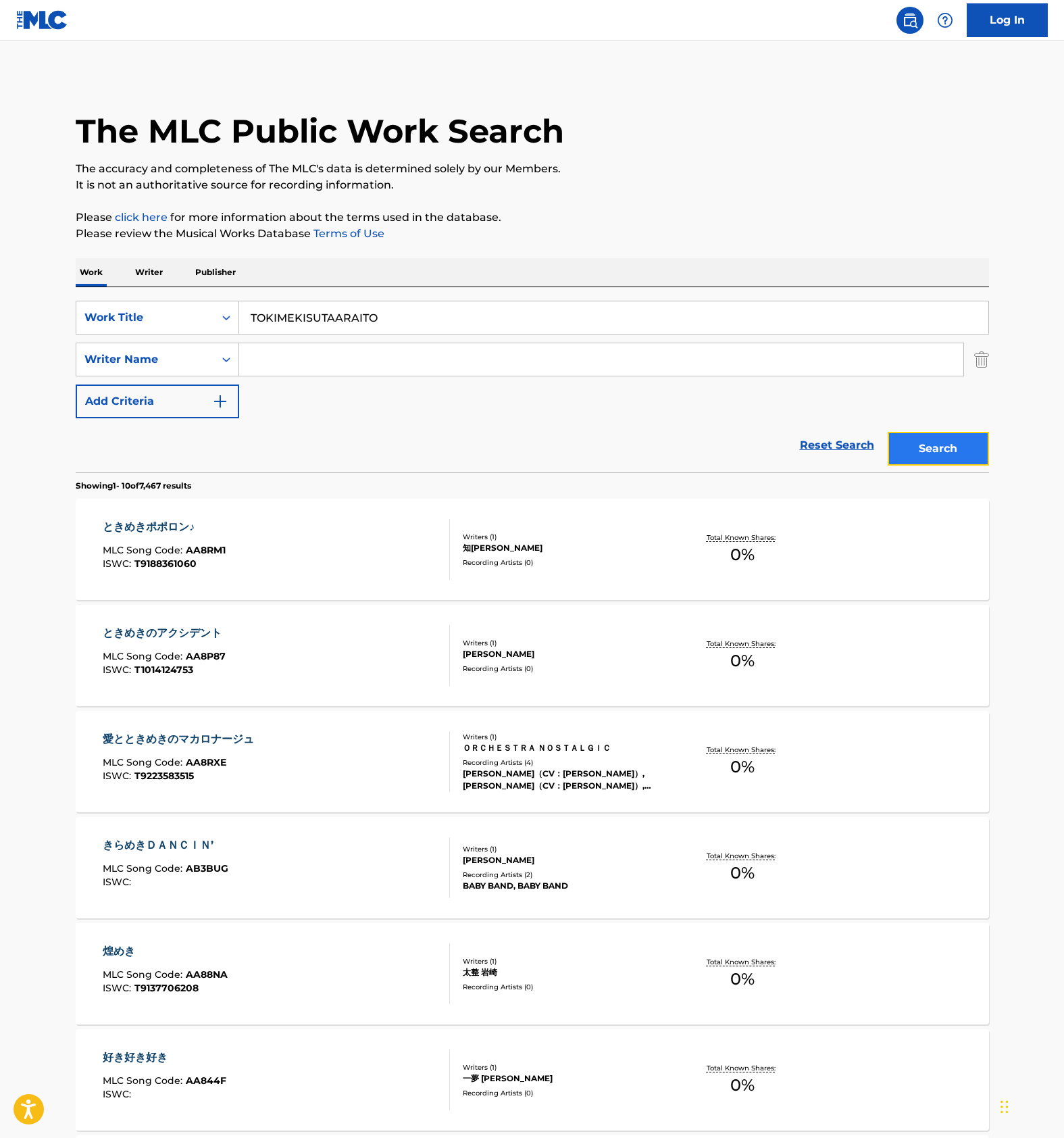
click at [939, 443] on button "Search" at bounding box center [938, 448] width 101 height 34
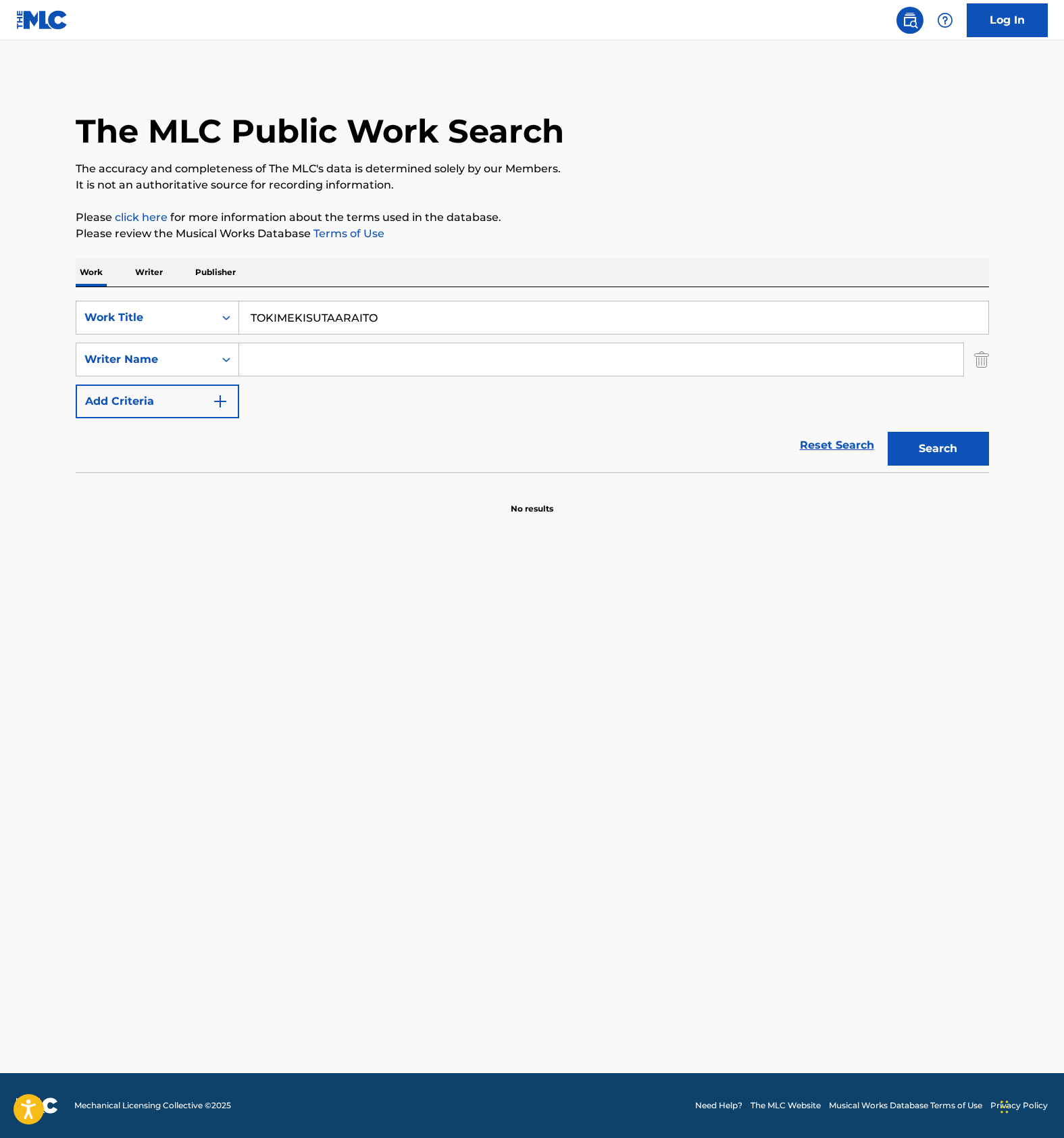
click at [349, 309] on input "TOKIMEKISUTAARAITO" at bounding box center [613, 317] width 749 height 32
paste input "ODYSSEY"
click at [932, 450] on button "Search" at bounding box center [938, 448] width 101 height 34
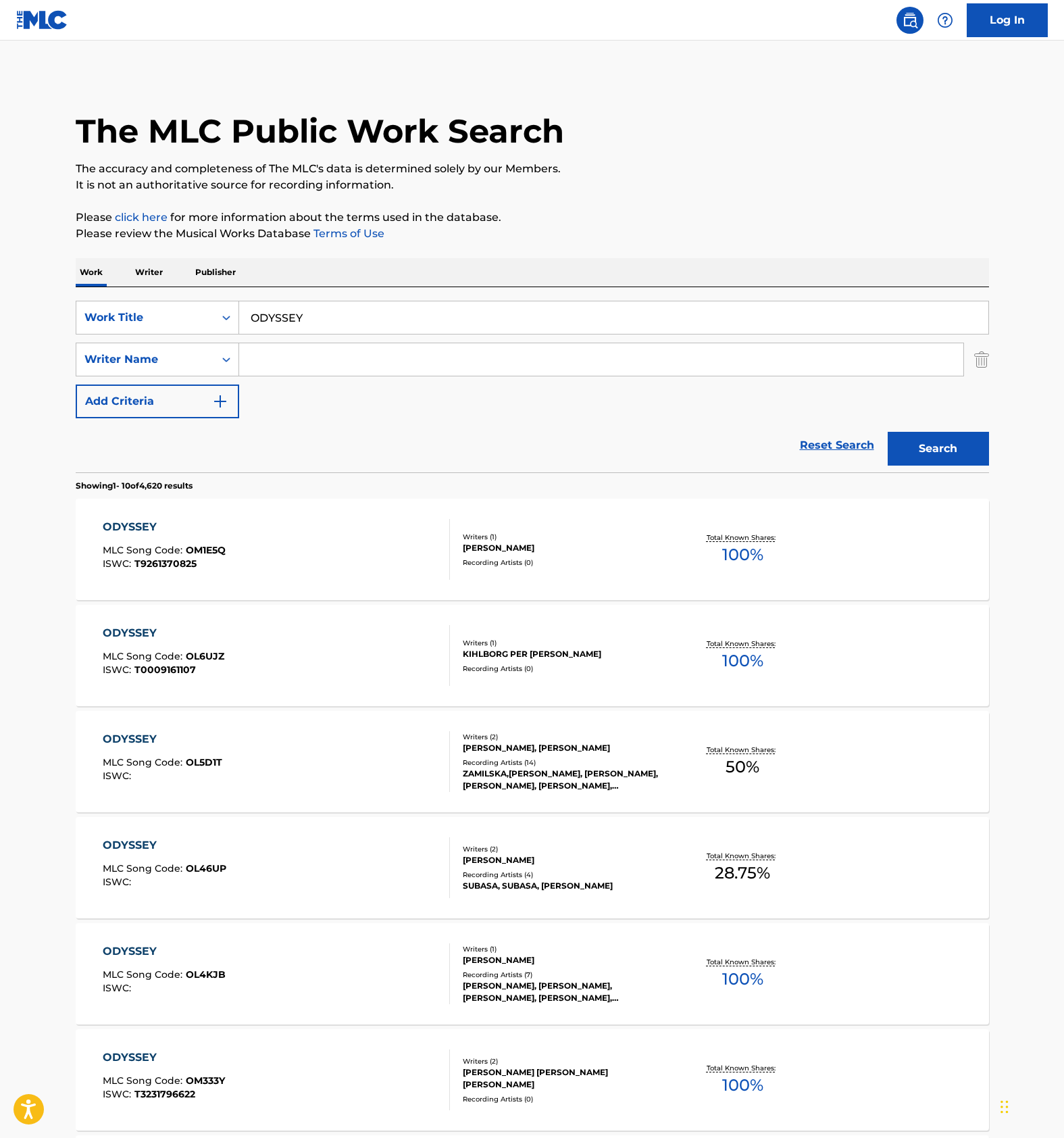
click at [328, 321] on input "ODYSSEY" at bounding box center [613, 317] width 749 height 32
paste input "KAFERIZUMU"
click at [947, 437] on button "Search" at bounding box center [938, 448] width 101 height 34
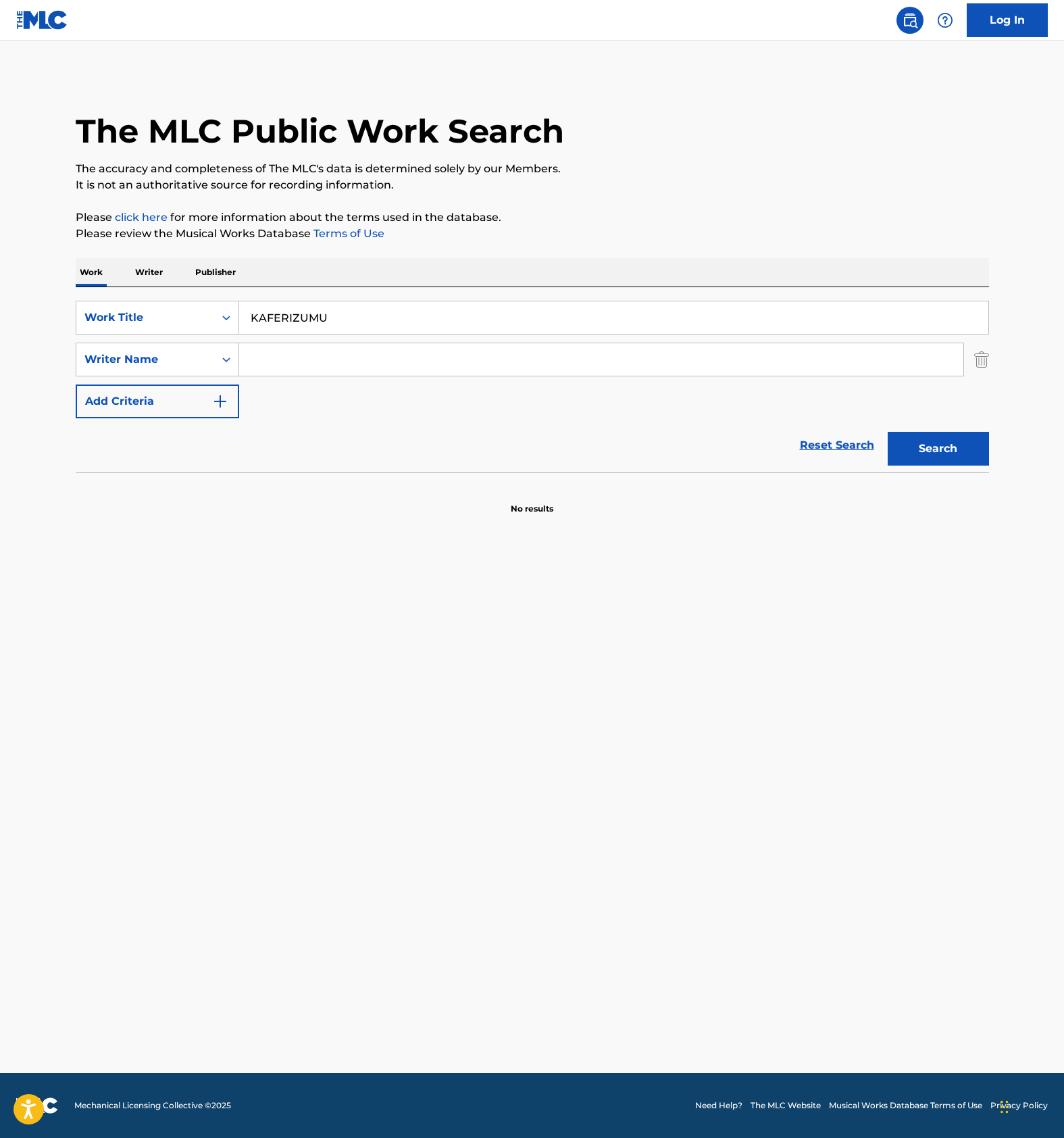
click at [407, 323] on input "KAFERIZUMU" at bounding box center [613, 317] width 749 height 32
paste input "カフェリズム"
click at [947, 456] on button "Search" at bounding box center [938, 448] width 101 height 34
click at [323, 314] on input "カフェリズム" at bounding box center [613, 317] width 749 height 32
paste input "TABITABITABITABI"
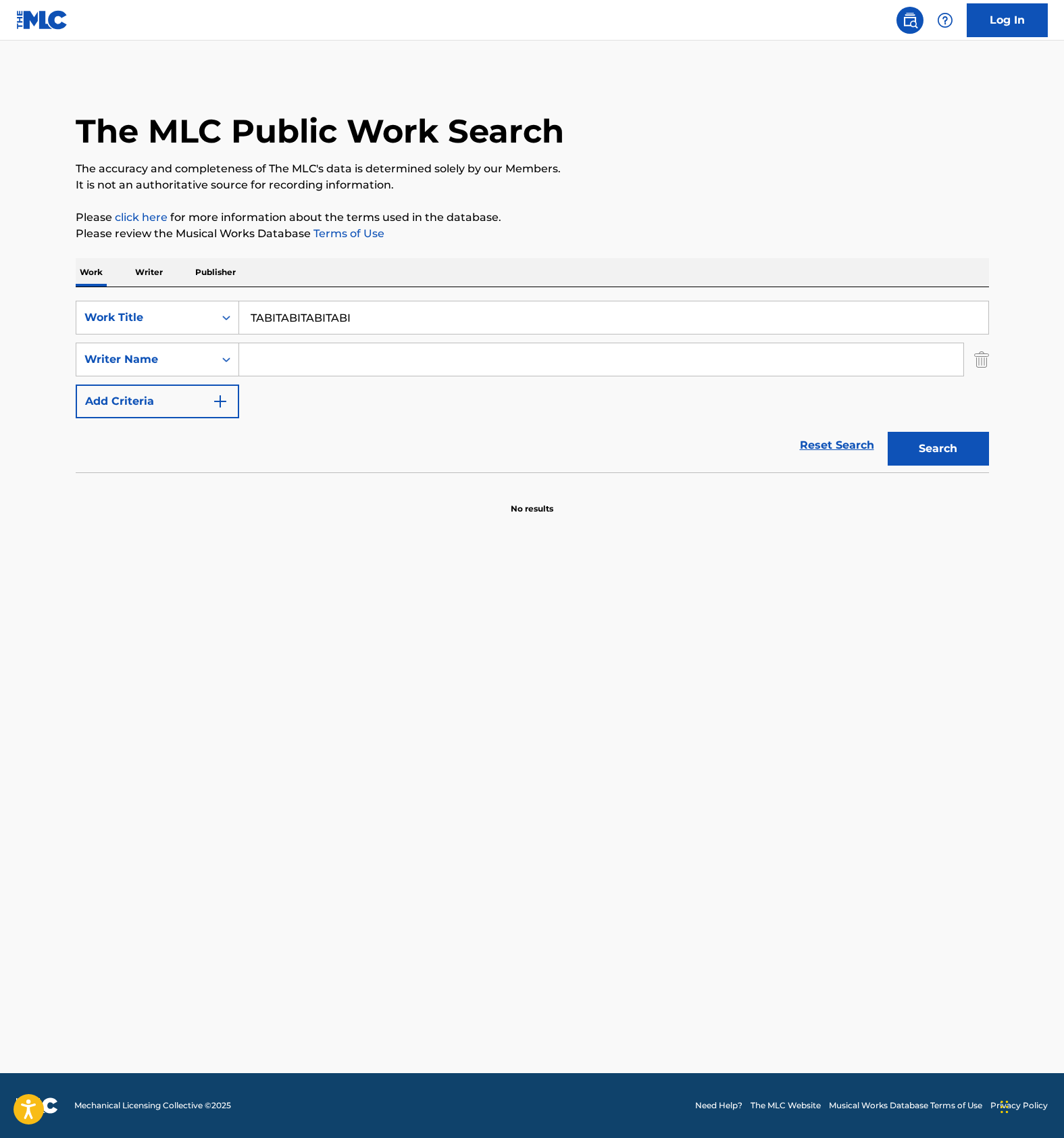
click at [931, 429] on div "Search" at bounding box center [935, 445] width 108 height 54
click at [933, 447] on button "Search" at bounding box center [938, 448] width 101 height 34
click at [310, 313] on input "TABITABITABITABI" at bounding box center [613, 317] width 749 height 32
paste input "KYOUKINOEN"
click at [955, 442] on button "Search" at bounding box center [938, 448] width 101 height 34
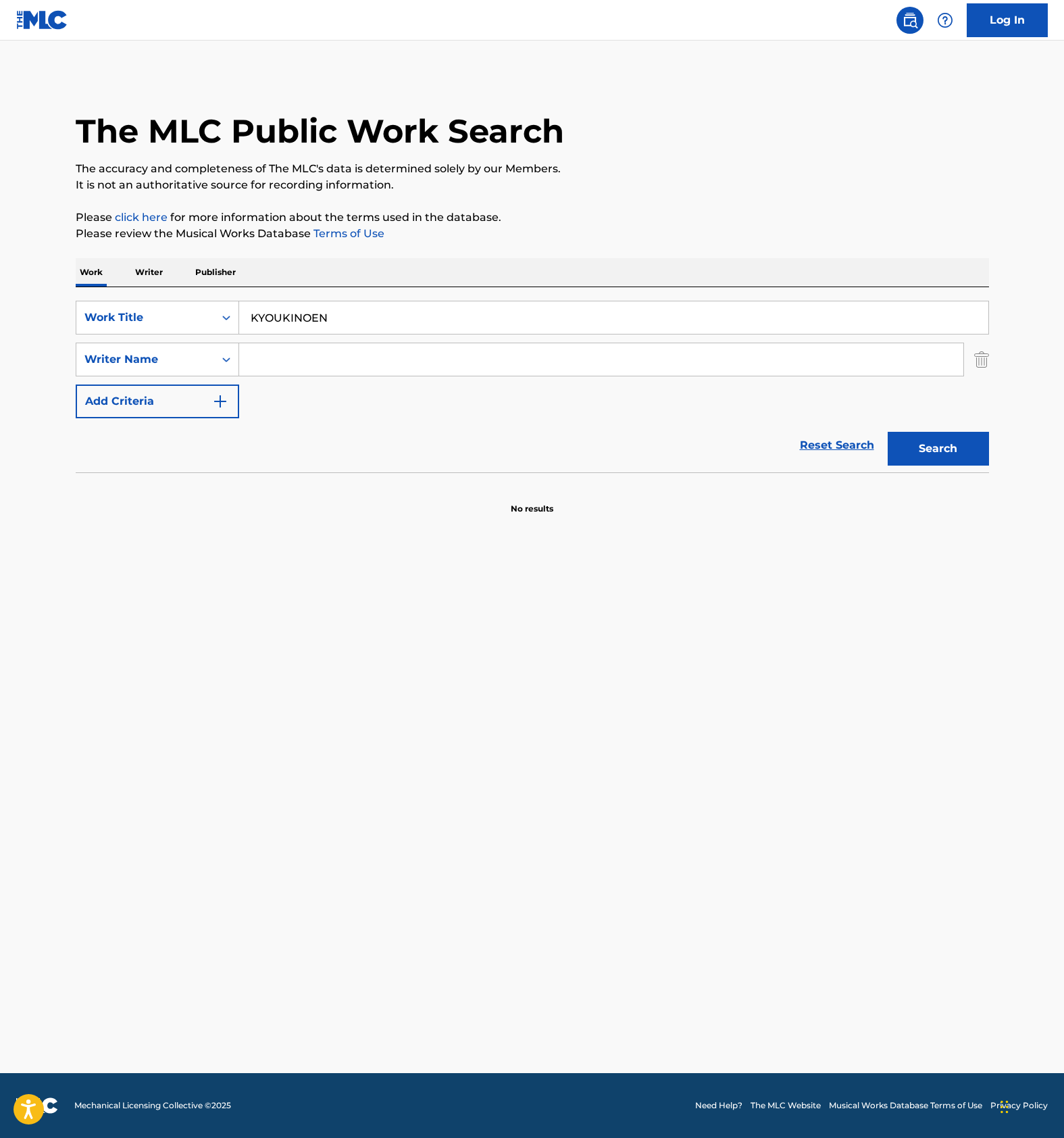
click at [342, 319] on input "KYOUKINOEN" at bounding box center [613, 317] width 749 height 32
paste input "MIKKORONEYATTEYANYO"
click at [947, 454] on button "Search" at bounding box center [938, 448] width 101 height 34
click at [337, 321] on input "MIKKORONEYATTEYANYO" at bounding box center [613, 317] width 749 height 32
click at [332, 313] on input "MIKKORONEYATTEYANYO" at bounding box center [613, 317] width 749 height 32
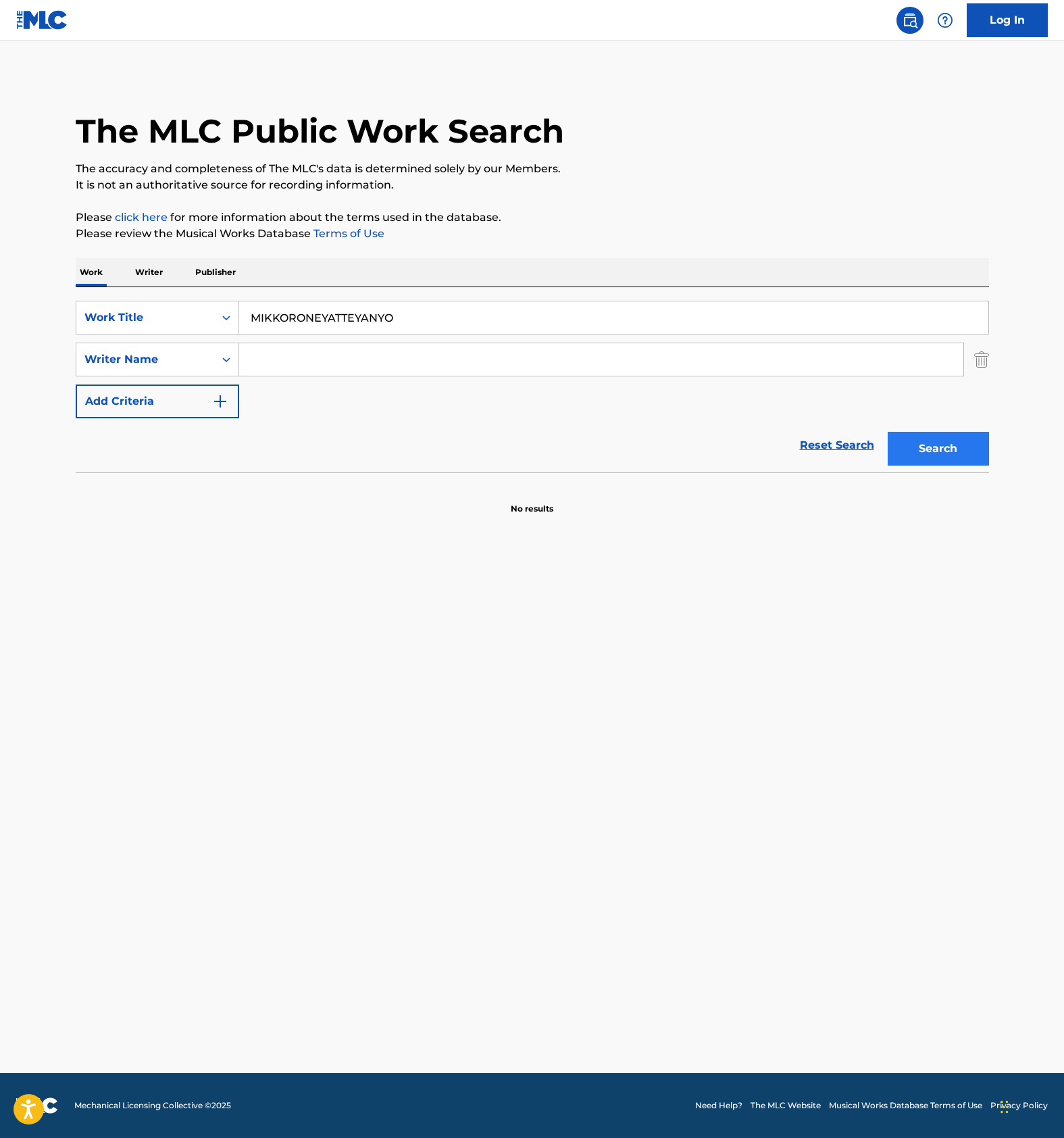
paste input "ANDIBIARUWANGIWASHAWASHA"
click at [934, 442] on button "Search" at bounding box center [938, 448] width 101 height 34
click at [310, 316] on input "MANDIBIARUWANGIWASHAWASHA" at bounding box center [613, 317] width 749 height 32
paste input "EYE"
type input "EYE"
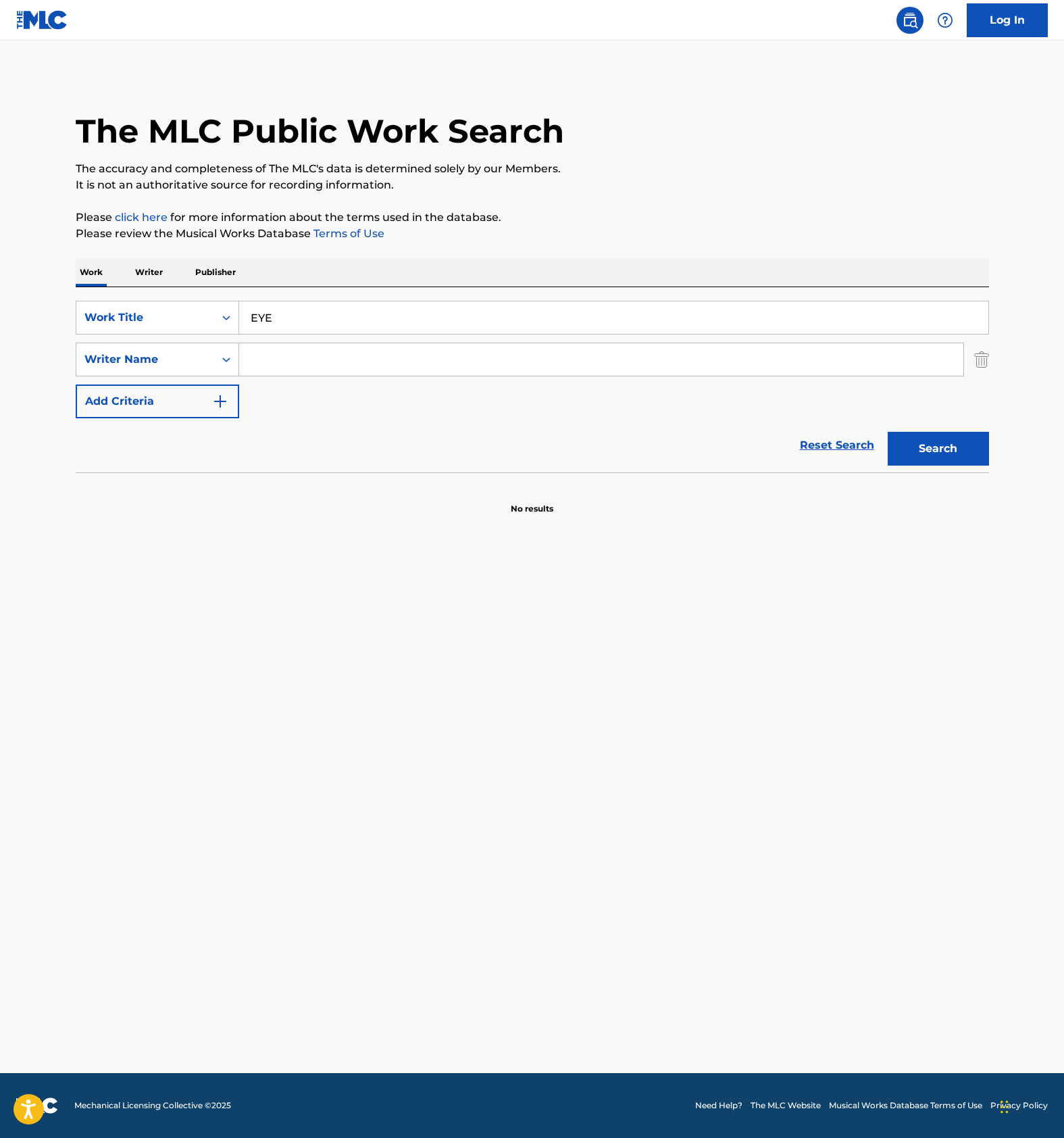
click at [272, 369] on input "Search Form" at bounding box center [601, 359] width 724 height 32
paste input "Candygirl"
type input "Candygirl"
click at [953, 448] on button "Search" at bounding box center [938, 448] width 101 height 34
click at [329, 301] on input "EYE" at bounding box center [613, 317] width 749 height 32
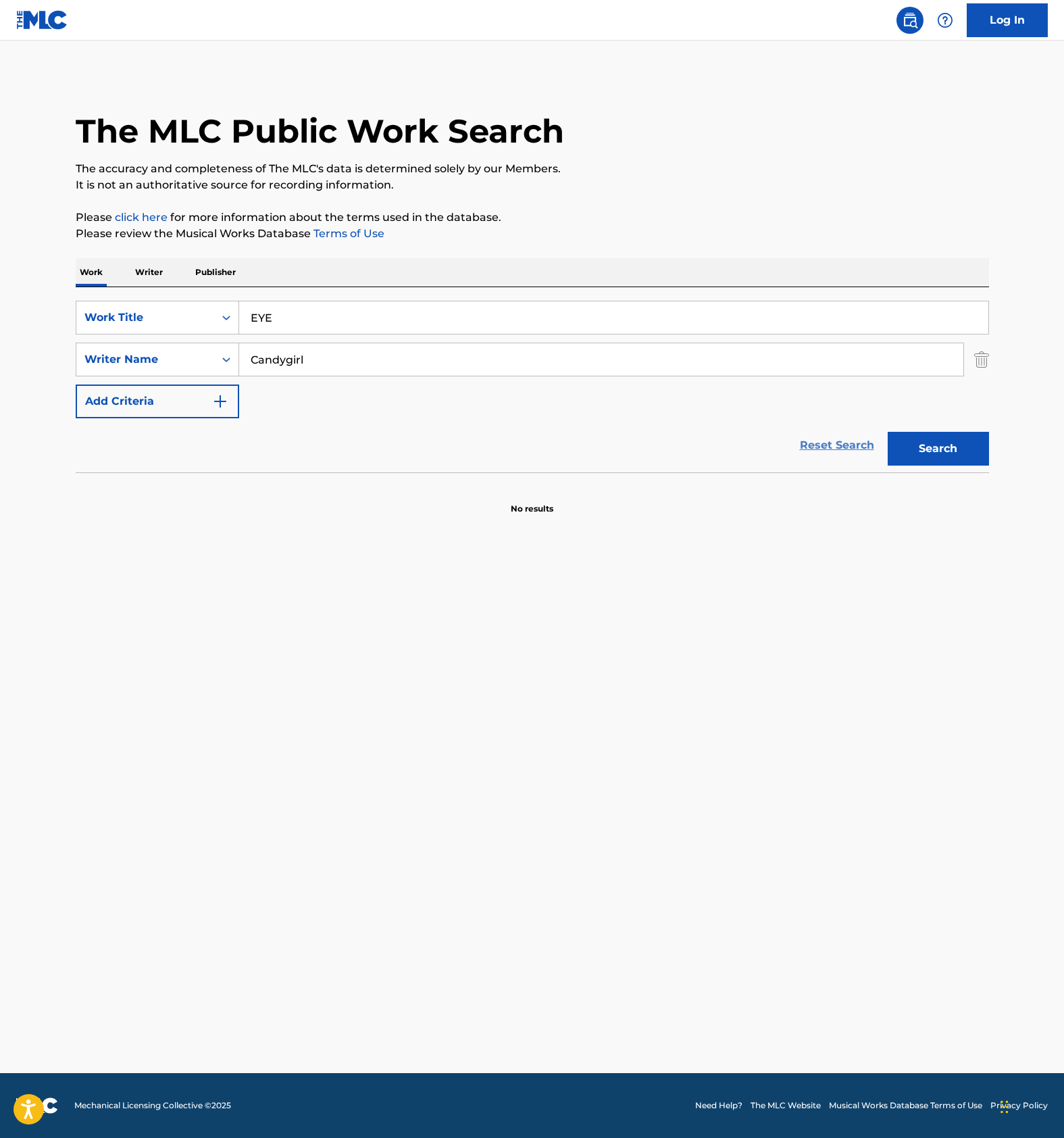
paste input "CANNABIS"
click at [927, 446] on button "Search" at bounding box center [938, 448] width 101 height 34
click at [326, 312] on input "CANNABIS" at bounding box center [613, 317] width 749 height 32
paste input "2LINE"
click at [920, 448] on button "Search" at bounding box center [938, 448] width 101 height 34
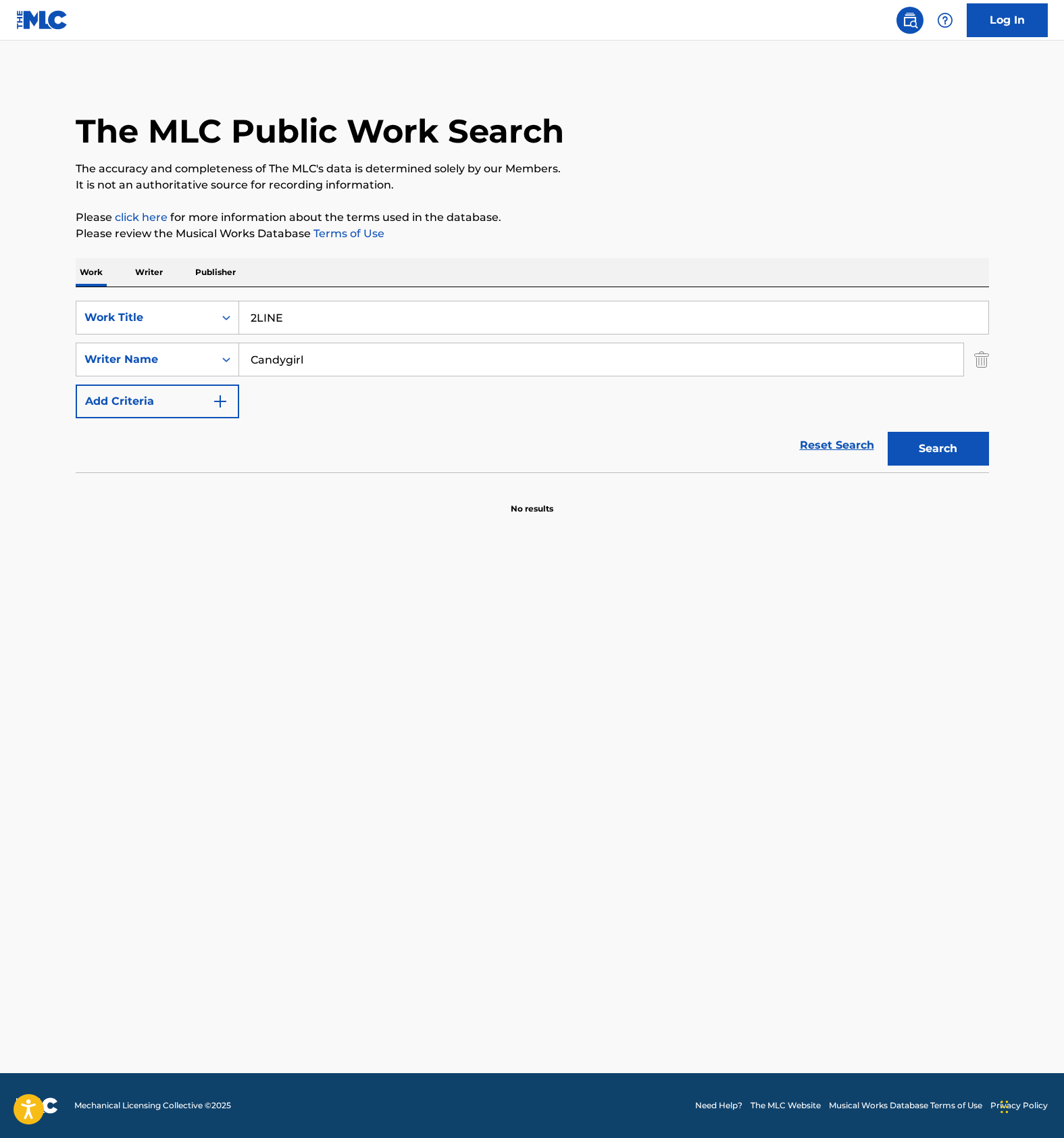
click at [312, 316] on input "2LINE" at bounding box center [613, 317] width 749 height 32
paste input "LOVE BUG"
click at [965, 433] on button "Search" at bounding box center [938, 448] width 101 height 34
click at [337, 326] on input "LOVE BUG" at bounding box center [613, 317] width 749 height 32
paste input "MUSIC OF THE BEGINNIN"
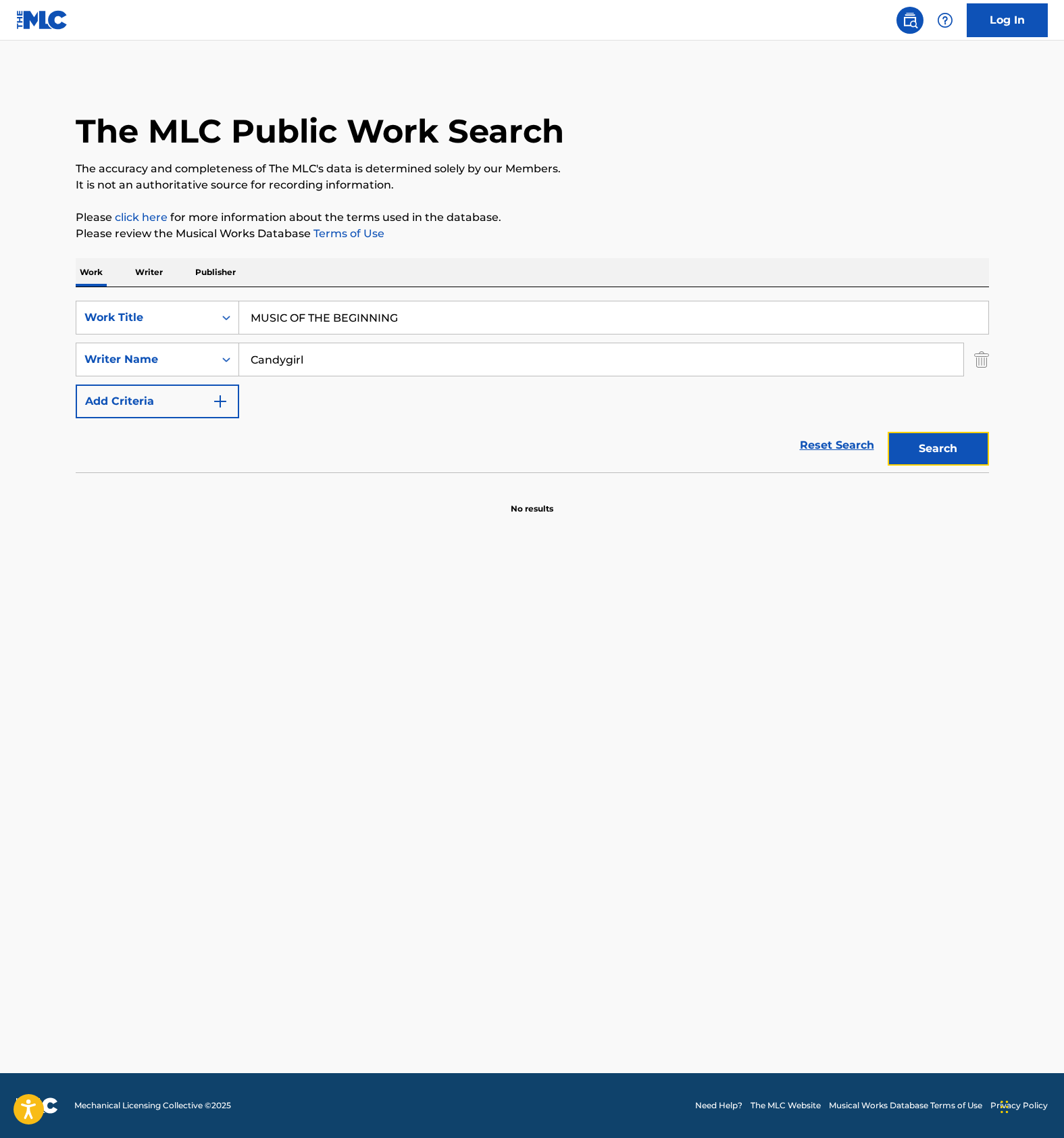
drag, startPoint x: 945, startPoint y: 446, endPoint x: 948, endPoint y: 436, distance: 10.4
click at [945, 442] on button "Search" at bounding box center [938, 448] width 101 height 34
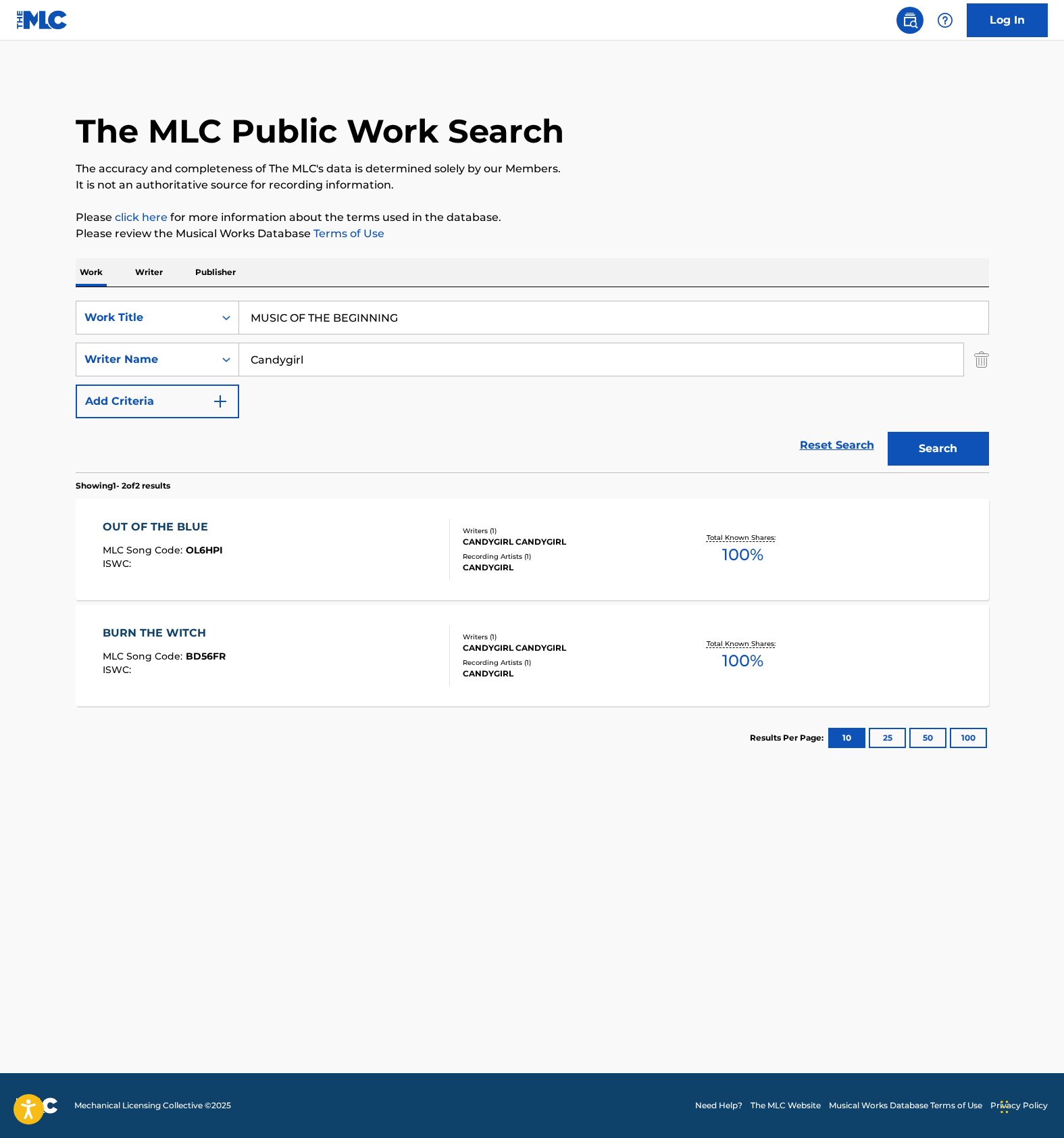
click at [342, 309] on input "MUSIC OF THE BEGINNING" at bounding box center [613, 317] width 749 height 32
paste input "GENESIS SYMPHONIA"
type input "GENESIS SYMPHONIA"
drag, startPoint x: 327, startPoint y: 356, endPoint x: 172, endPoint y: 369, distance: 155.5
click at [174, 368] on div "SearchWithCriteria955f749b-3d14-490d-80c7-c8f0268543f8 Writer Name Candygirl" at bounding box center [532, 359] width 913 height 34
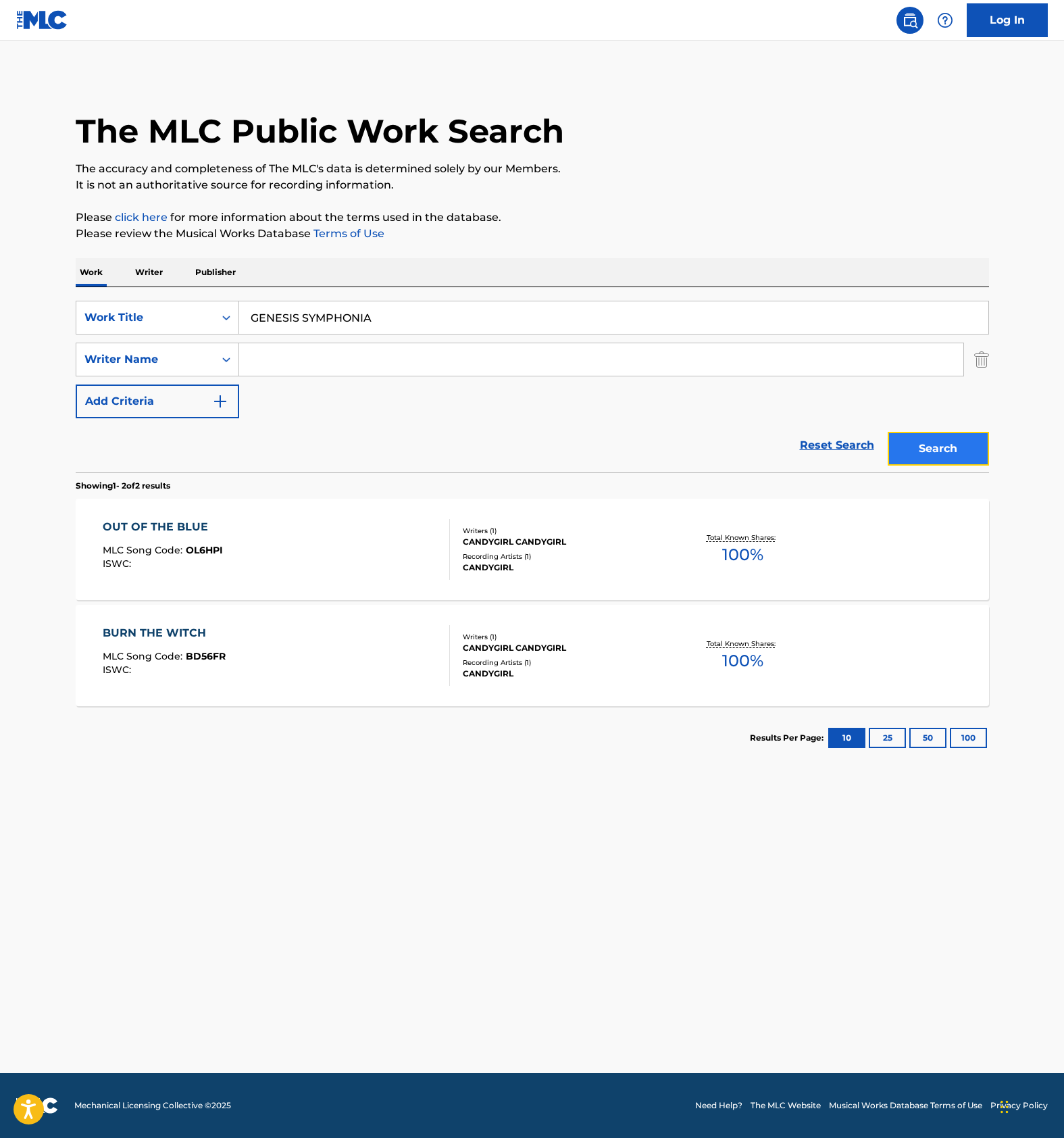
click at [953, 448] on button "Search" at bounding box center [938, 448] width 101 height 34
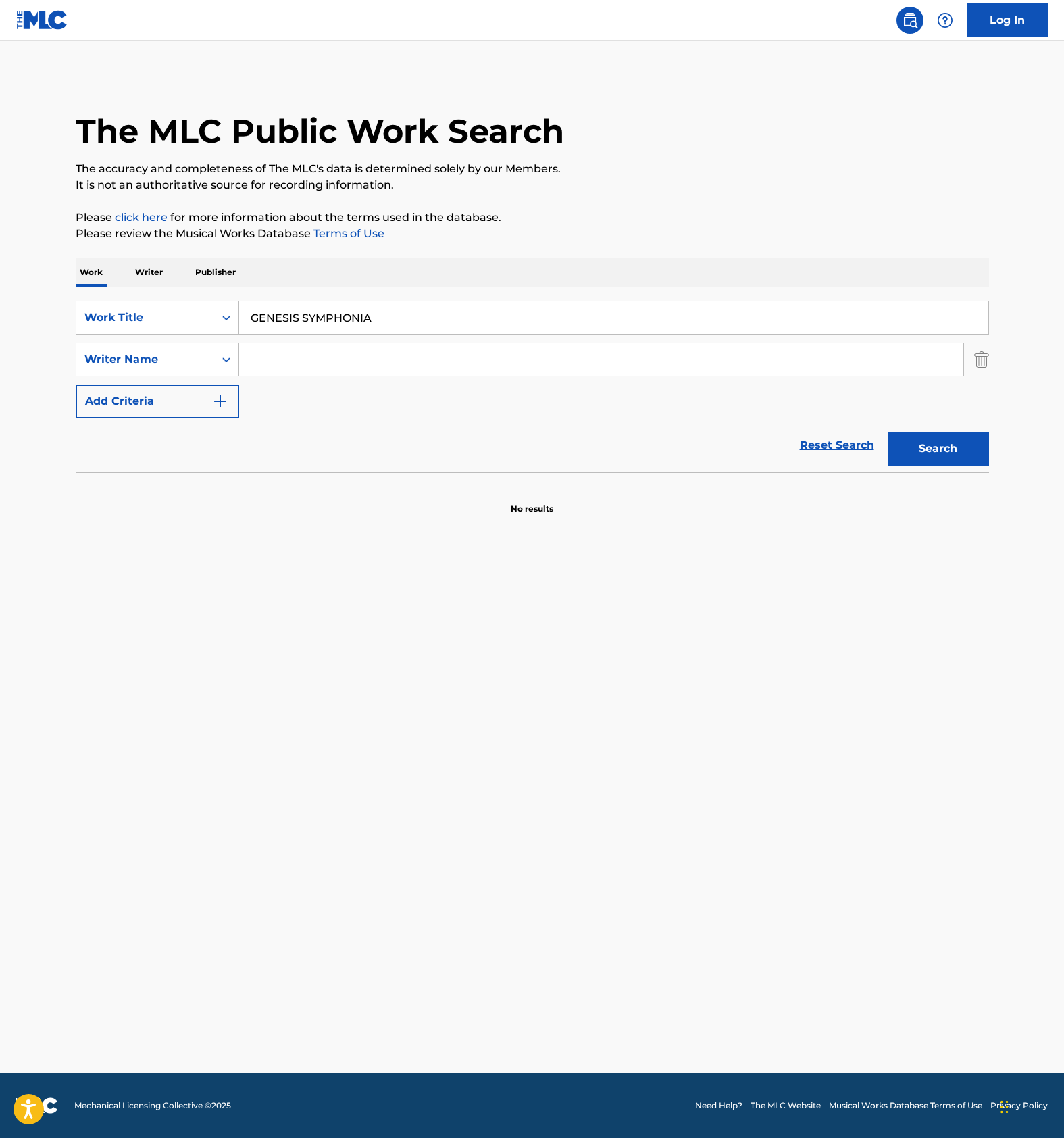
click at [353, 319] on input "GENESIS SYMPHONIA" at bounding box center [613, 317] width 749 height 32
type input "nothing else matters"
click at [887, 432] on button "Search" at bounding box center [938, 448] width 101 height 34
click at [511, 732] on main "The MLC Public Work Search The accuracy and completeness of The MLC's data is d…" at bounding box center [532, 556] width 1064 height 1032
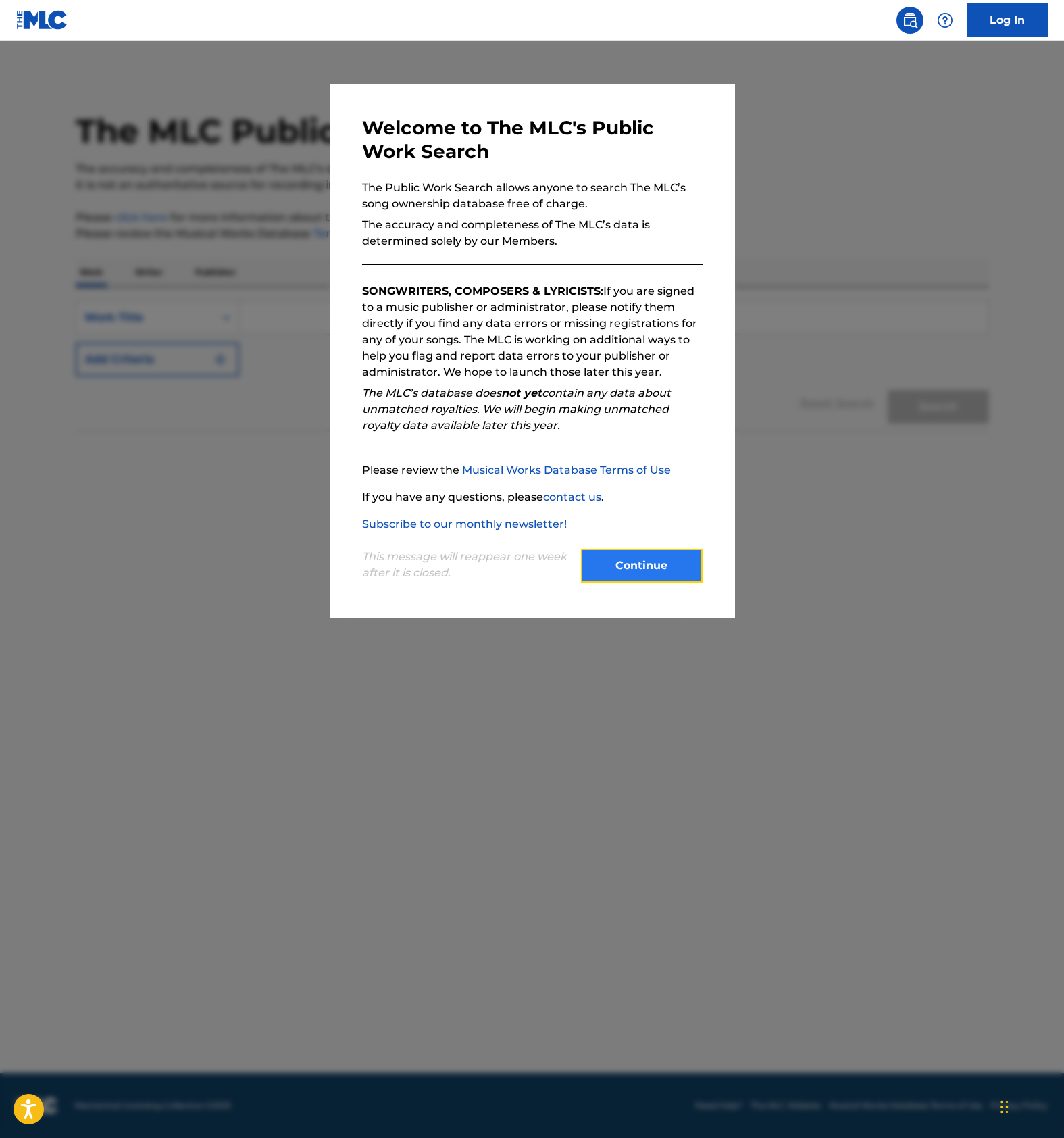
click at [654, 564] on button "Continue" at bounding box center [642, 565] width 122 height 34
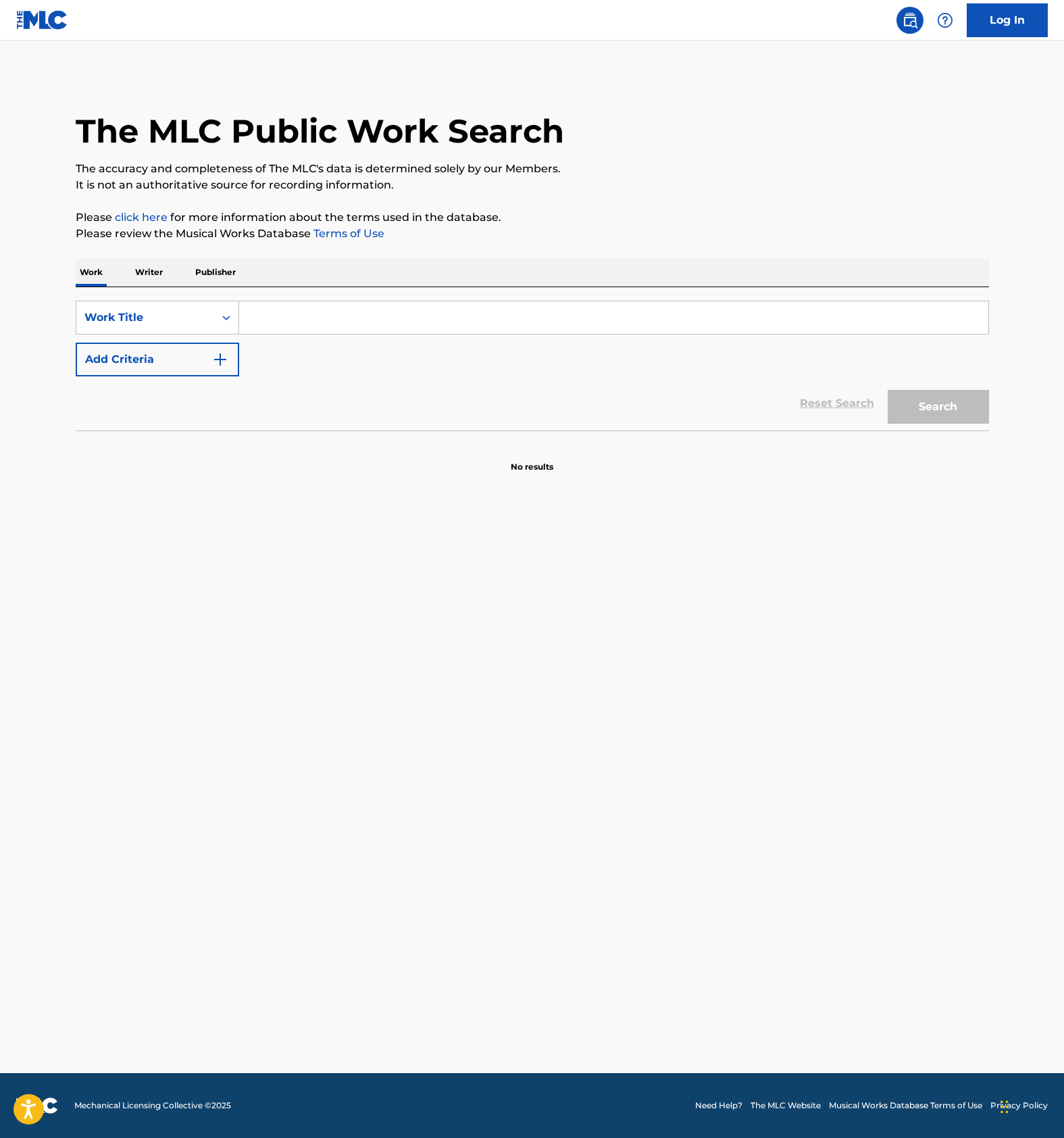
click at [144, 274] on p "Writer" at bounding box center [149, 272] width 36 height 29
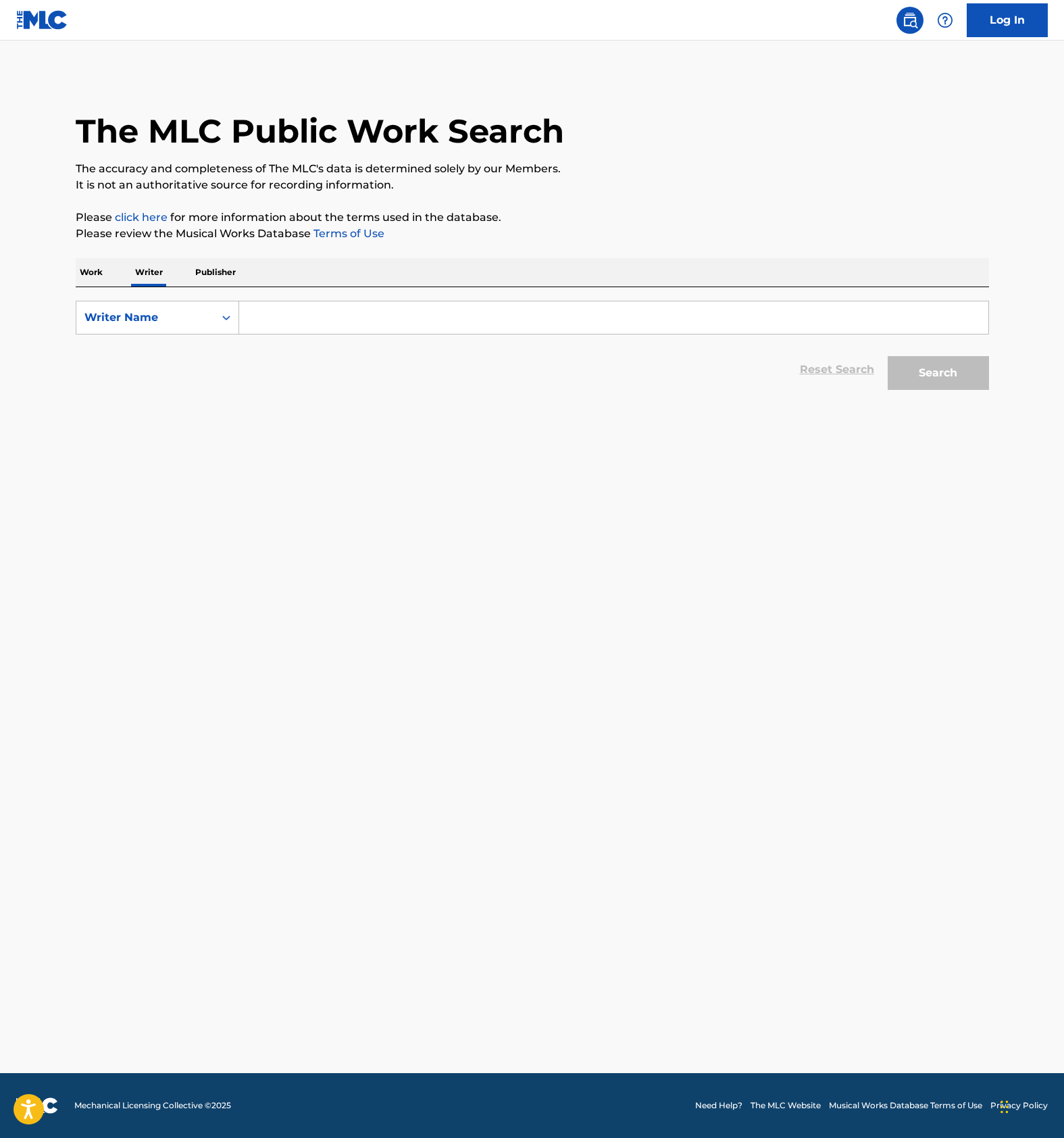
click at [314, 320] on input "Search Form" at bounding box center [613, 317] width 749 height 32
paste input "Takeshi Yokemura"
type input "Takeshi Yokemura"
click at [951, 379] on button "Search" at bounding box center [938, 373] width 101 height 34
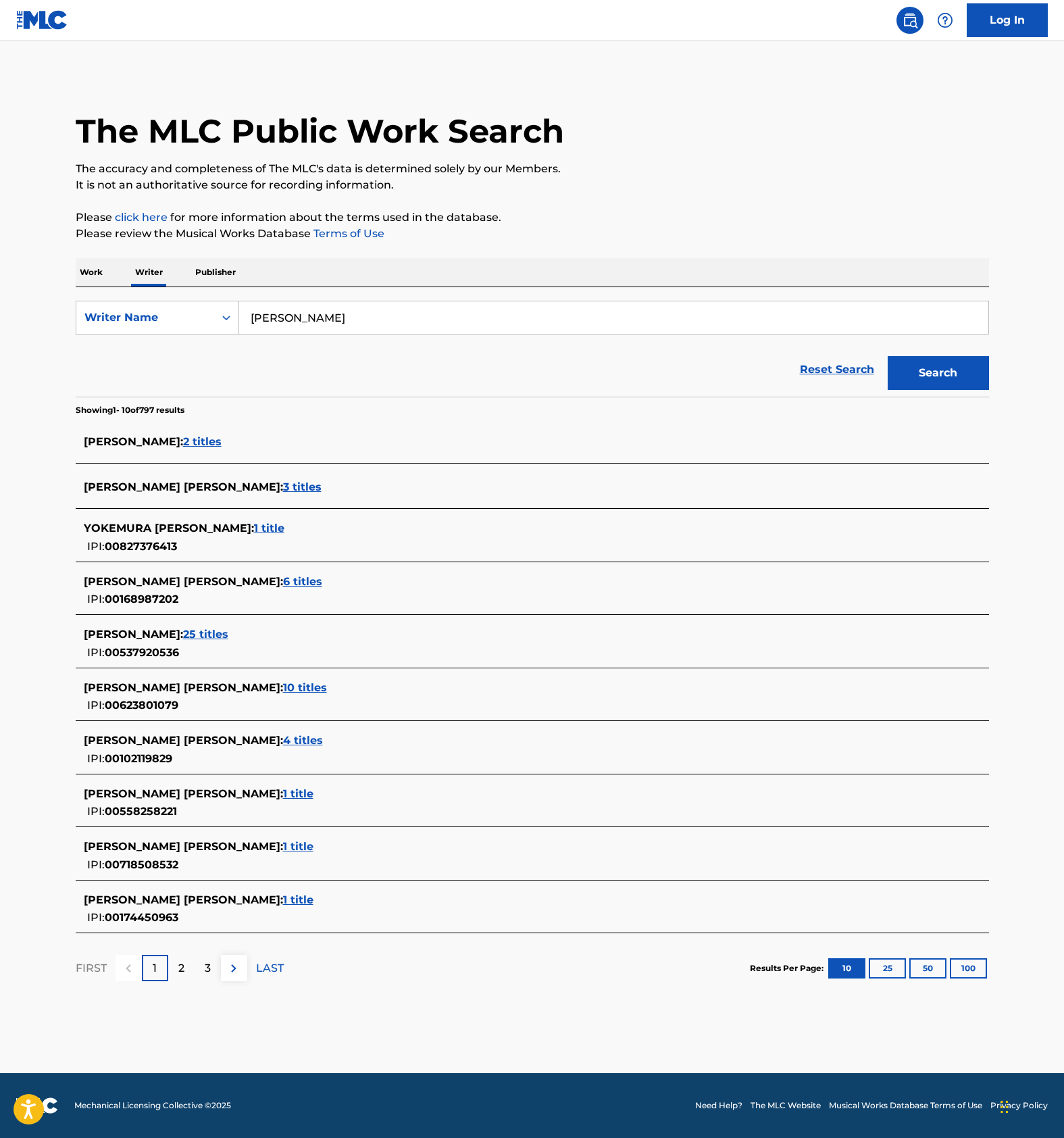
click at [222, 438] on span "2 titles" at bounding box center [202, 442] width 39 height 13
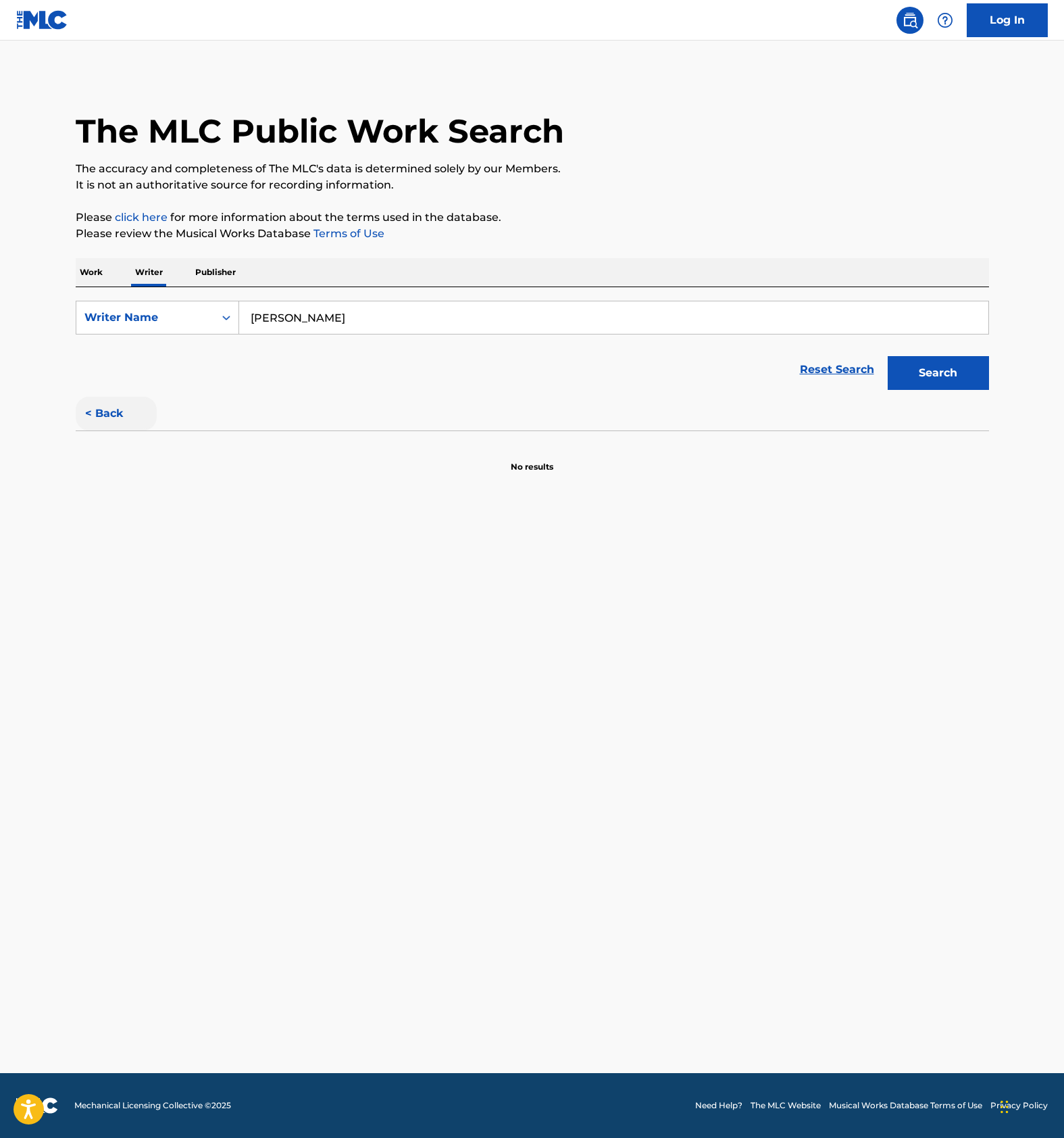
click at [112, 407] on button "< Back" at bounding box center [116, 413] width 81 height 34
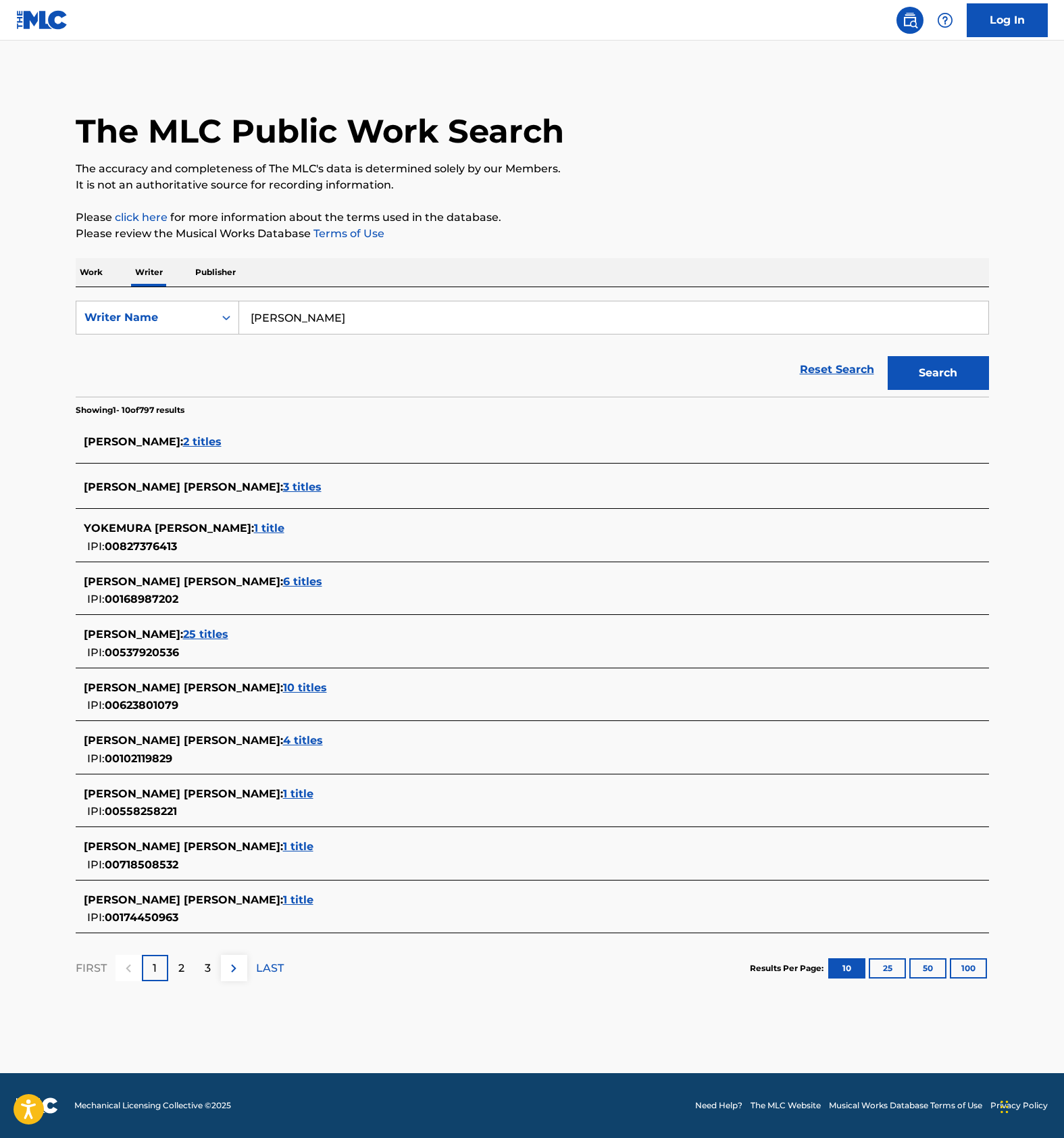
click at [486, 372] on div "Reset Search Search" at bounding box center [532, 369] width 913 height 54
click at [283, 900] on span "1 title" at bounding box center [298, 900] width 30 height 13
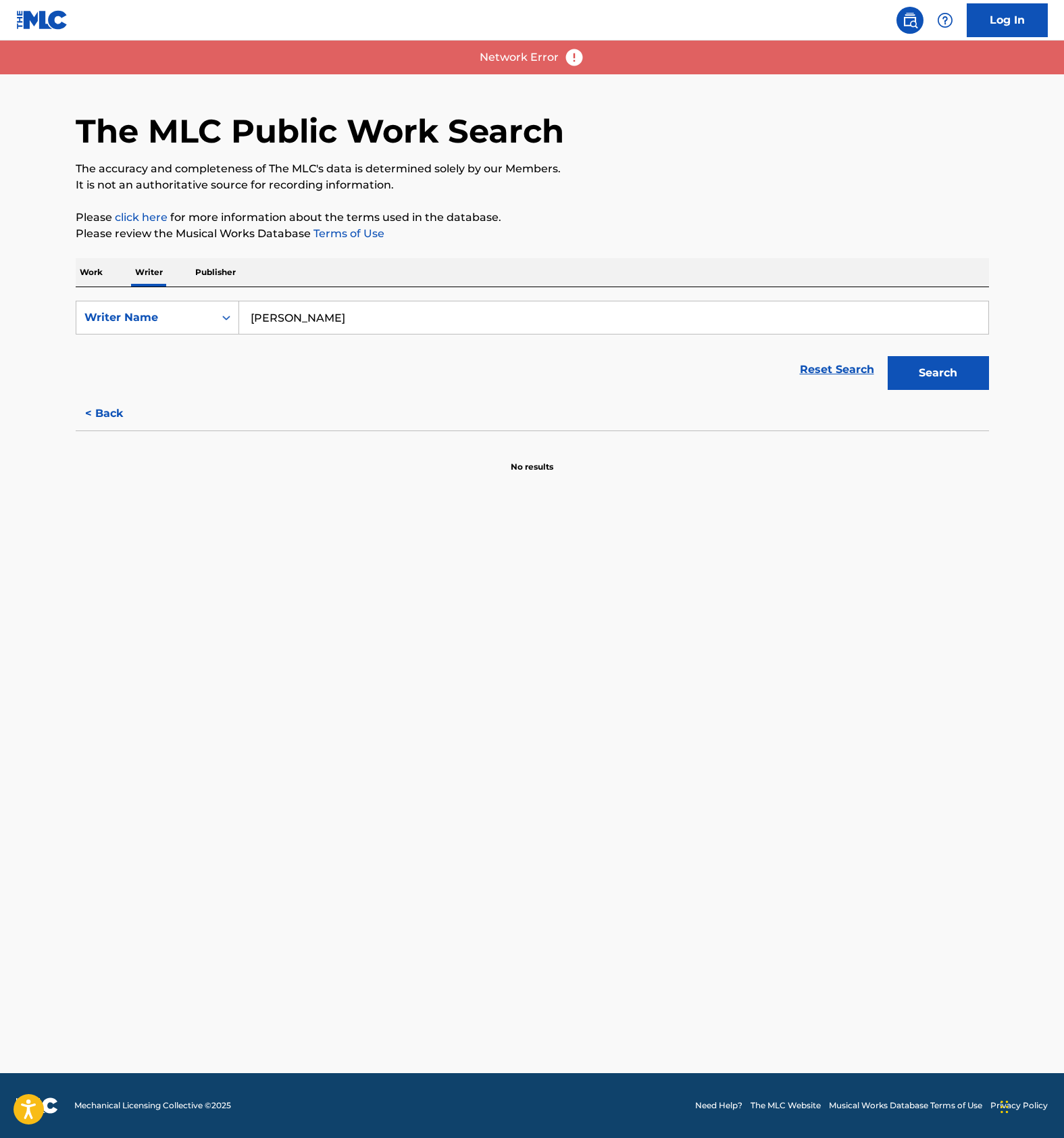
drag, startPoint x: 588, startPoint y: 792, endPoint x: 594, endPoint y: 775, distance: 18.0
click at [588, 787] on main "The MLC Public Work Search The accuracy and completeness of The MLC's data is d…" at bounding box center [532, 556] width 1064 height 1032
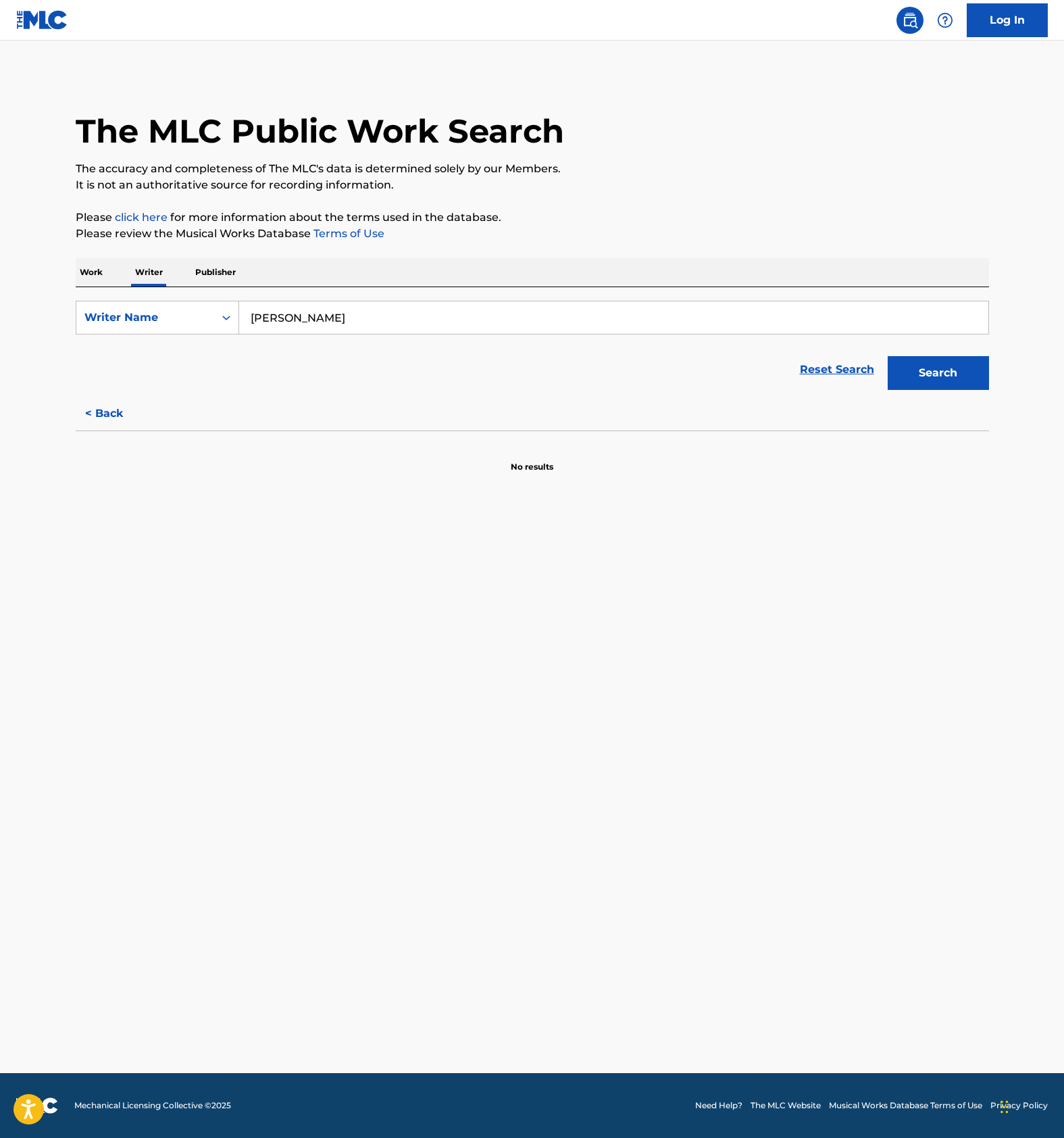
click at [509, 701] on main "The MLC Public Work Search The accuracy and completeness of The MLC's data is d…" at bounding box center [532, 556] width 1064 height 1032
click at [291, 493] on main "The MLC Public Work Search The accuracy and completeness of The MLC's data is d…" at bounding box center [532, 556] width 1064 height 1032
